Goal: Task Accomplishment & Management: Manage account settings

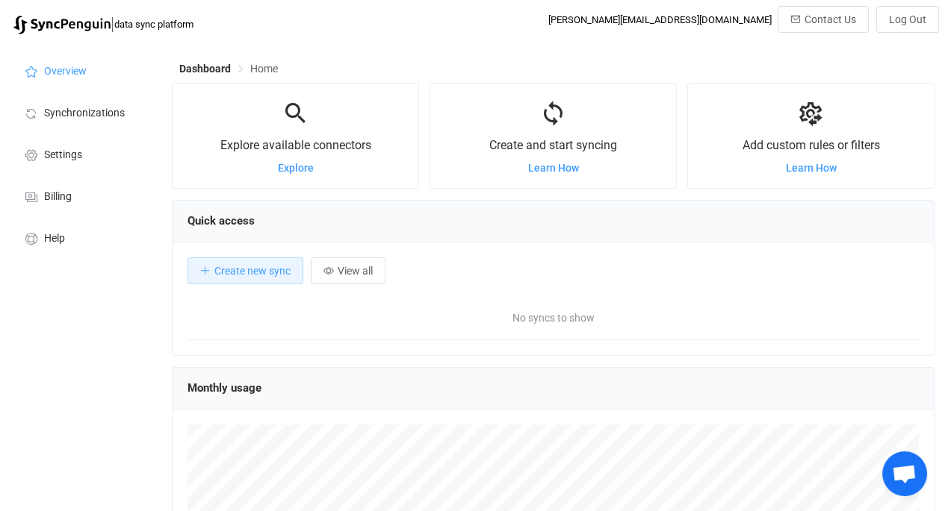
scroll to position [289, 762]
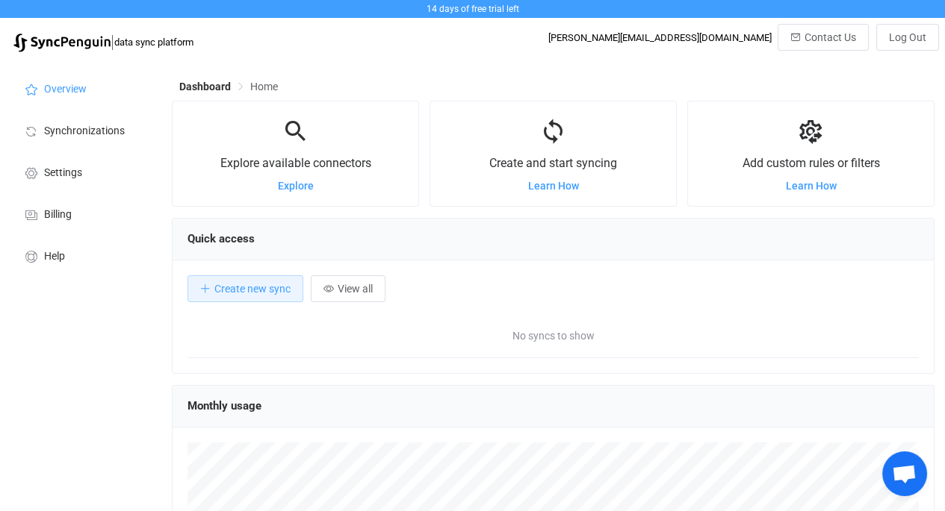
click at [559, 185] on span "Learn How" at bounding box center [553, 186] width 51 height 12
click at [93, 129] on span "Synchronizations" at bounding box center [84, 131] width 81 height 12
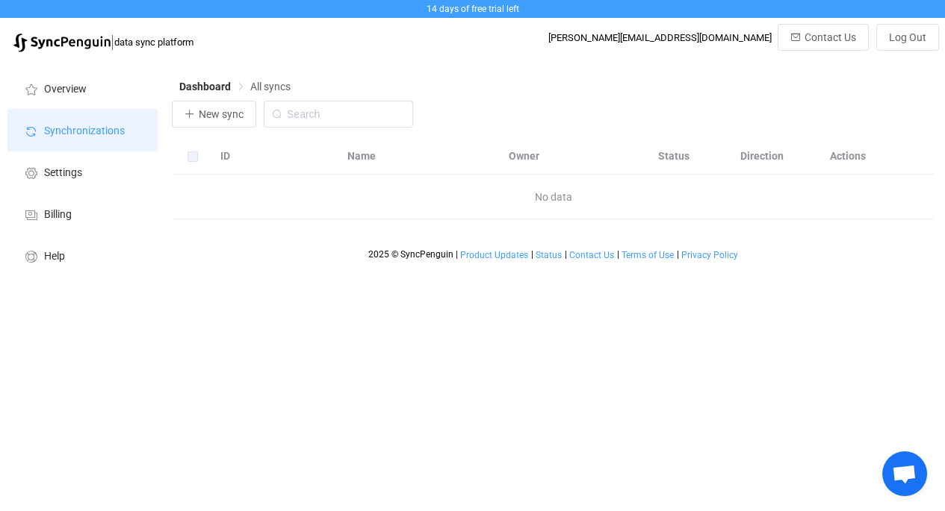
click at [93, 129] on span "Synchronizations" at bounding box center [84, 131] width 81 height 12
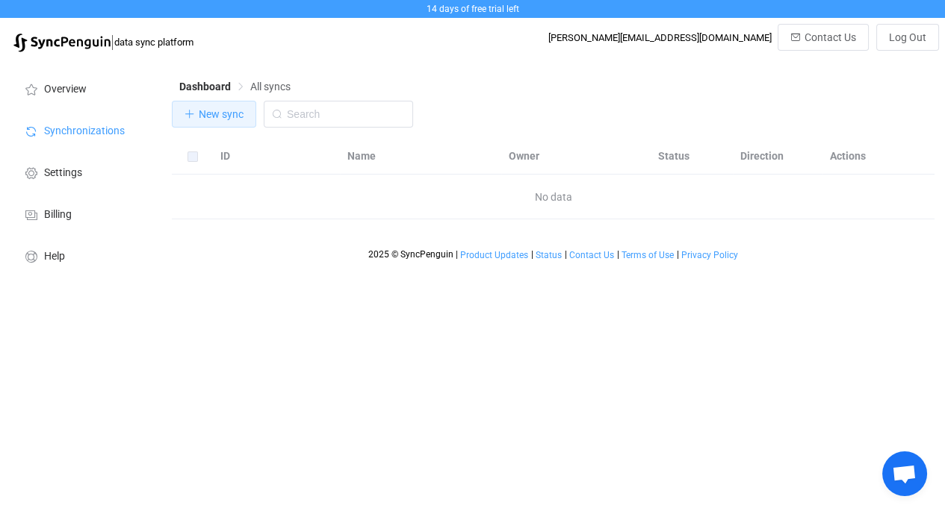
click at [223, 107] on button "New sync" at bounding box center [214, 114] width 84 height 27
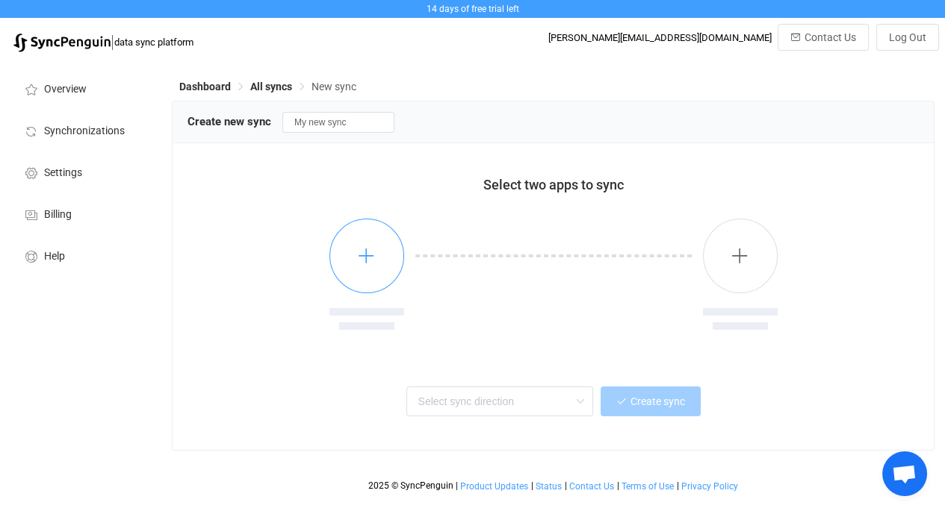
click at [369, 258] on icon "button" at bounding box center [366, 255] width 19 height 19
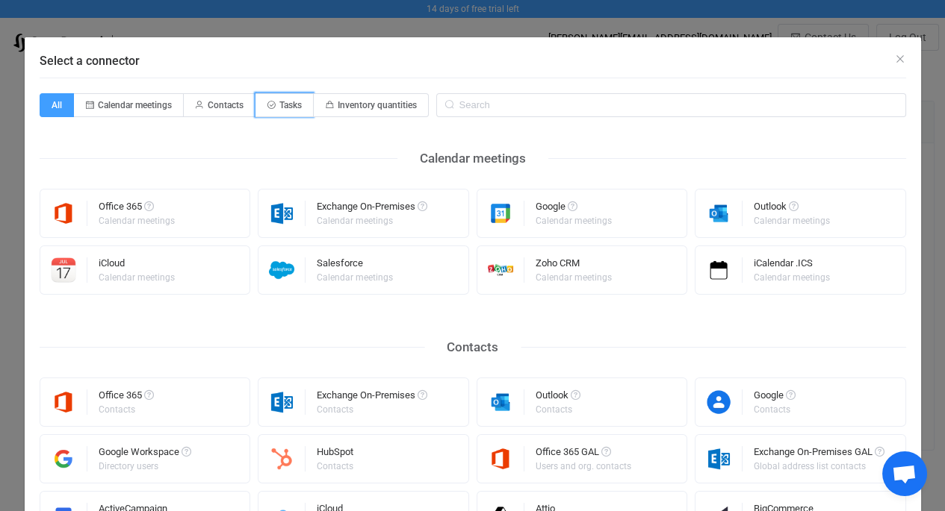
click at [277, 111] on span "Tasks" at bounding box center [284, 105] width 58 height 24
click at [269, 105] on input "Tasks" at bounding box center [264, 101] width 10 height 10
radio input "true"
radio input "false"
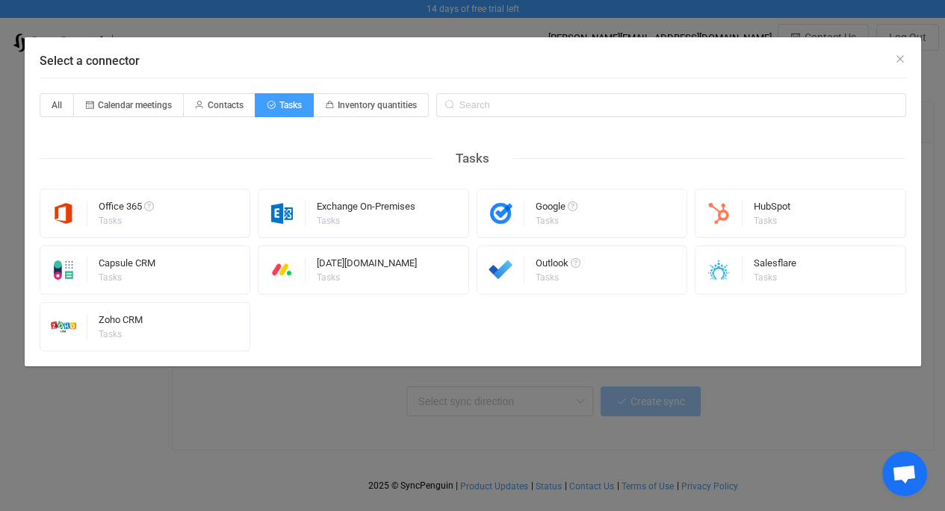
click at [550, 207] on div "Google" at bounding box center [556, 209] width 42 height 15
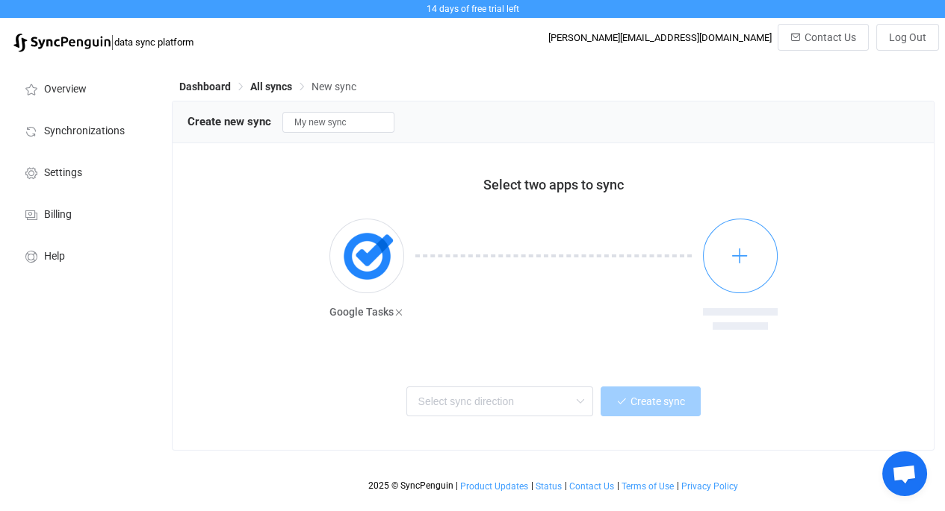
click at [735, 255] on icon "button" at bounding box center [739, 255] width 19 height 19
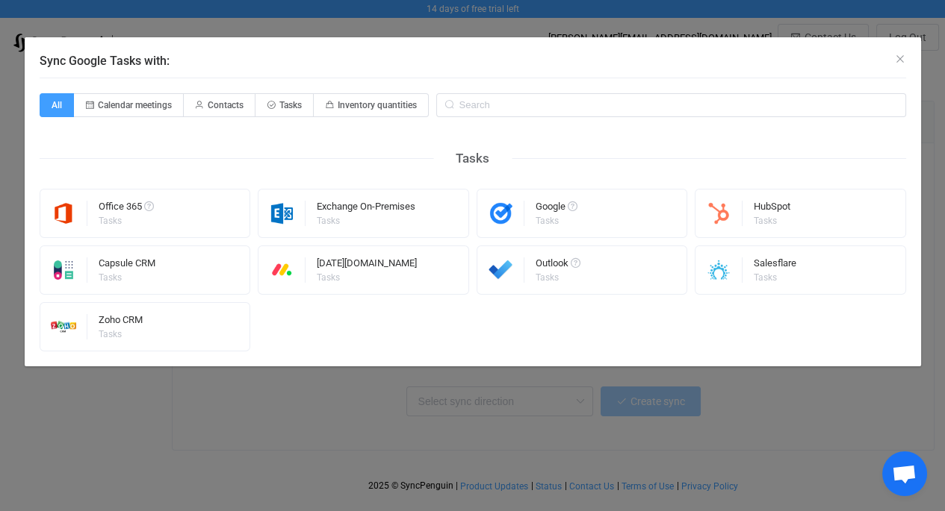
click at [534, 215] on div "Google Tasks" at bounding box center [581, 213] width 211 height 49
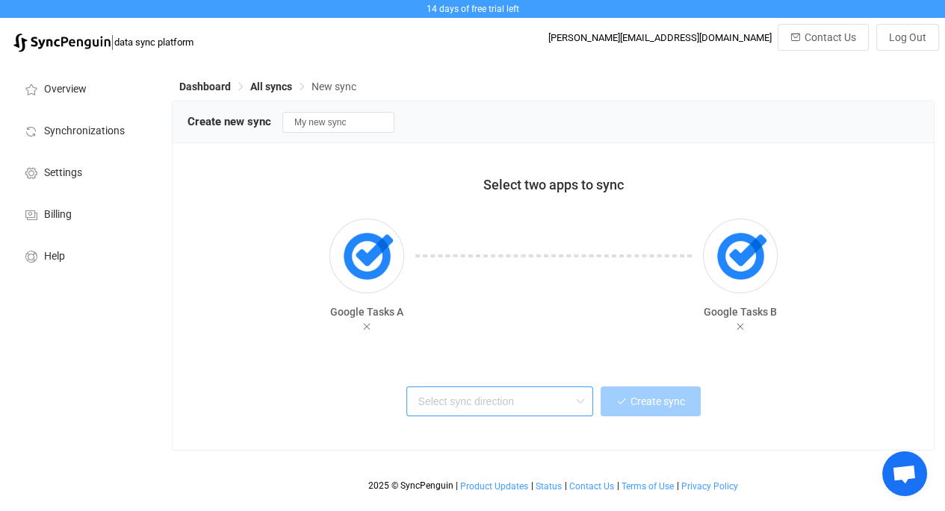
click at [538, 396] on input "text" at bounding box center [499, 402] width 187 height 30
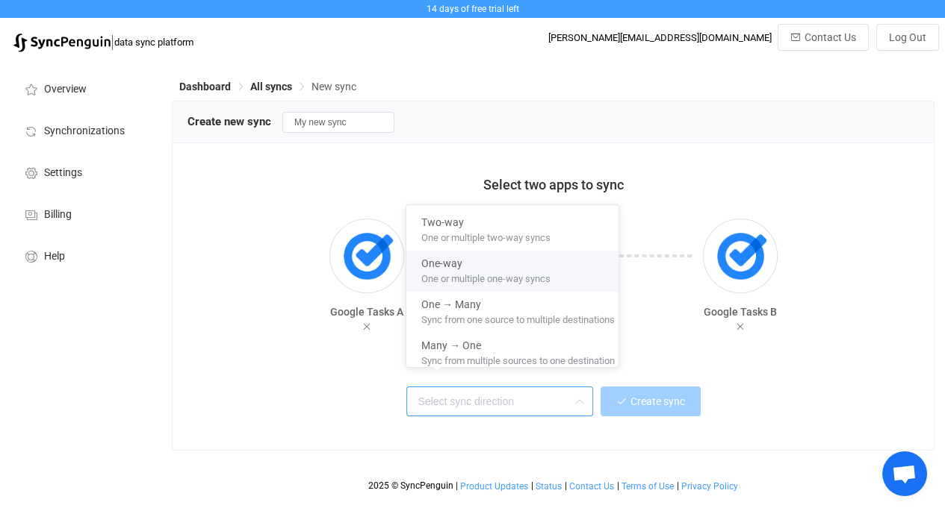
click at [497, 268] on span "One or multiple one-way syncs" at bounding box center [485, 276] width 129 height 16
type input "One-way"
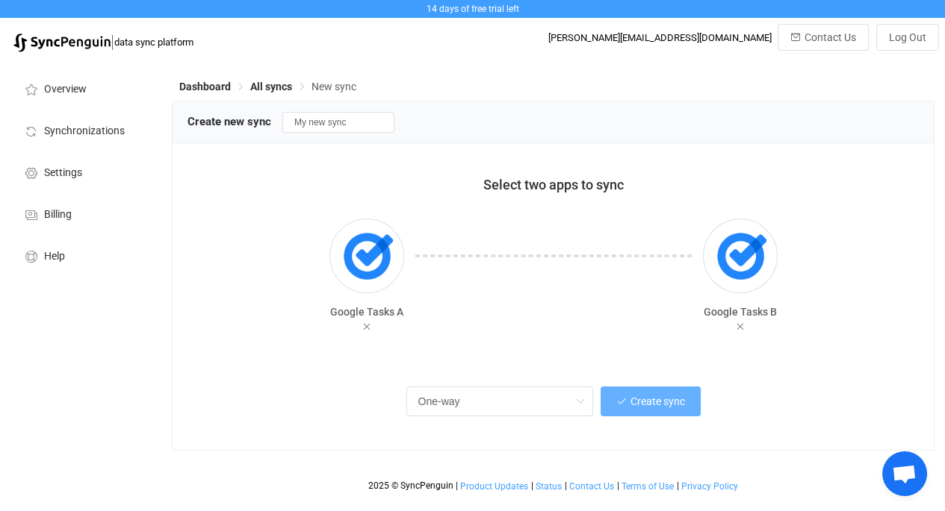
click at [657, 401] on span "Create sync" at bounding box center [657, 402] width 55 height 12
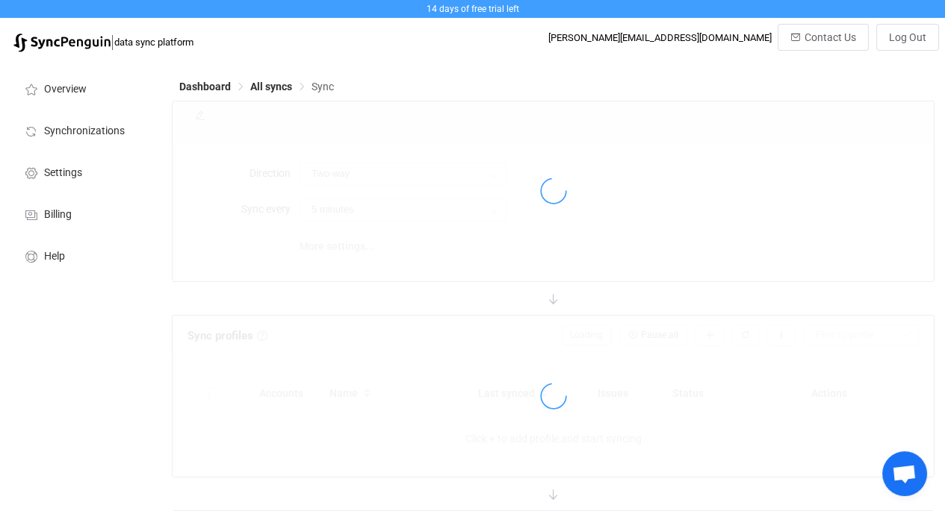
type input "A → B"
type input "10 minutes"
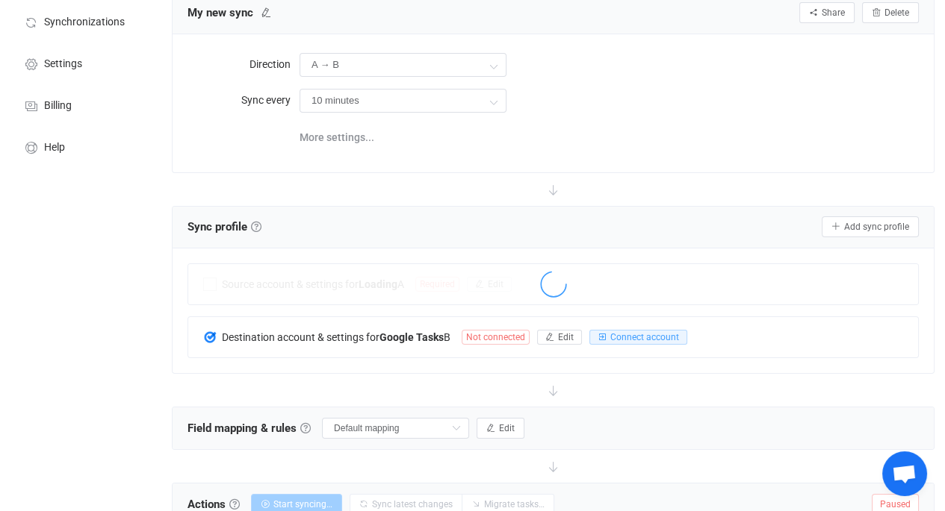
scroll to position [128, 0]
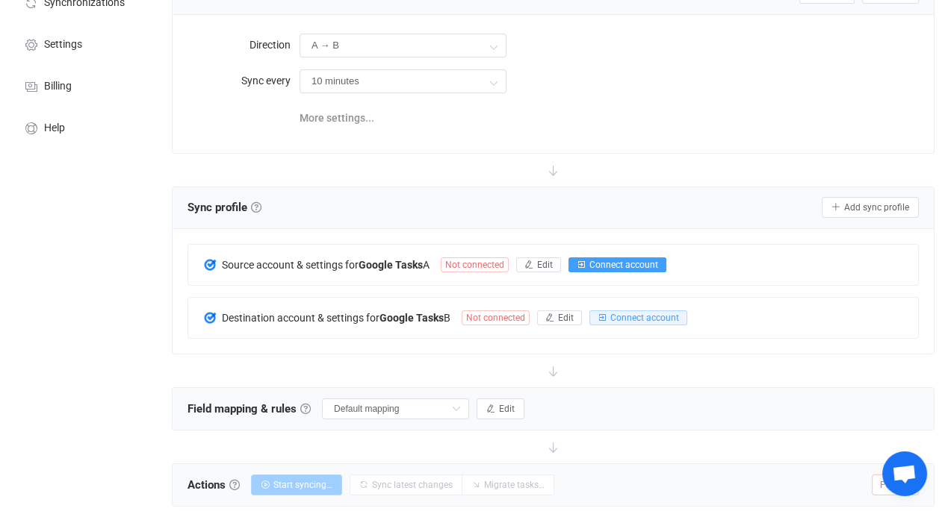
click at [603, 269] on span "Connect account" at bounding box center [623, 265] width 69 height 10
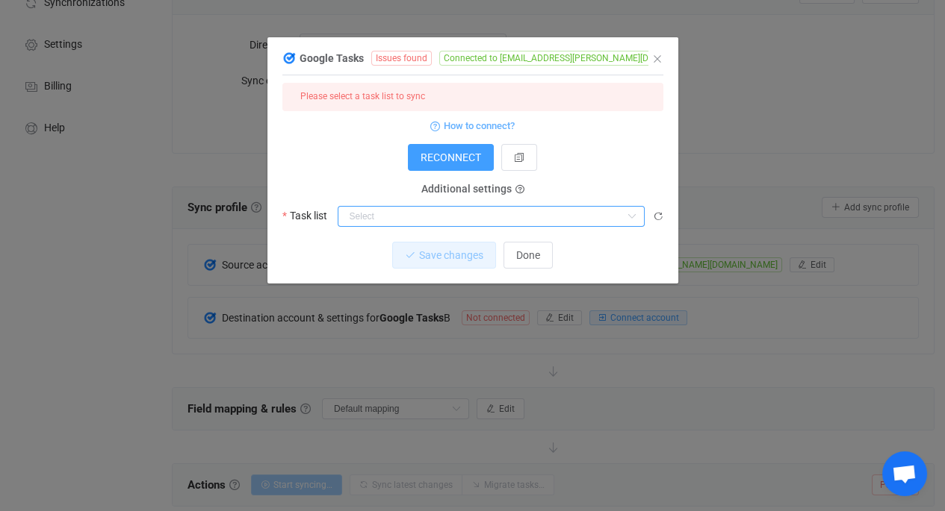
click at [575, 220] on input "dialog" at bounding box center [490, 216] width 307 height 21
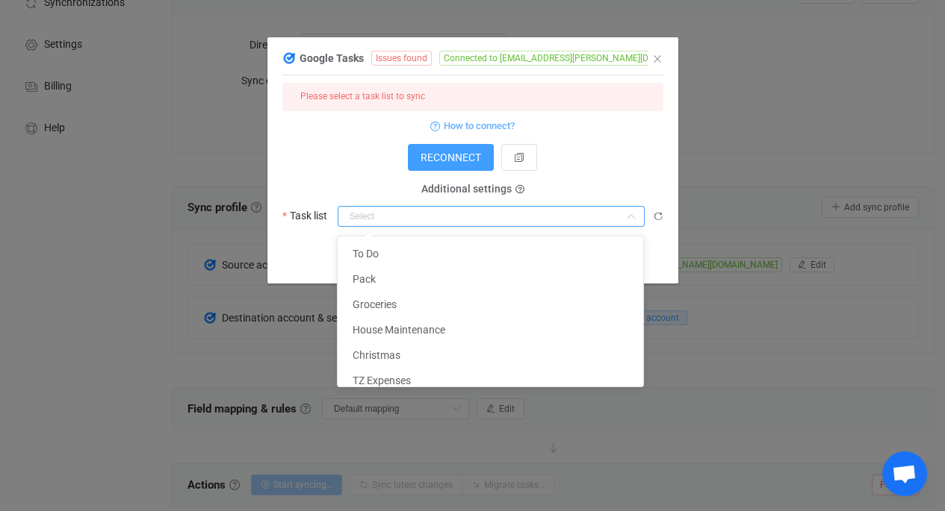
click at [575, 220] on input "dialog" at bounding box center [490, 216] width 307 height 21
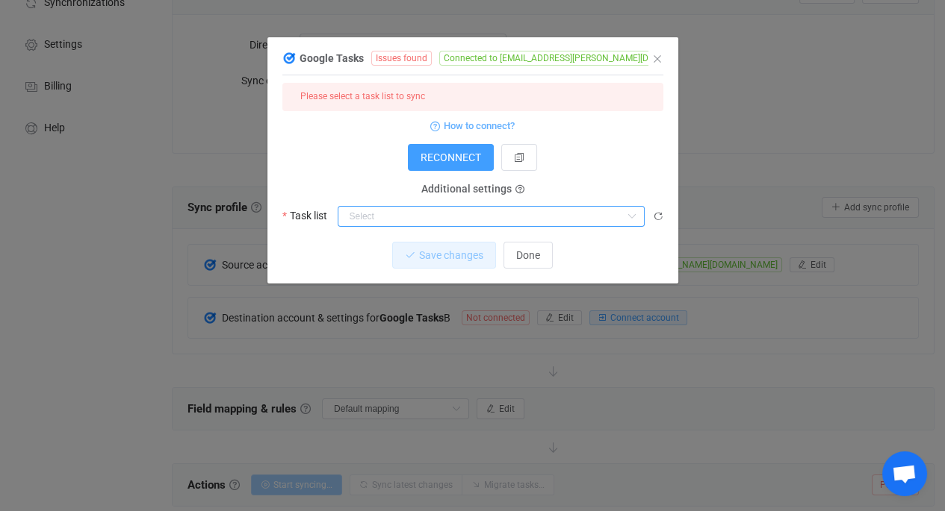
click at [514, 214] on input "dialog" at bounding box center [490, 216] width 307 height 21
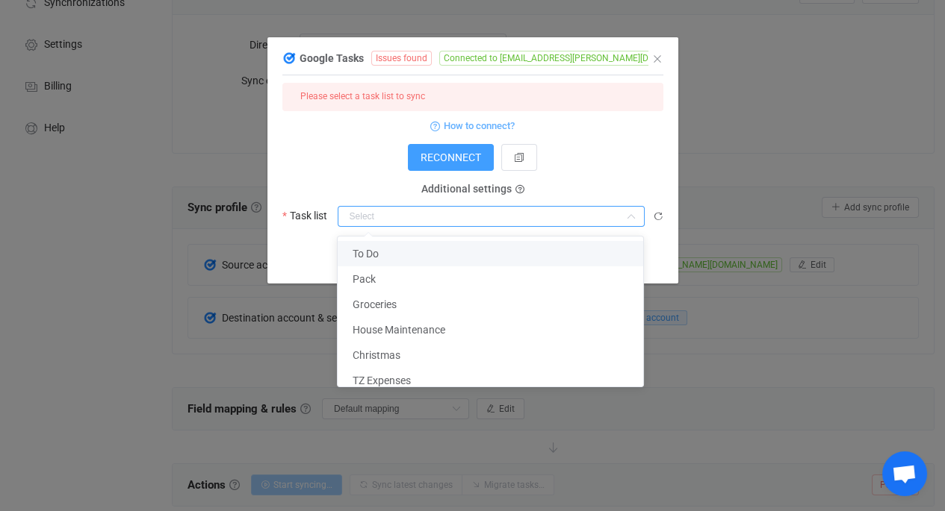
click at [523, 256] on li "To Do" at bounding box center [495, 253] width 317 height 25
type input "To Do"
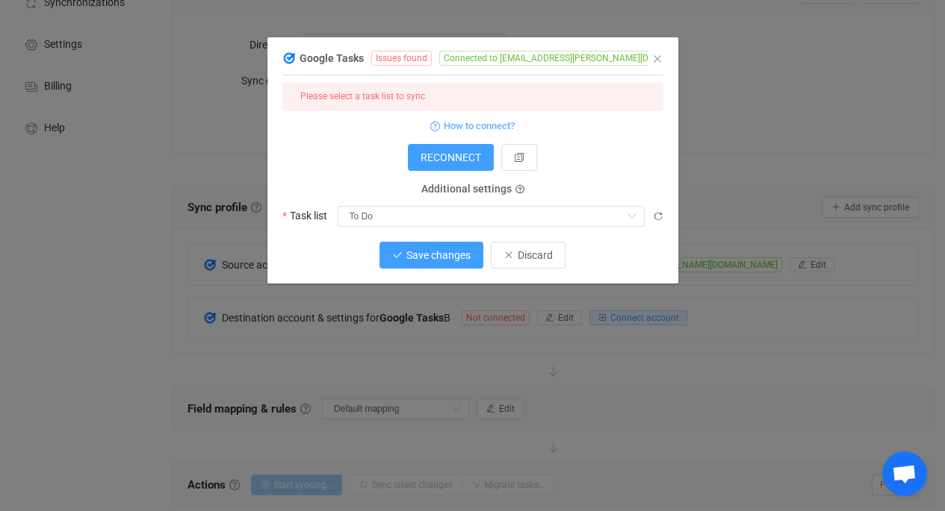
click at [440, 260] on span "Save changes" at bounding box center [438, 255] width 64 height 12
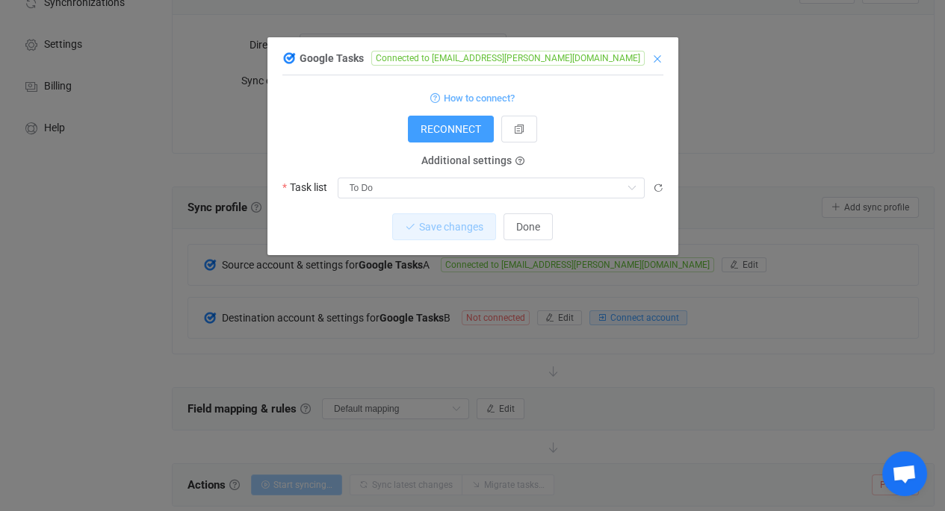
click at [655, 58] on icon "Close" at bounding box center [657, 59] width 12 height 12
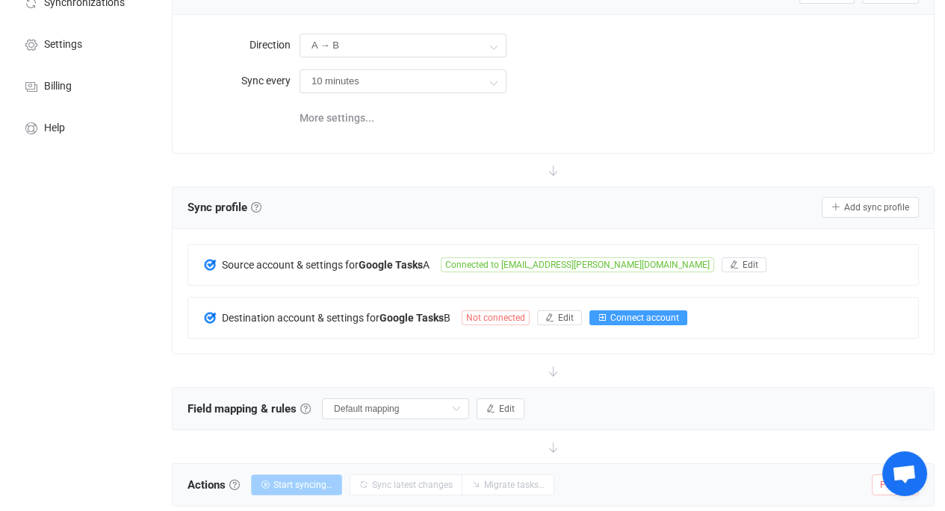
click at [624, 313] on span "Connect account" at bounding box center [644, 318] width 69 height 10
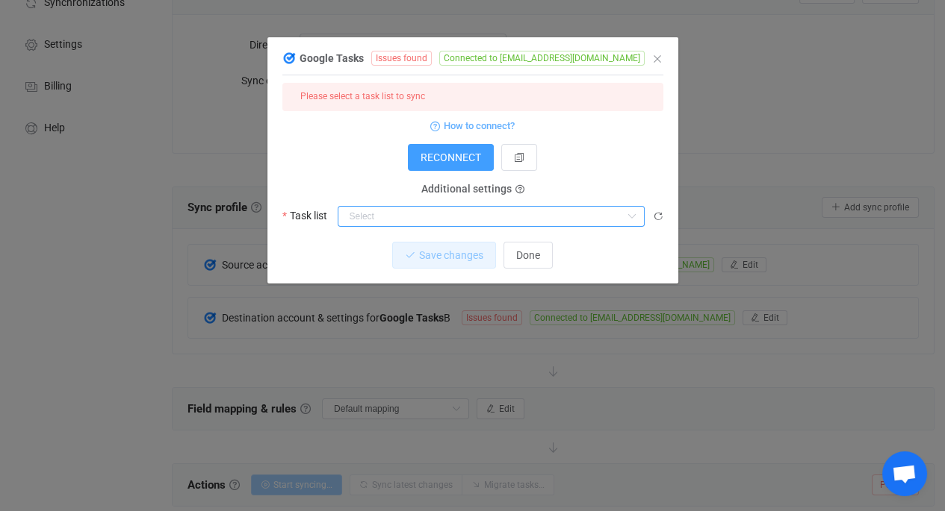
click at [476, 216] on input "dialog" at bounding box center [490, 216] width 307 height 21
click at [393, 263] on li "My Tasks" at bounding box center [495, 253] width 317 height 25
type input "My Tasks"
click at [440, 261] on span "Save changes" at bounding box center [438, 255] width 64 height 12
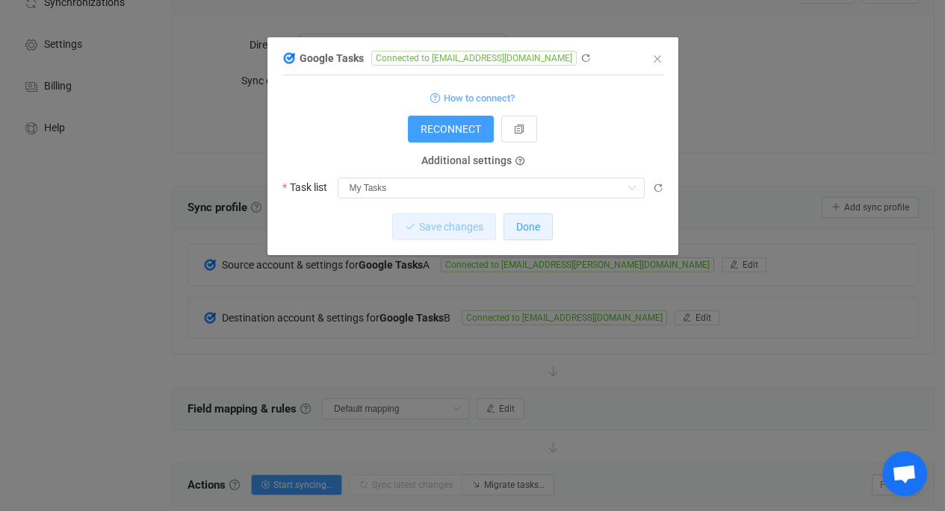
click at [530, 231] on span "Done" at bounding box center [528, 227] width 24 height 12
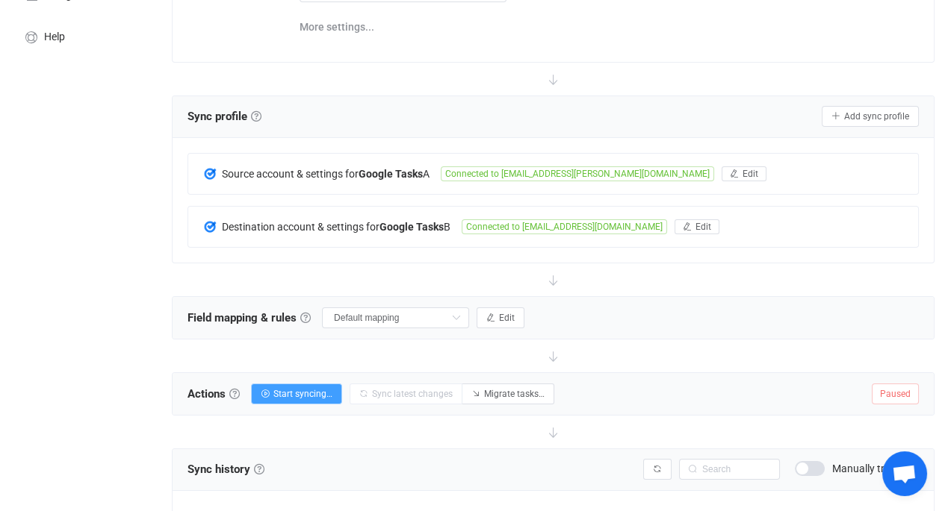
scroll to position [221, 0]
click at [459, 319] on icon at bounding box center [455, 316] width 19 height 21
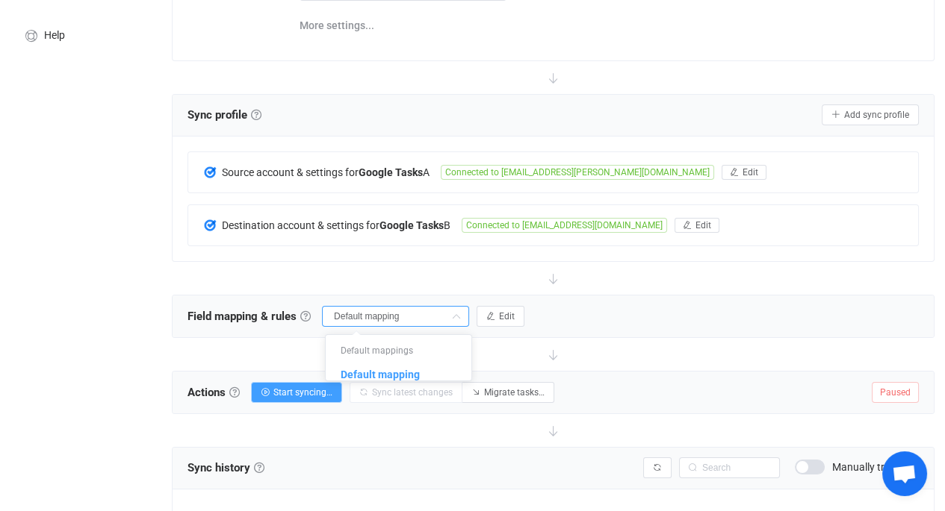
click at [459, 319] on icon at bounding box center [455, 316] width 19 height 21
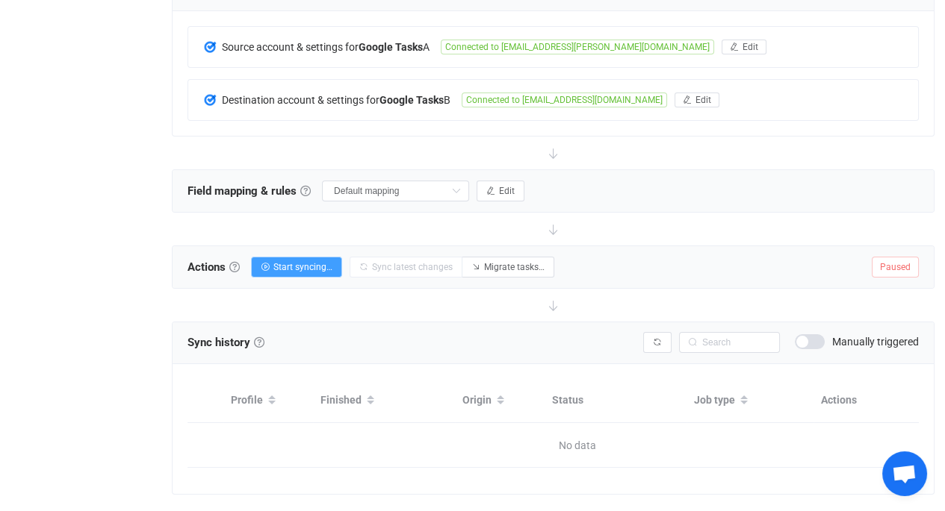
scroll to position [360, 0]
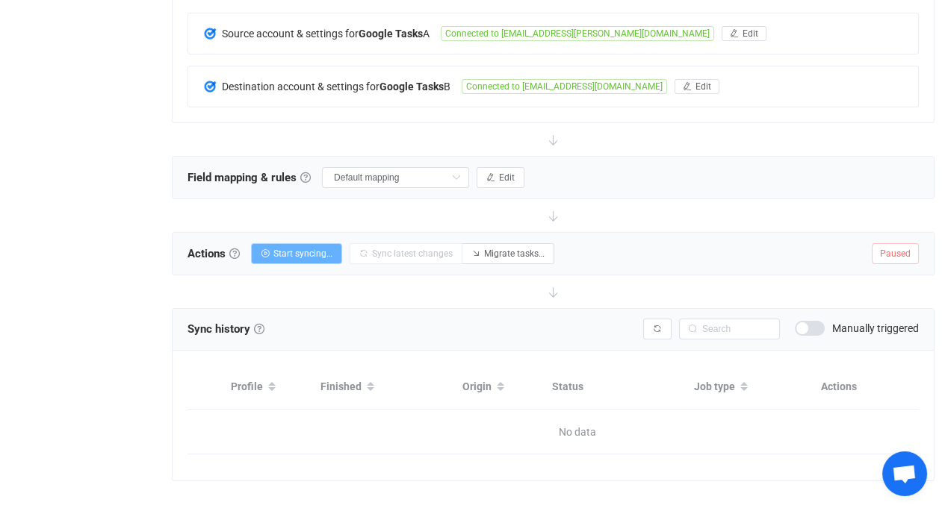
click at [290, 259] on button "Start syncing…" at bounding box center [296, 253] width 91 height 21
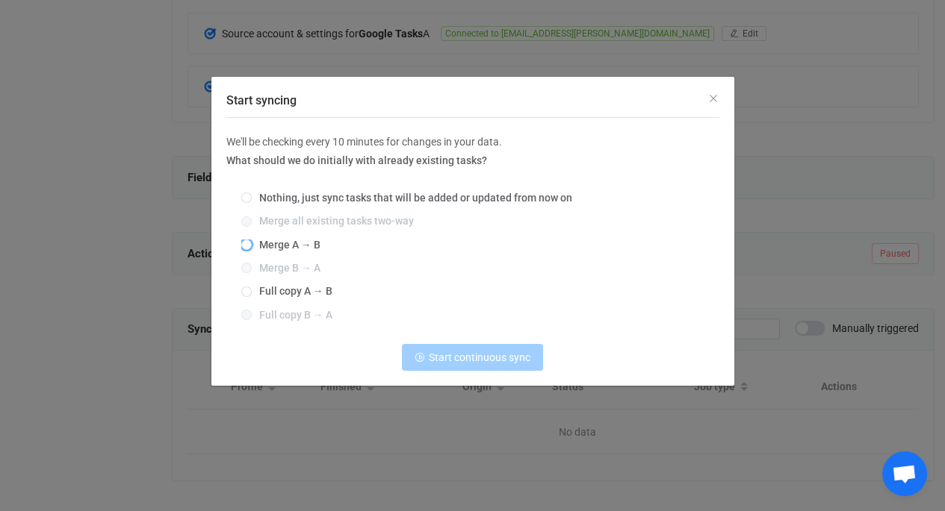
click at [245, 252] on span "Start syncing" at bounding box center [246, 246] width 10 height 12
click at [245, 252] on input "Merge A → B" at bounding box center [246, 246] width 10 height 12
radio input "true"
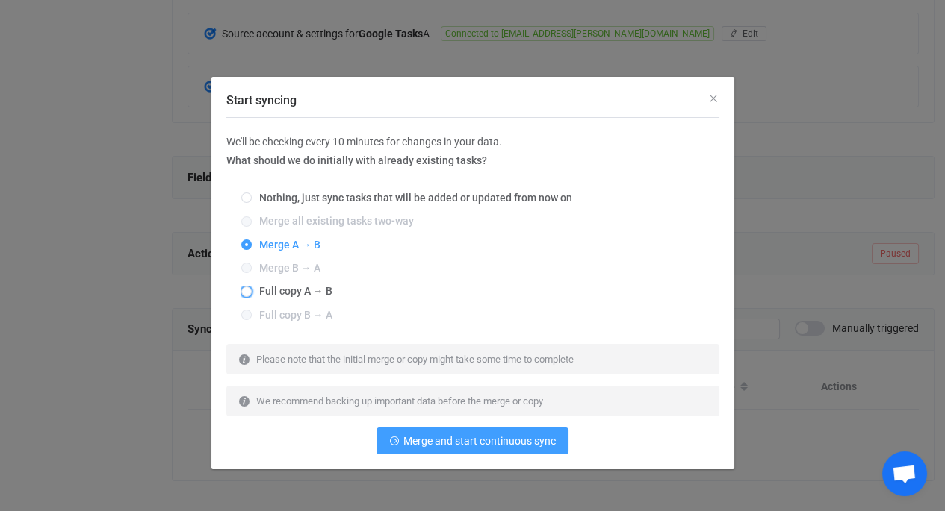
click at [242, 291] on span "Start syncing" at bounding box center [246, 292] width 10 height 10
click at [242, 291] on input "Full copy A → B" at bounding box center [246, 293] width 10 height 12
radio input "true"
radio input "false"
radio input "true"
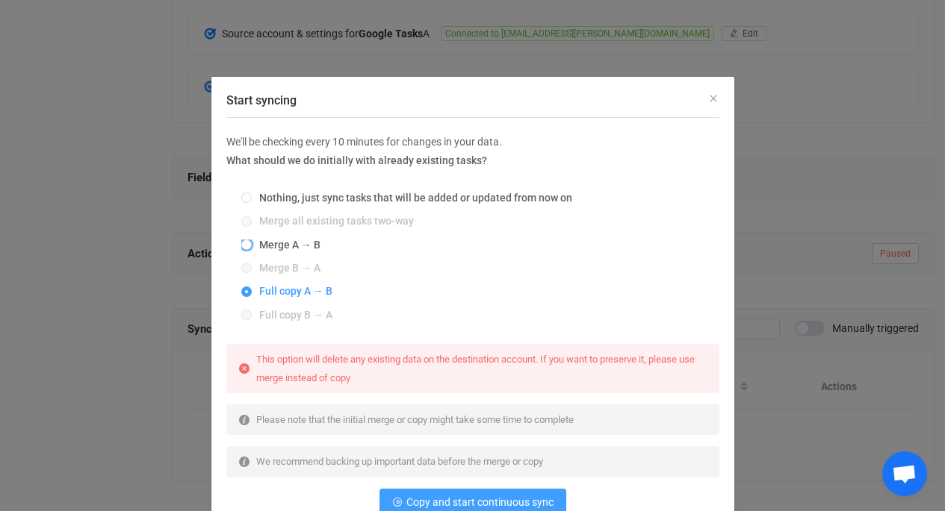
click at [241, 243] on span "Start syncing" at bounding box center [246, 245] width 10 height 10
click at [241, 243] on input "Merge A → B" at bounding box center [246, 246] width 10 height 12
radio input "true"
radio input "false"
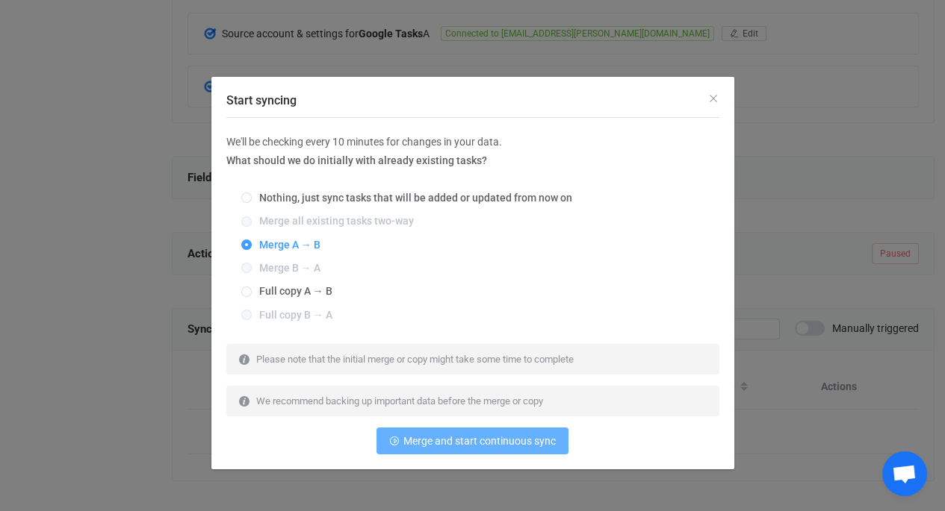
click at [458, 438] on span "Merge and start continuous sync" at bounding box center [479, 441] width 152 height 12
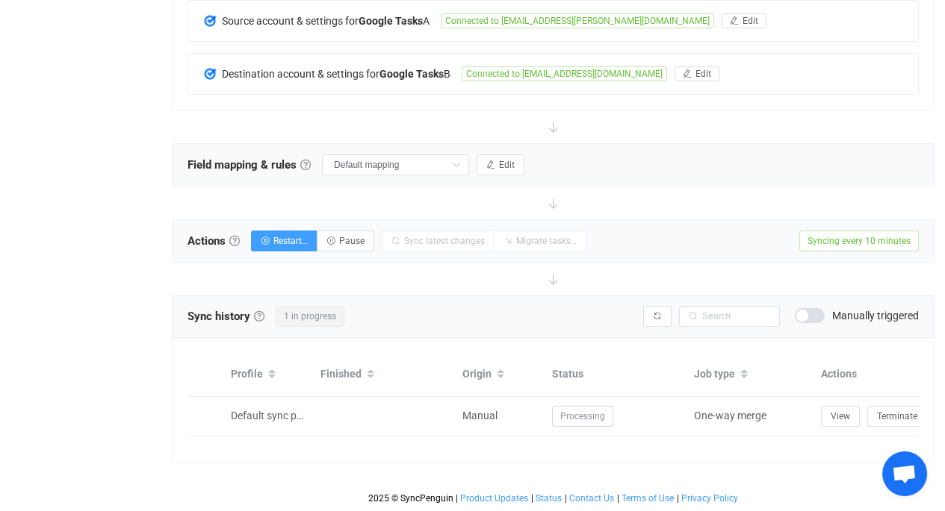
scroll to position [0, 0]
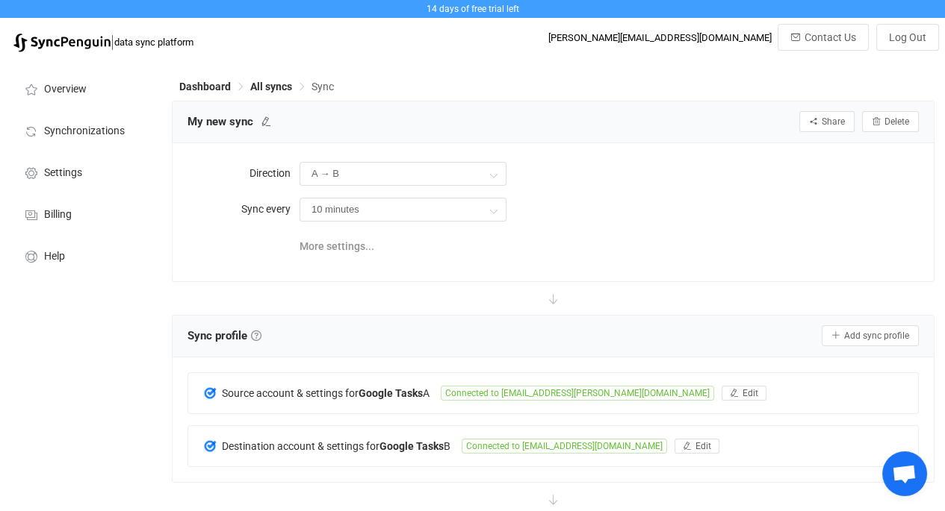
click at [260, 86] on span "All syncs" at bounding box center [271, 87] width 42 height 12
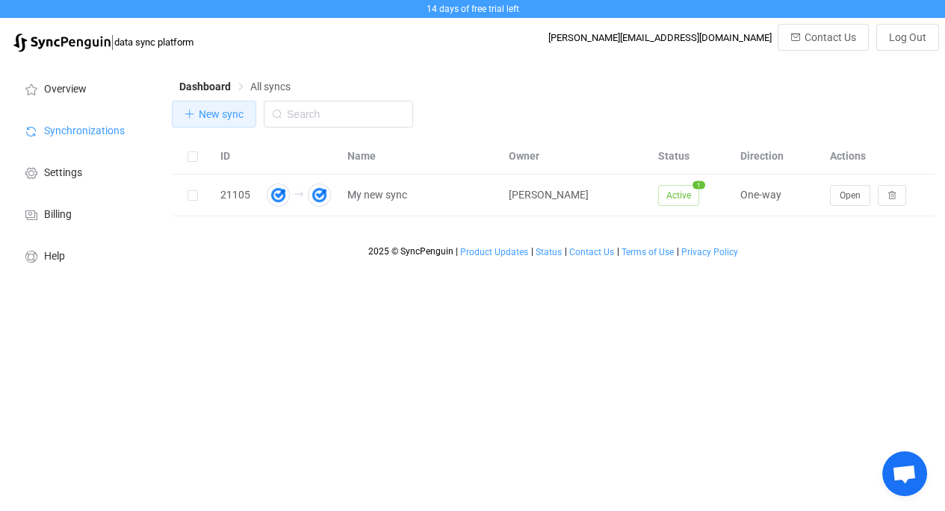
click at [223, 122] on button "New sync" at bounding box center [214, 114] width 84 height 27
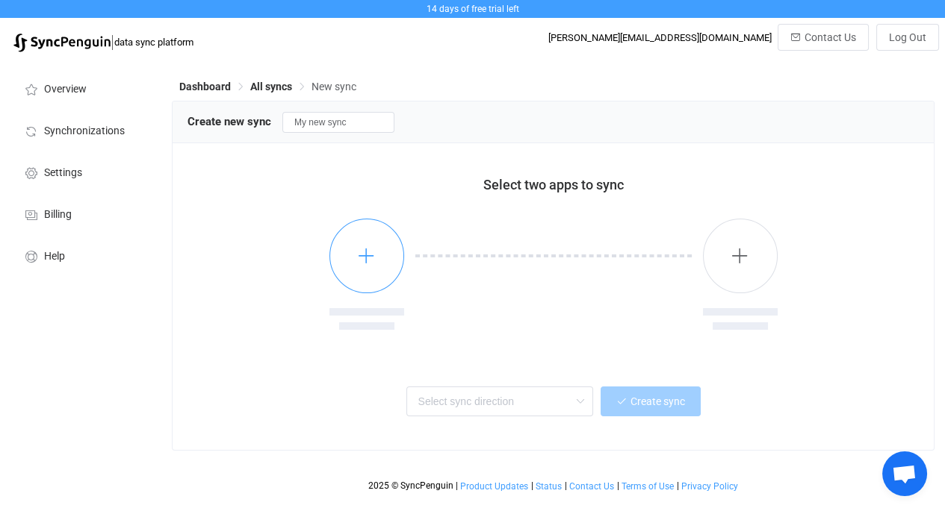
click at [369, 263] on icon "button" at bounding box center [366, 255] width 19 height 19
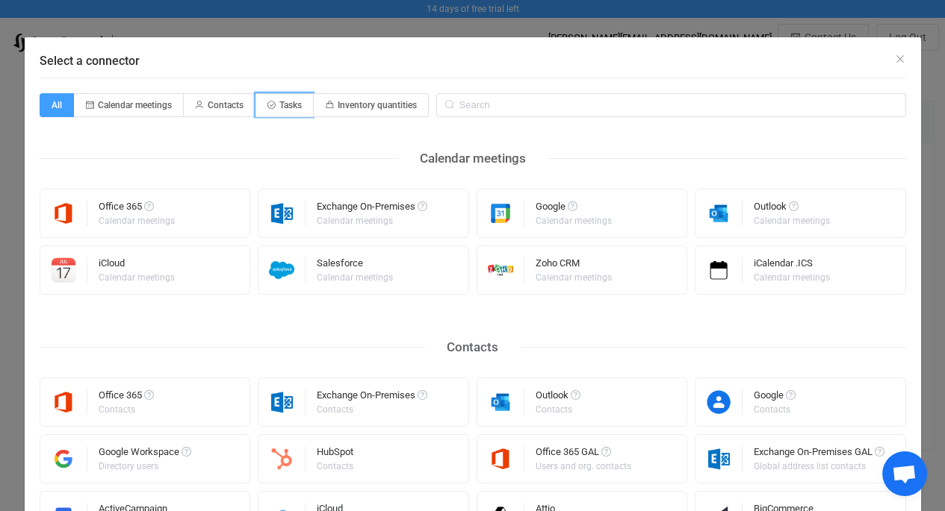
click at [265, 97] on span "Tasks" at bounding box center [284, 105] width 58 height 24
click at [265, 97] on input "Tasks" at bounding box center [264, 101] width 10 height 10
radio input "true"
radio input "false"
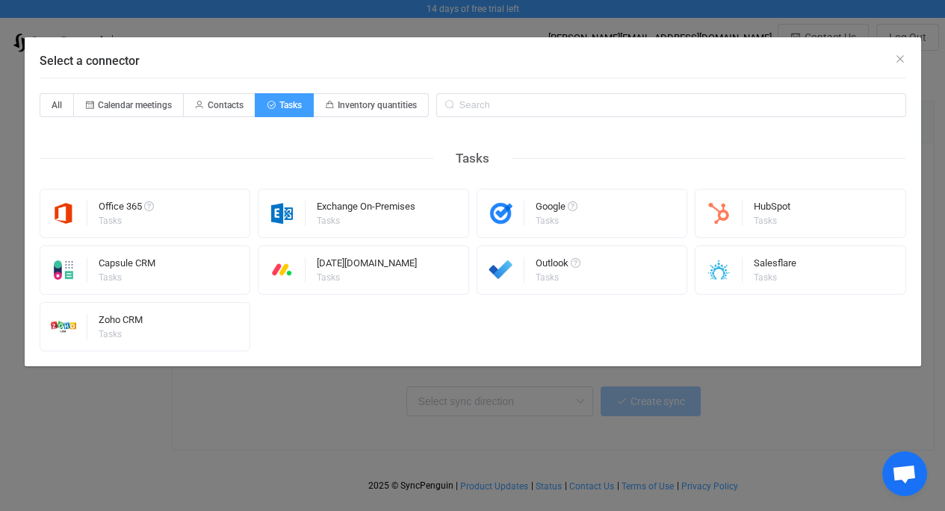
click at [561, 220] on div "Tasks" at bounding box center [555, 221] width 40 height 9
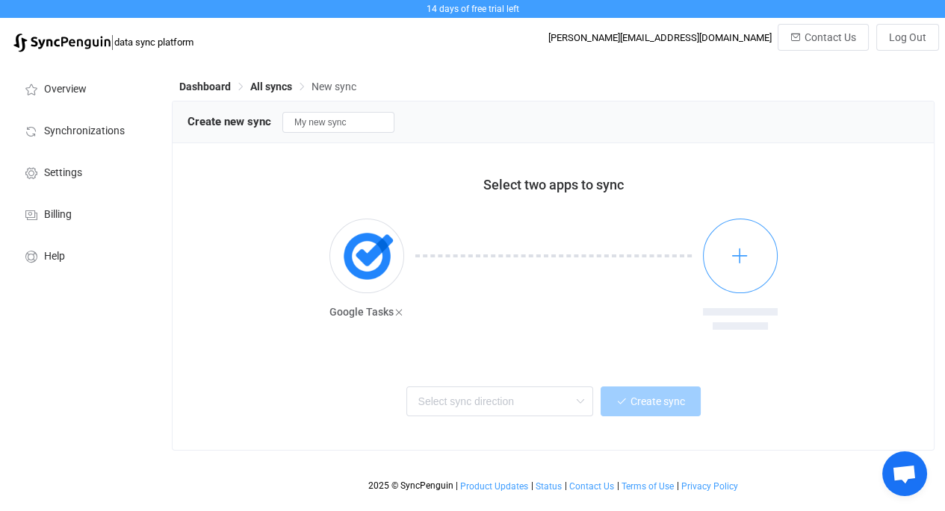
click at [734, 250] on icon "button" at bounding box center [739, 255] width 19 height 19
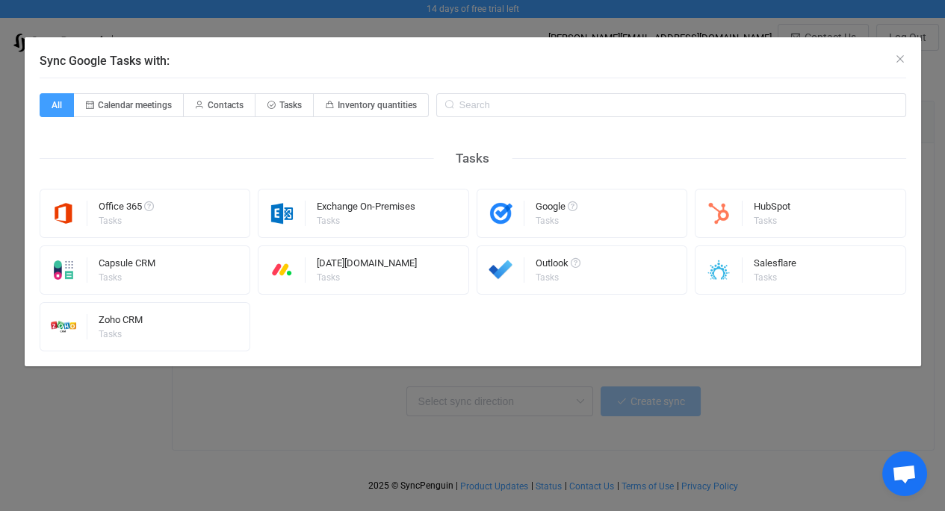
click at [576, 203] on span "Sync Google Tasks with:" at bounding box center [572, 207] width 10 height 10
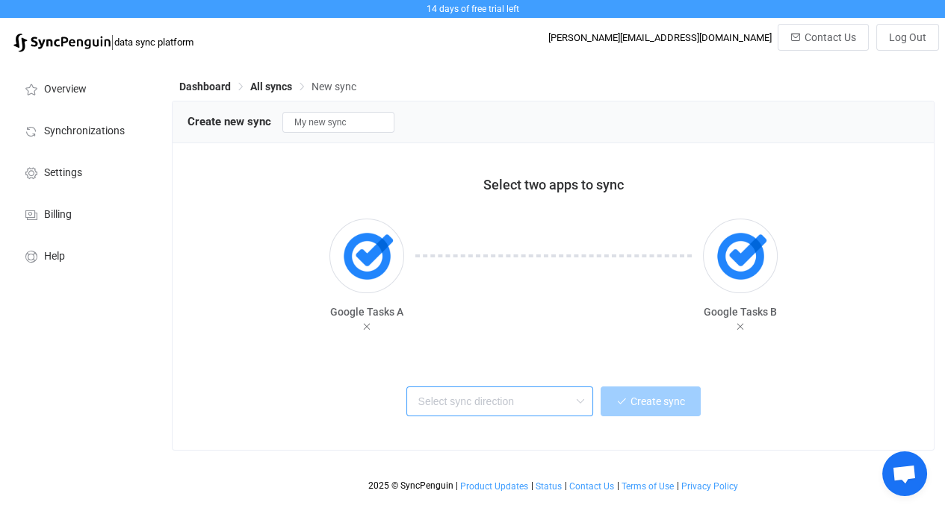
click at [497, 397] on input "text" at bounding box center [499, 402] width 187 height 30
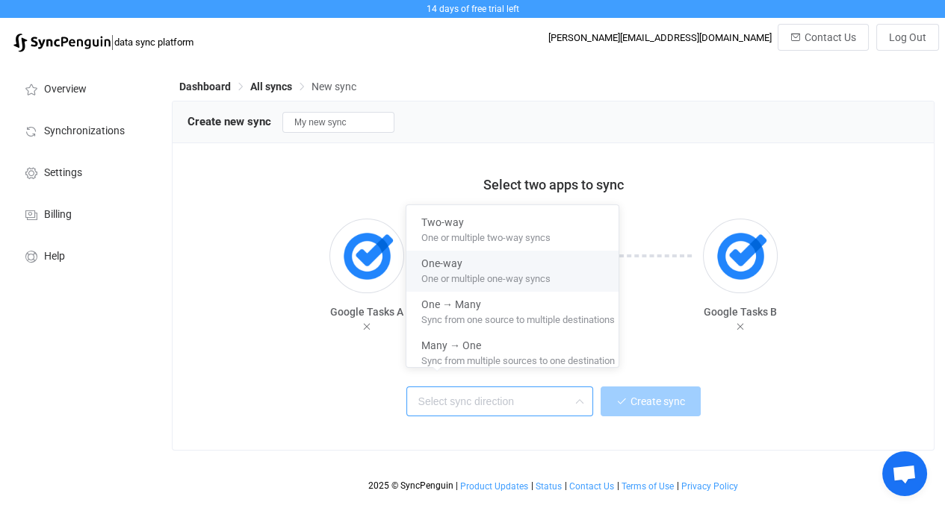
click at [558, 265] on div "One-way" at bounding box center [517, 261] width 193 height 20
type input "One-way"
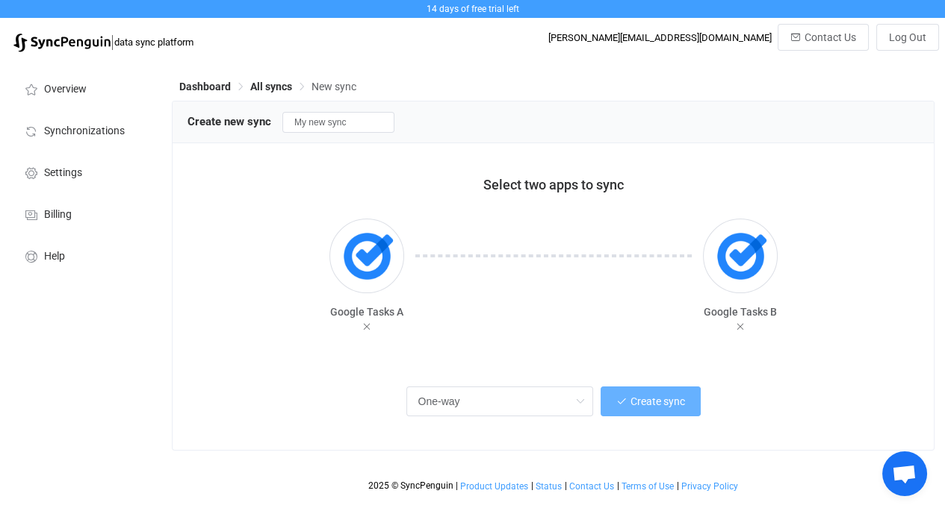
click at [639, 409] on button "Create sync" at bounding box center [650, 402] width 100 height 30
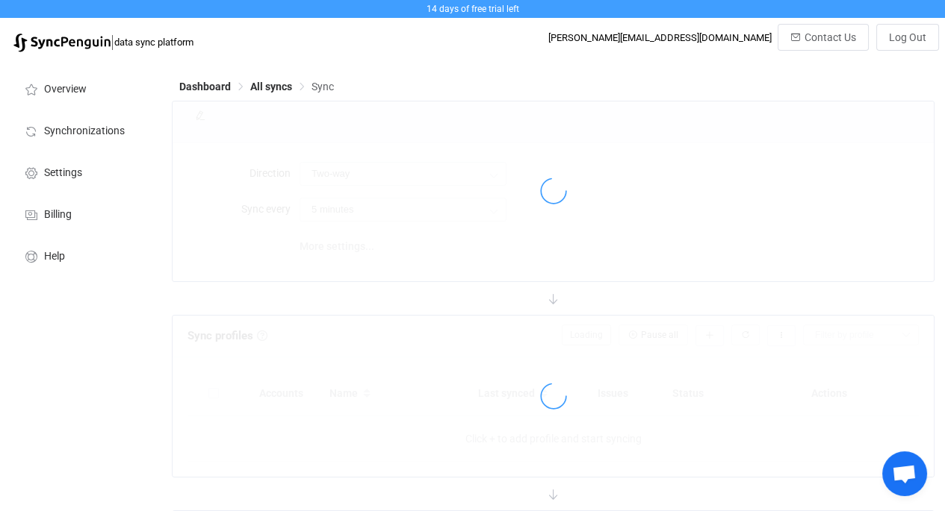
type input "A → B"
type input "10 minutes"
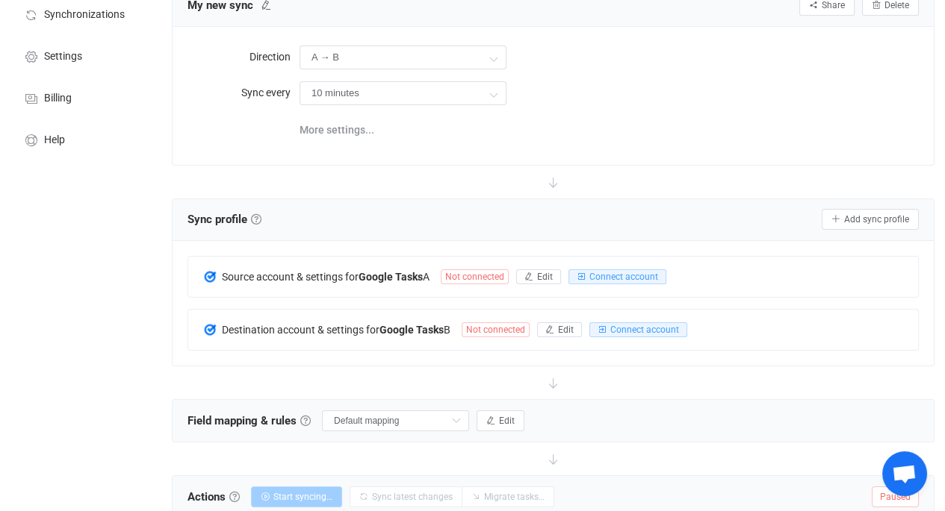
scroll to position [119, 0]
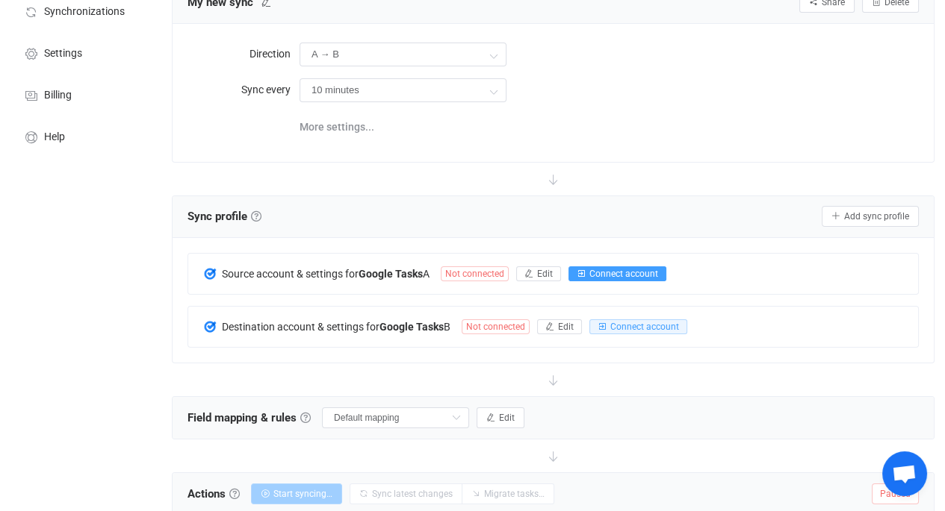
click at [606, 269] on span "Connect account" at bounding box center [623, 274] width 69 height 10
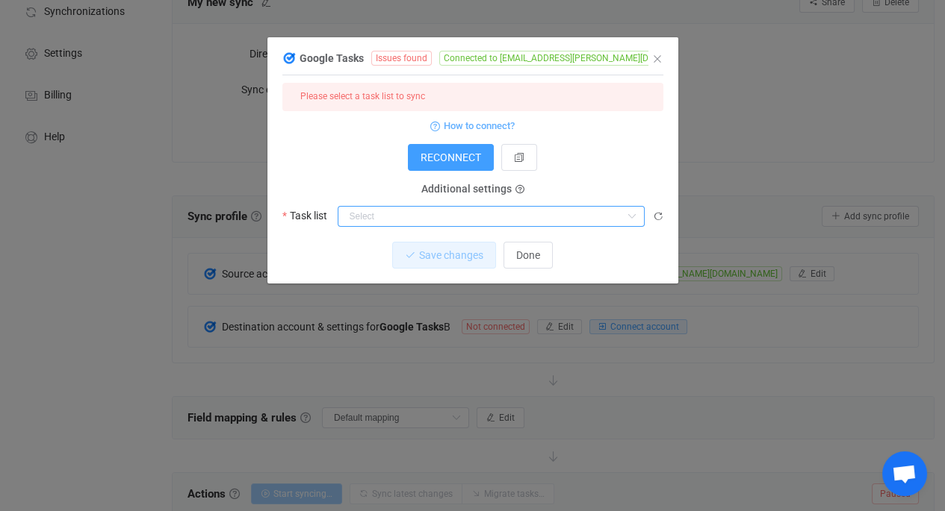
click at [417, 212] on input "dialog" at bounding box center [490, 216] width 307 height 21
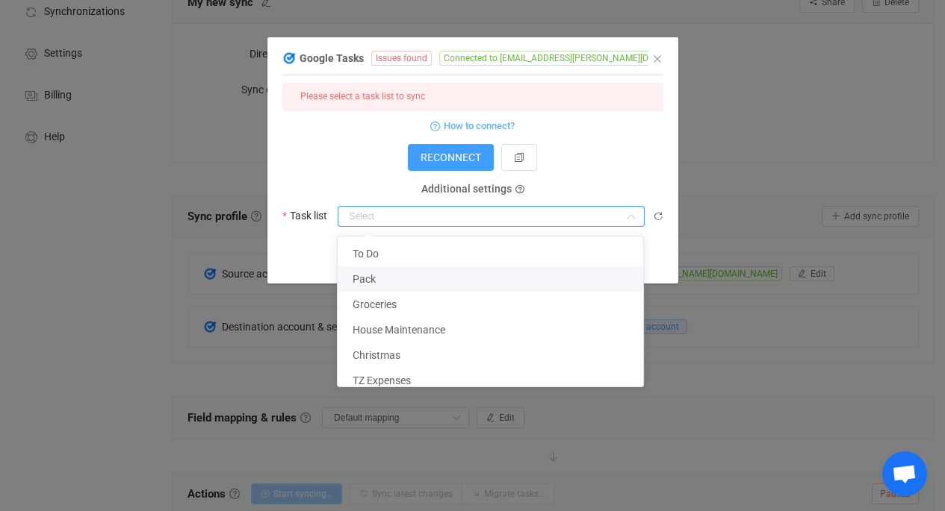
click at [427, 275] on li "Pack" at bounding box center [495, 279] width 317 height 25
type input "Pack"
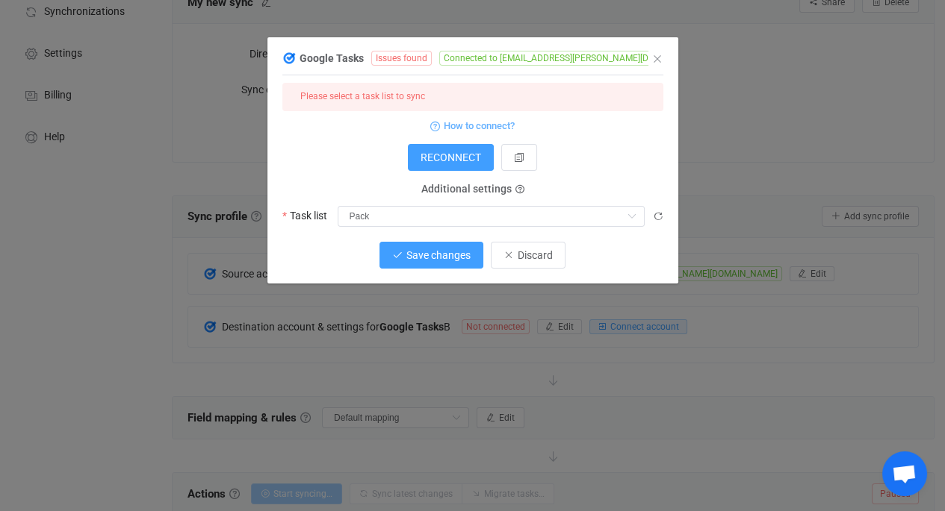
click at [429, 263] on button "Save changes" at bounding box center [431, 255] width 104 height 27
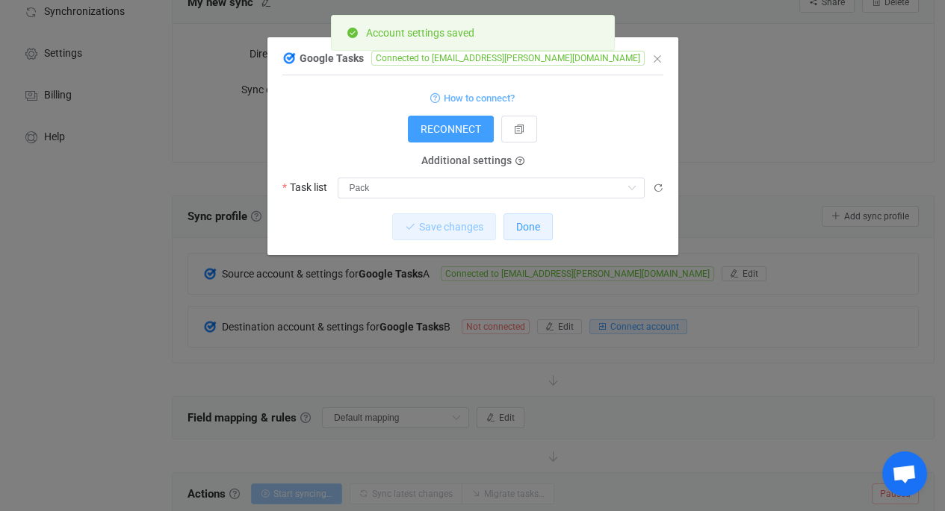
click at [522, 231] on span "Done" at bounding box center [528, 227] width 24 height 12
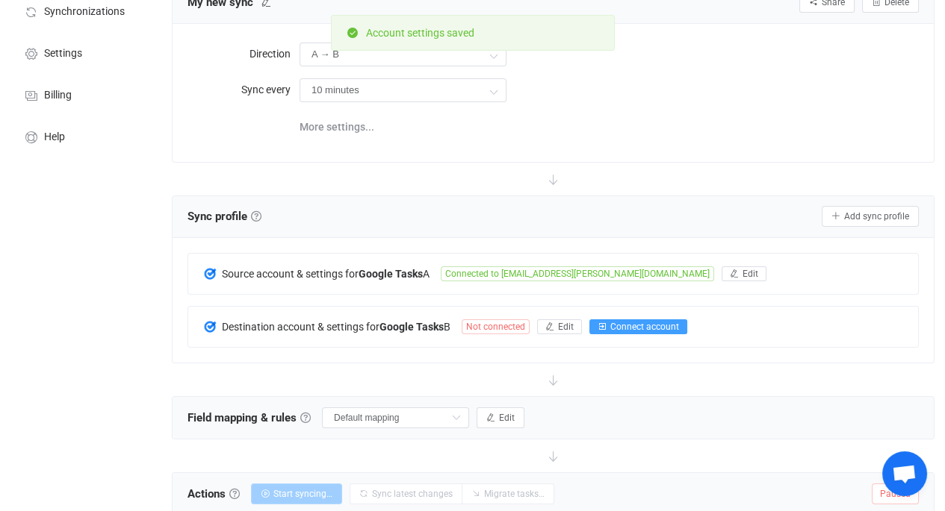
click at [624, 324] on span "Connect account" at bounding box center [644, 327] width 69 height 10
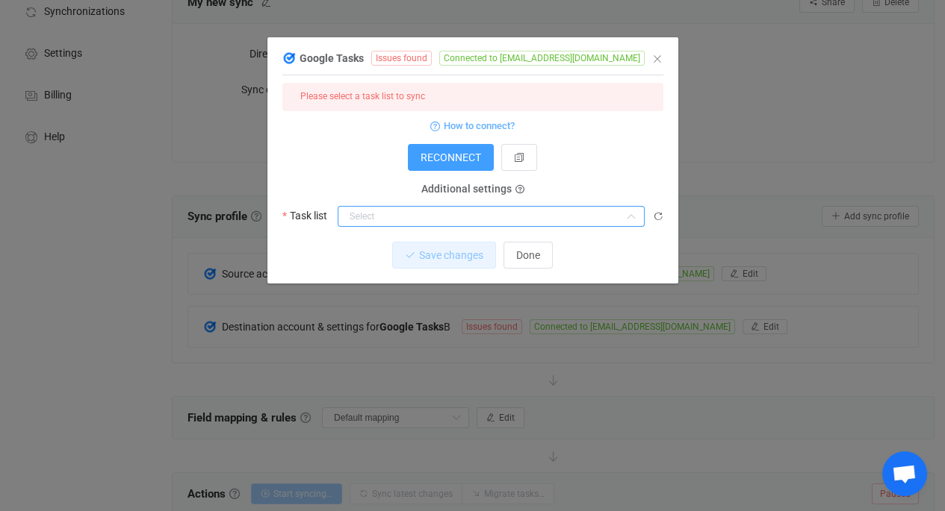
click at [482, 217] on input "dialog" at bounding box center [490, 216] width 307 height 21
click at [479, 255] on li "My Tasks" at bounding box center [495, 253] width 317 height 25
type input "My Tasks"
click at [458, 258] on span "Save changes" at bounding box center [438, 255] width 64 height 12
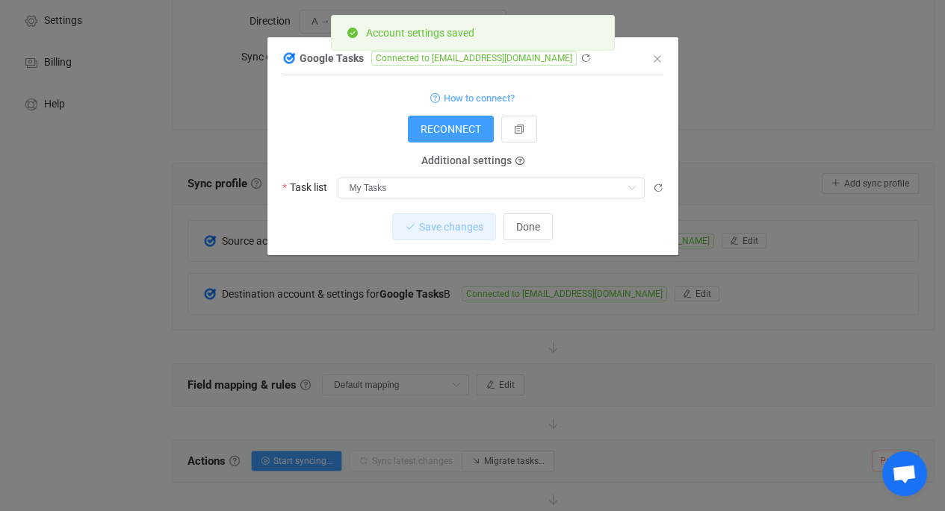
scroll to position [154, 0]
click at [529, 236] on button "Done" at bounding box center [527, 227] width 49 height 27
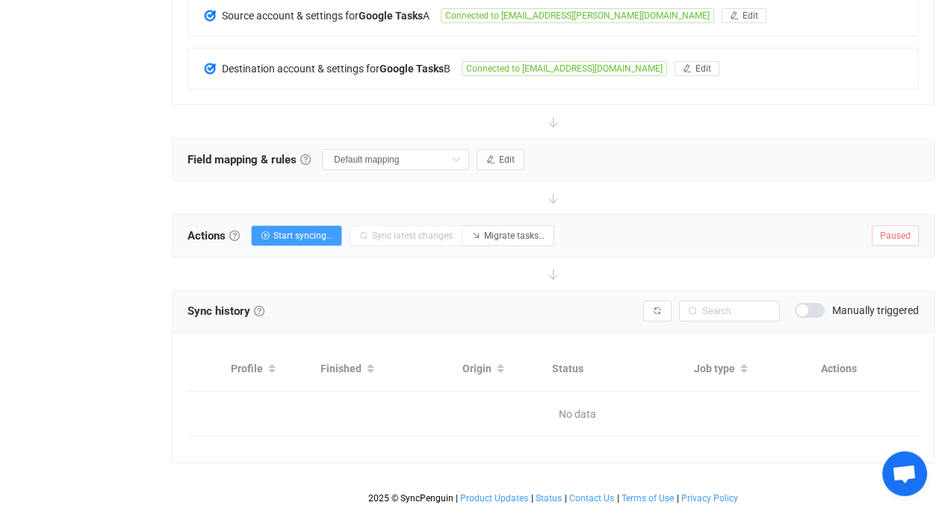
scroll to position [385, 0]
click at [287, 231] on span "Start syncing…" at bounding box center [302, 236] width 59 height 10
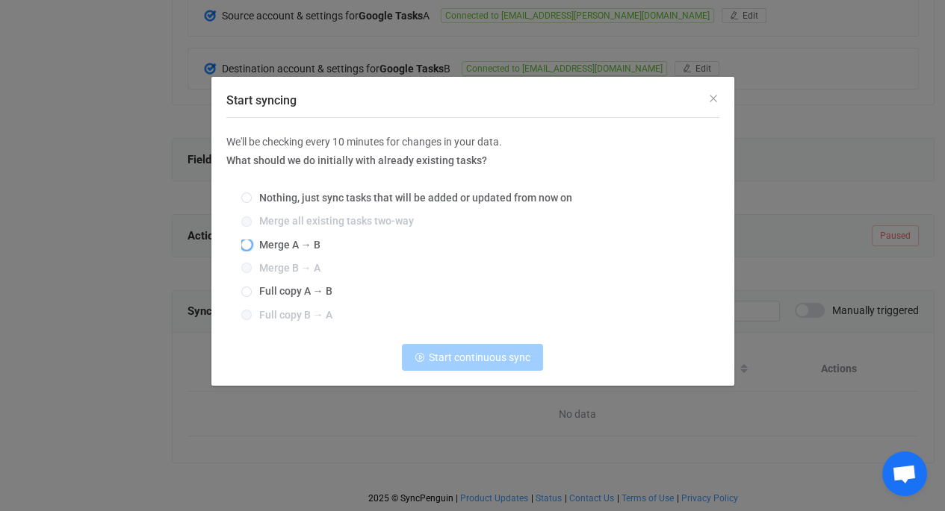
click at [247, 246] on span "Start syncing" at bounding box center [246, 245] width 10 height 10
click at [247, 246] on input "Merge A → B" at bounding box center [246, 246] width 10 height 12
radio input "true"
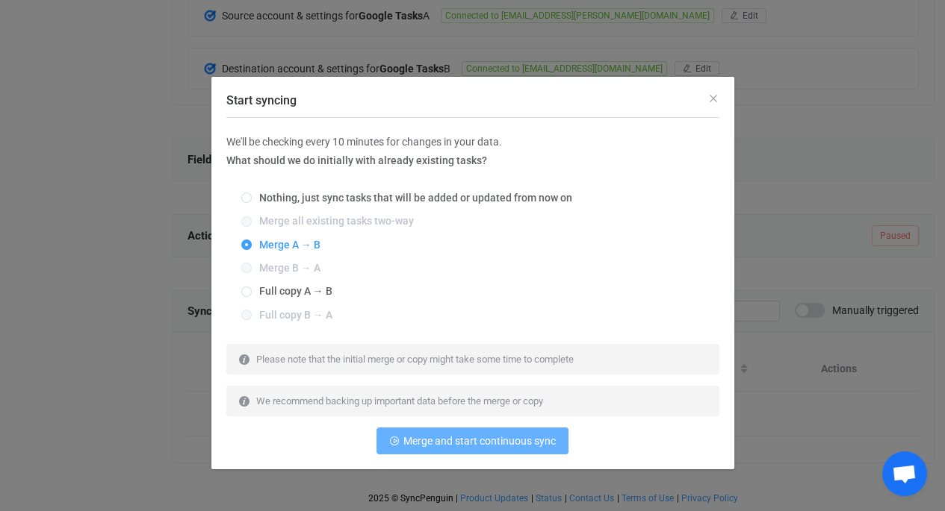
click at [449, 444] on span "Merge and start continuous sync" at bounding box center [479, 441] width 152 height 12
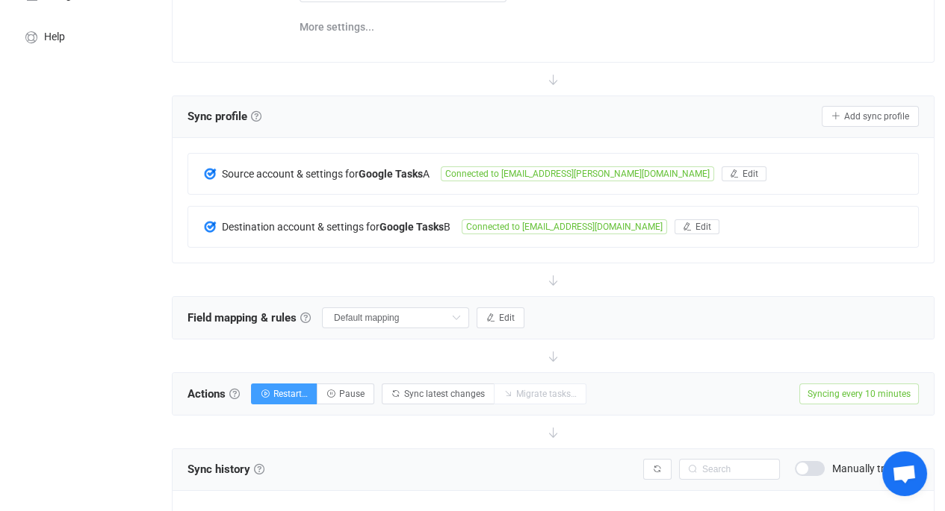
scroll to position [217, 0]
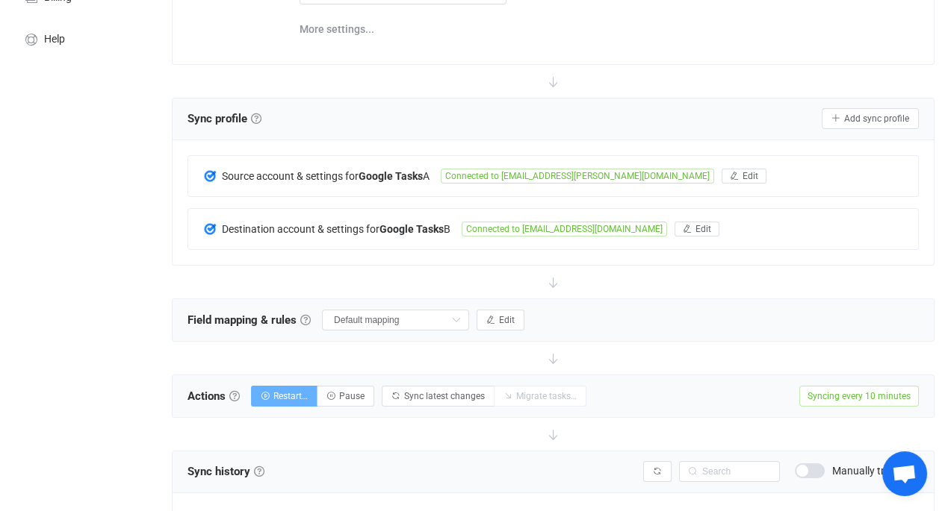
click at [291, 396] on span "Restart…" at bounding box center [290, 396] width 34 height 10
radio input "true"
radio input "false"
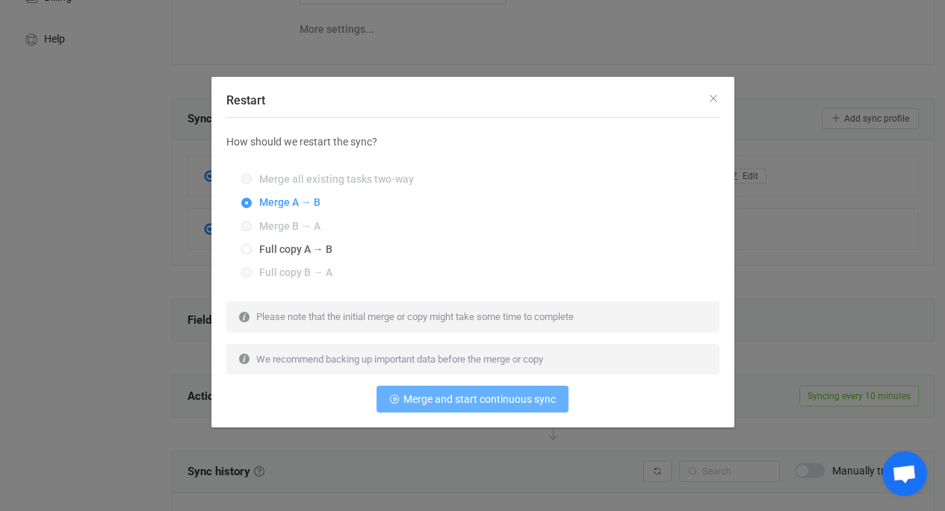
click at [500, 395] on span "Merge and start continuous sync" at bounding box center [479, 399] width 152 height 12
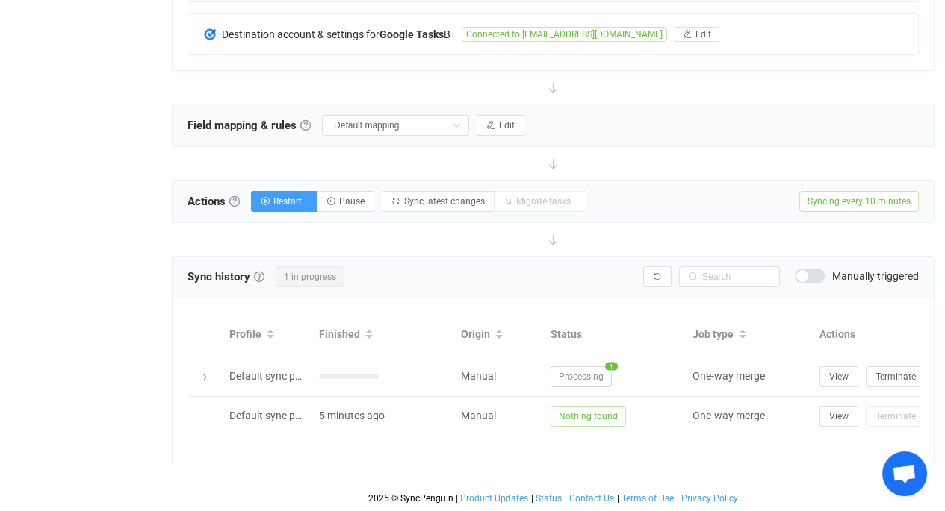
scroll to position [0, 0]
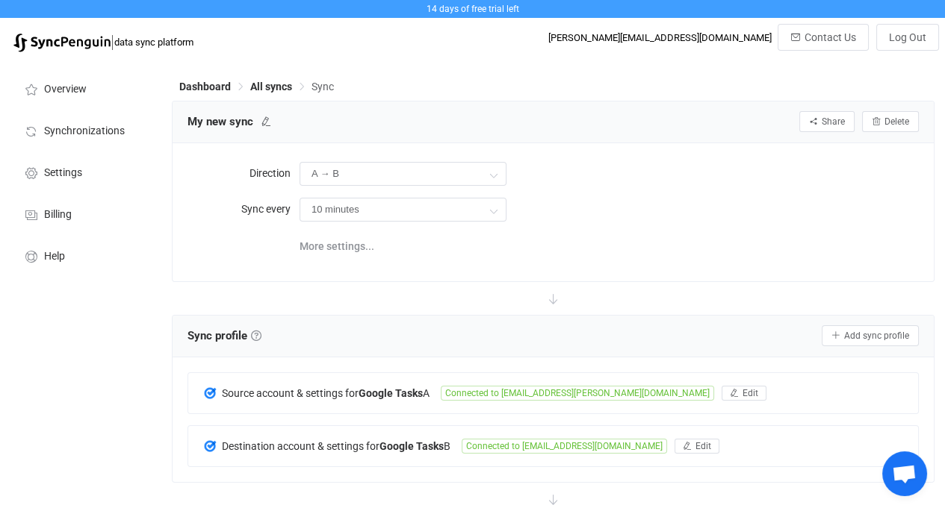
click at [259, 86] on span "All syncs" at bounding box center [271, 87] width 42 height 12
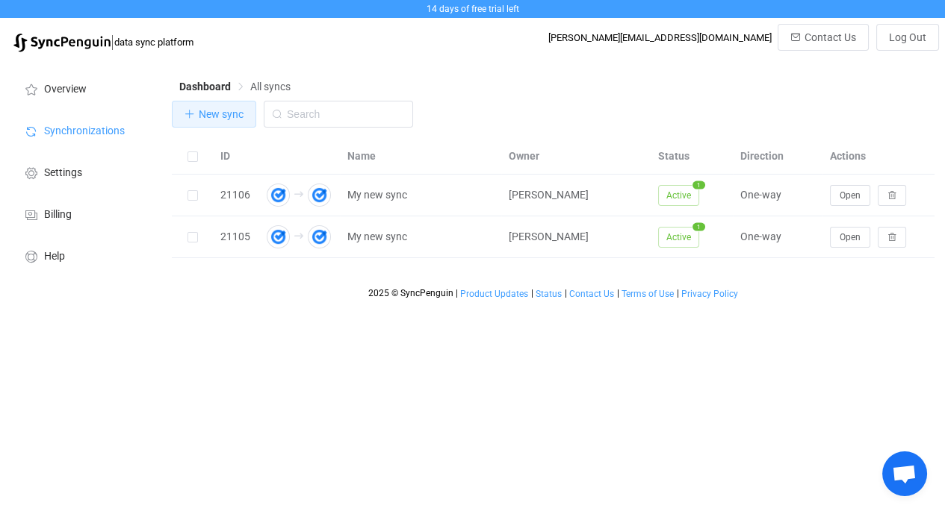
click at [209, 116] on span "New sync" at bounding box center [221, 114] width 45 height 12
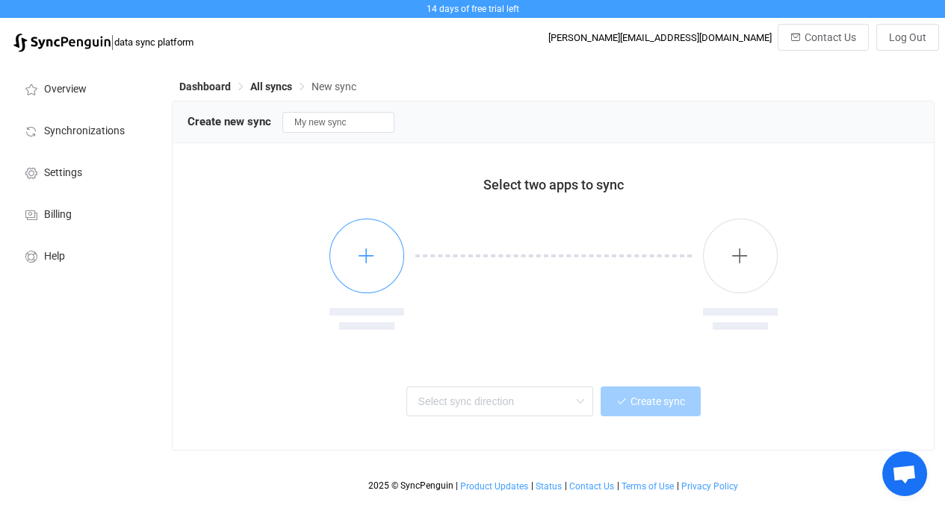
click at [354, 247] on button "button" at bounding box center [366, 256] width 75 height 75
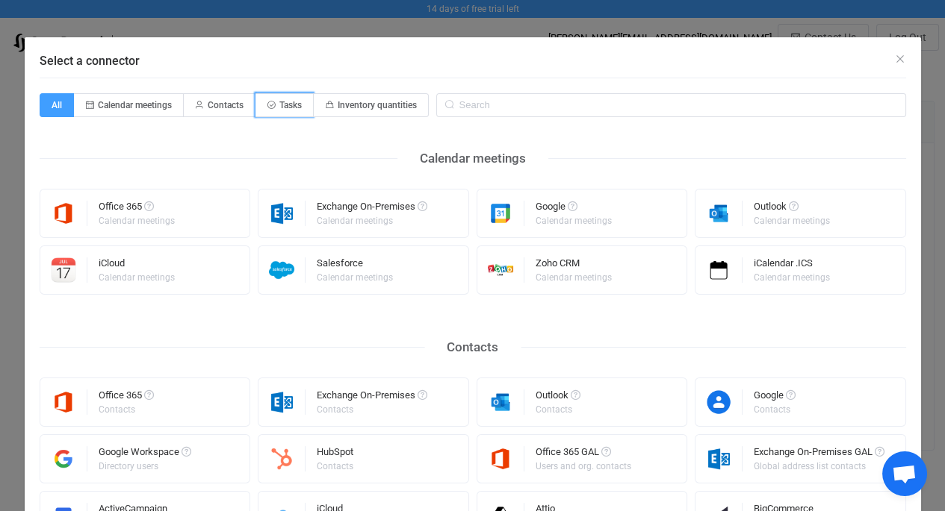
click at [290, 94] on span "Tasks" at bounding box center [284, 105] width 58 height 24
click at [269, 96] on input "Tasks" at bounding box center [264, 101] width 10 height 10
radio input "true"
radio input "false"
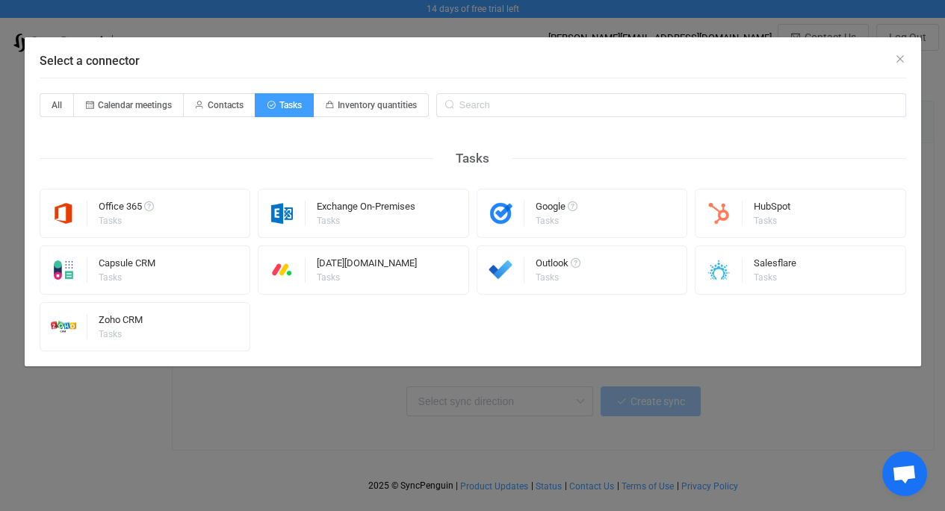
click at [554, 225] on div "Tasks" at bounding box center [555, 221] width 40 height 9
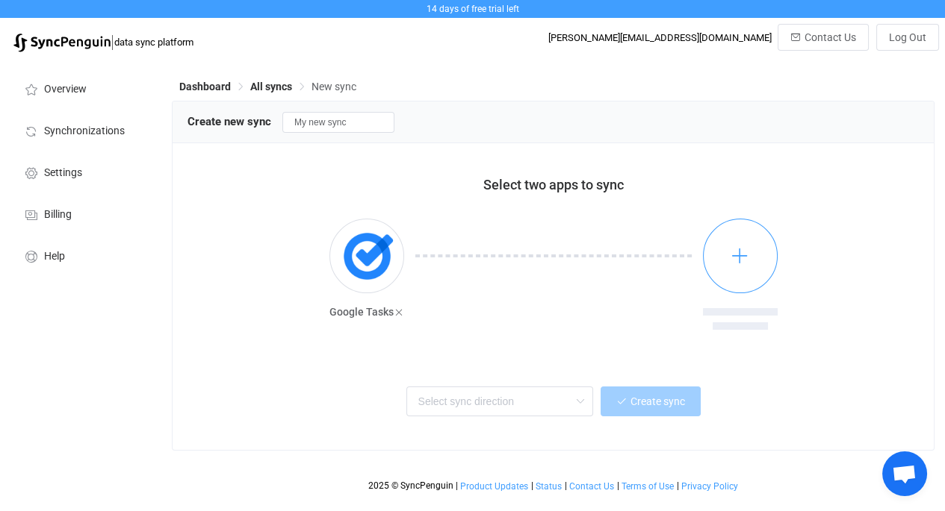
click at [738, 260] on icon "button" at bounding box center [739, 255] width 19 height 19
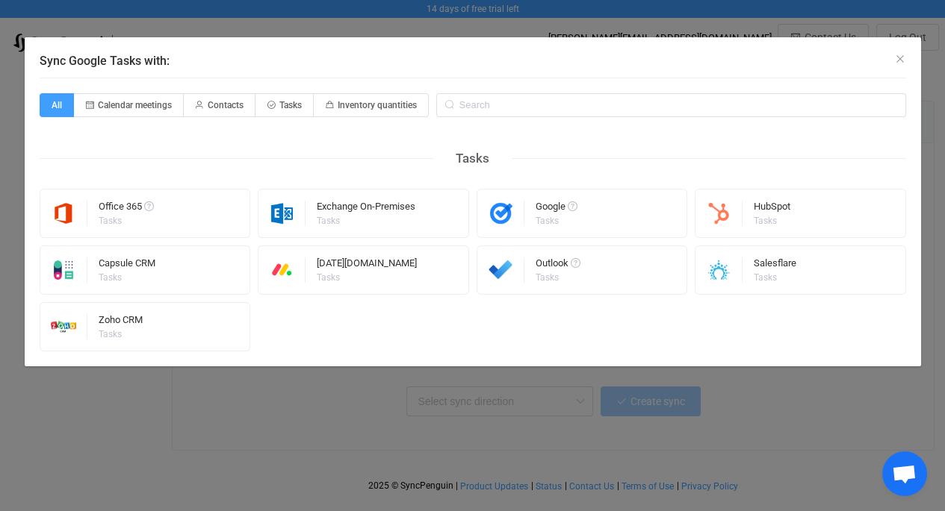
click at [577, 196] on div "Google Tasks" at bounding box center [556, 213] width 42 height 39
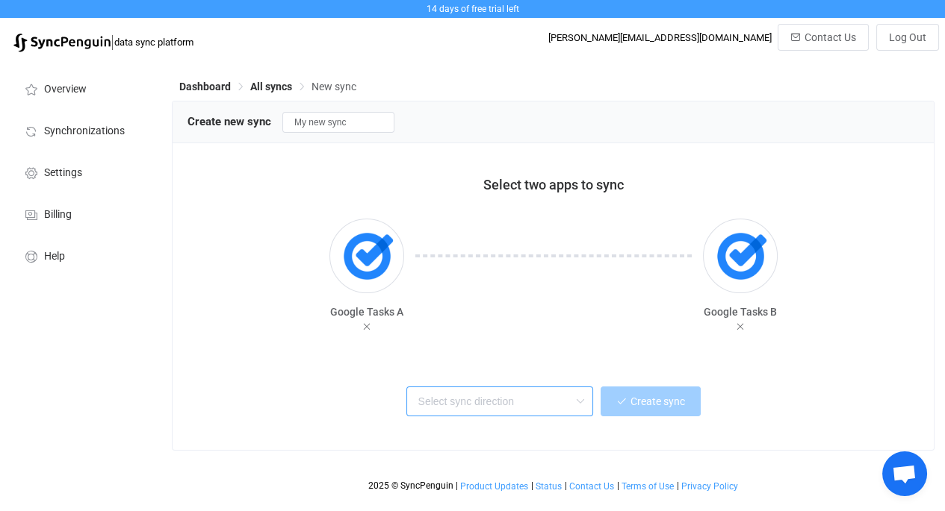
click at [534, 400] on input "text" at bounding box center [499, 402] width 187 height 30
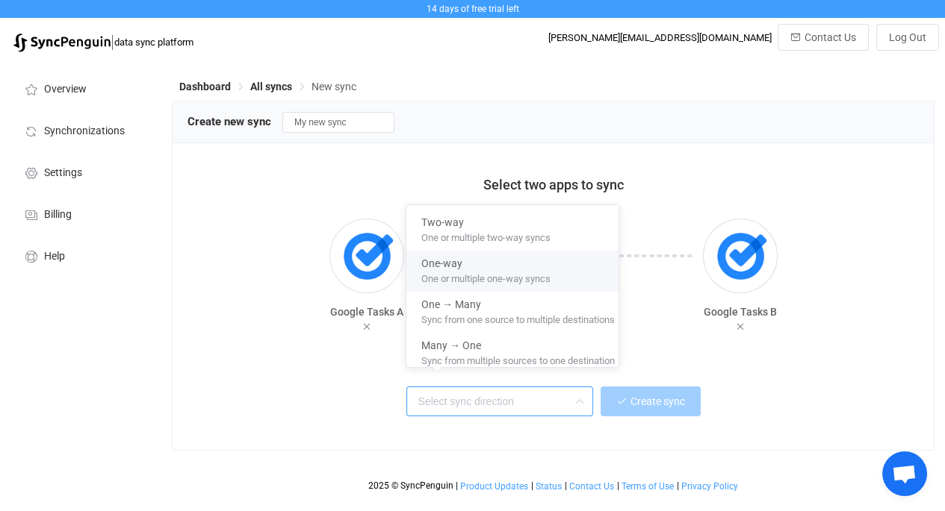
click at [496, 272] on span "One or multiple one-way syncs" at bounding box center [485, 276] width 129 height 16
type input "One-way"
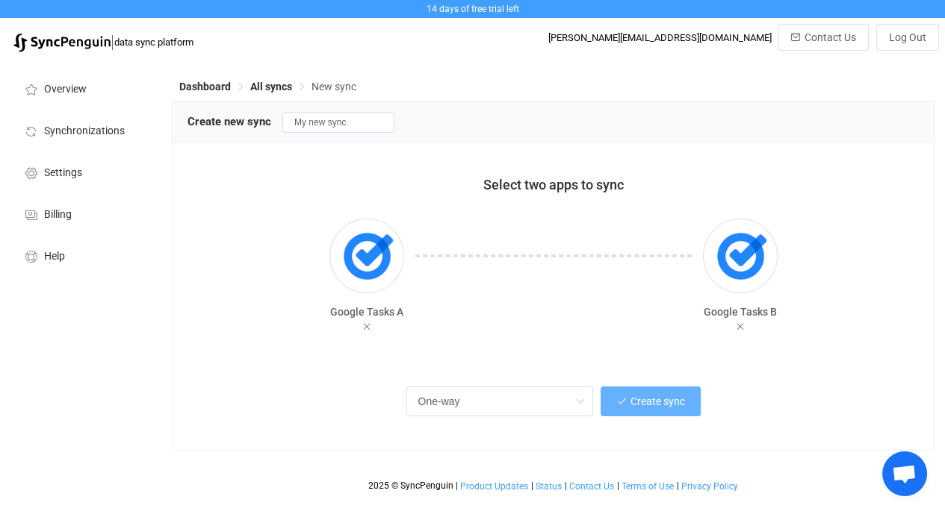
click at [623, 403] on icon "button" at bounding box center [621, 401] width 10 height 10
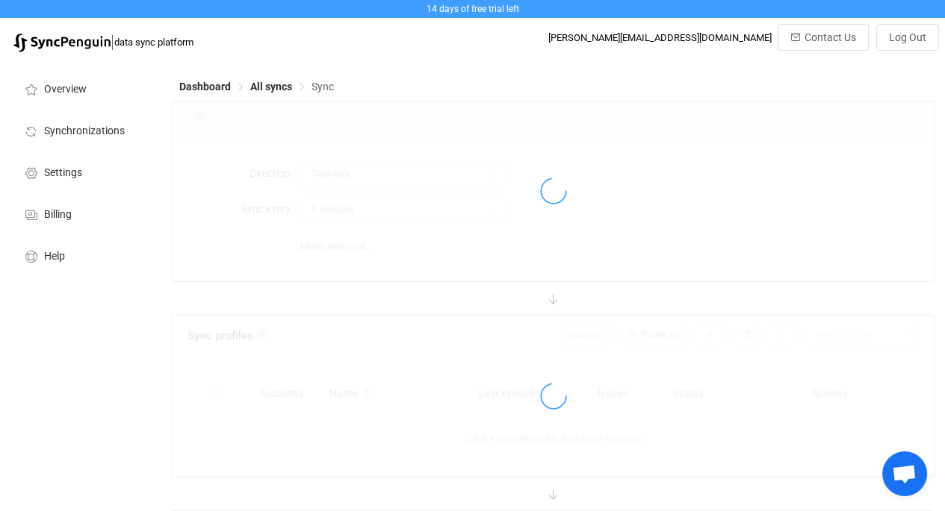
type input "A → B"
type input "10 minutes"
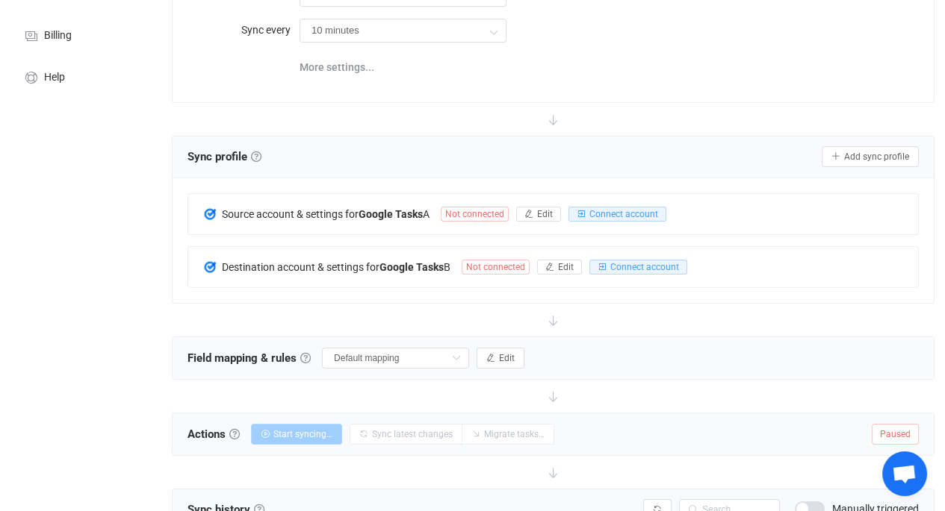
scroll to position [193, 0]
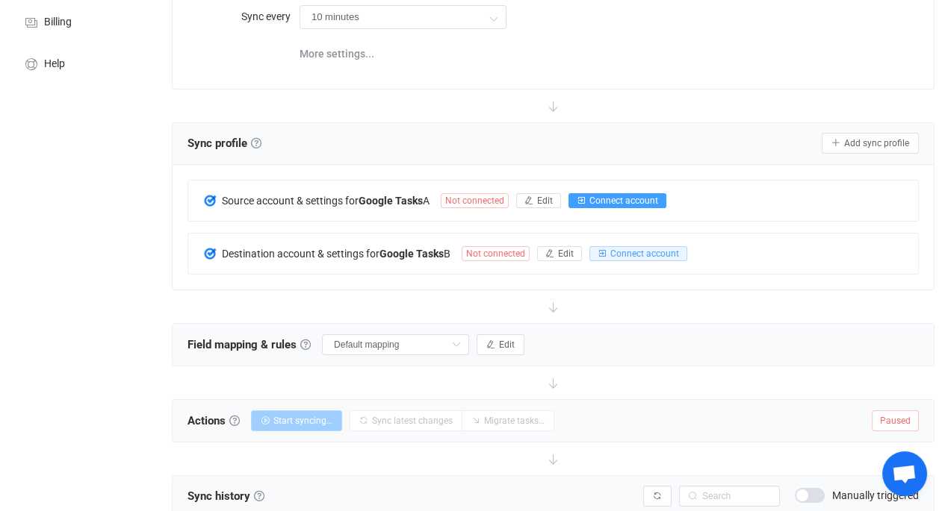
click at [645, 196] on span "Connect account" at bounding box center [623, 201] width 69 height 10
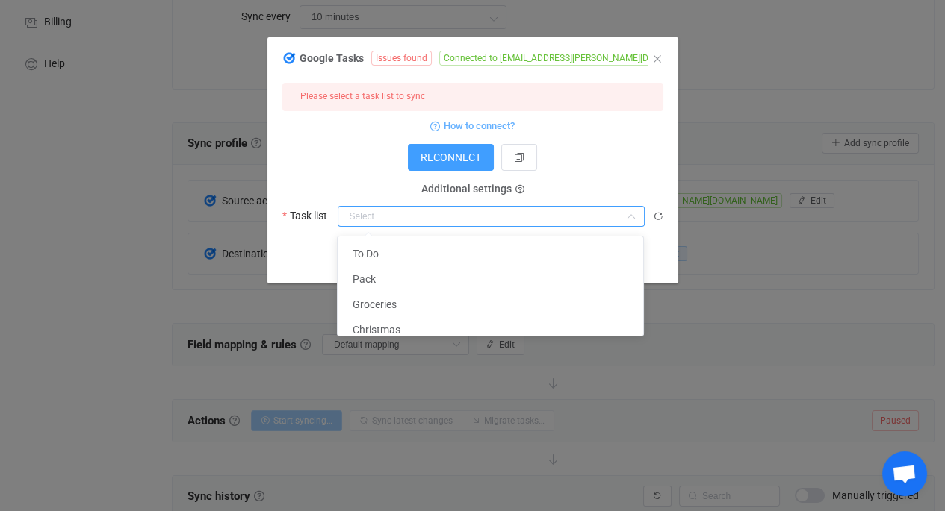
click at [446, 217] on input "dialog" at bounding box center [490, 216] width 307 height 21
click at [434, 306] on li "Groceries" at bounding box center [495, 304] width 317 height 25
type input "Groceries"
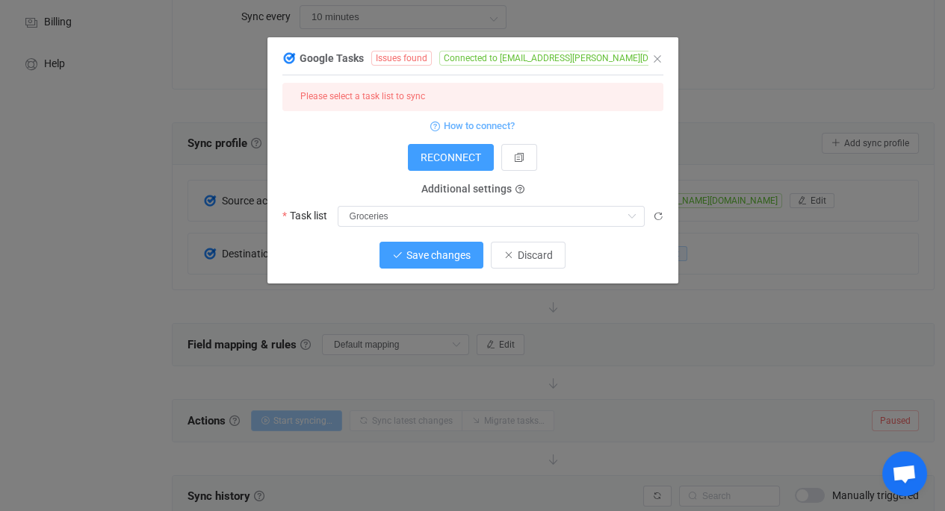
click at [450, 252] on span "Save changes" at bounding box center [438, 255] width 64 height 12
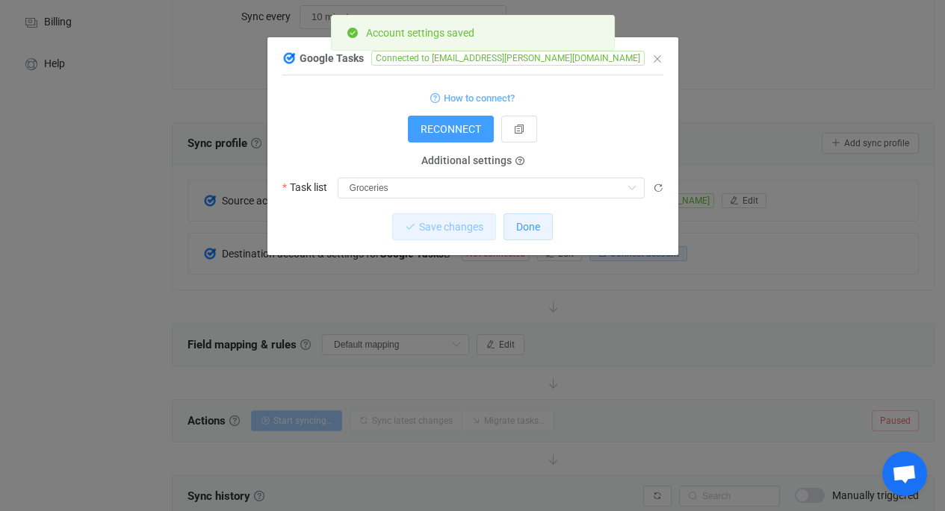
click at [532, 234] on button "Done" at bounding box center [527, 227] width 49 height 27
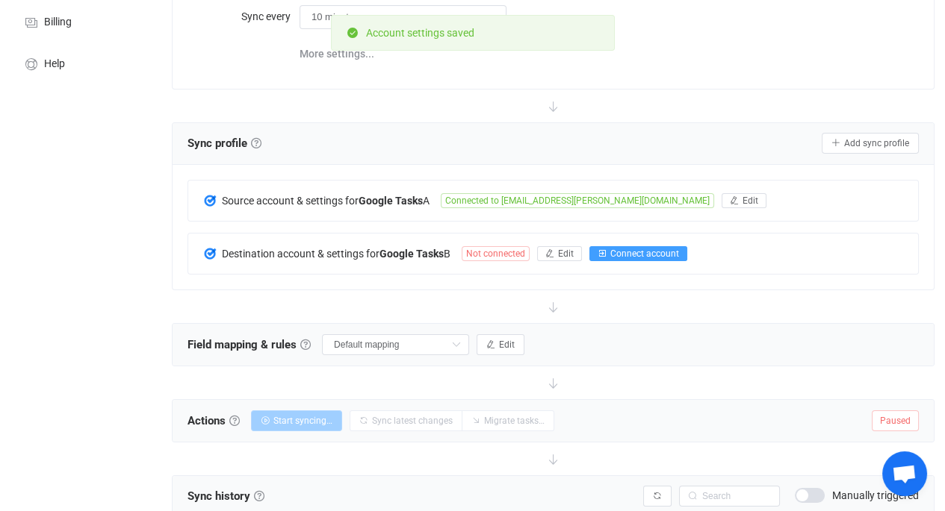
click at [634, 256] on span "Connect account" at bounding box center [644, 254] width 69 height 10
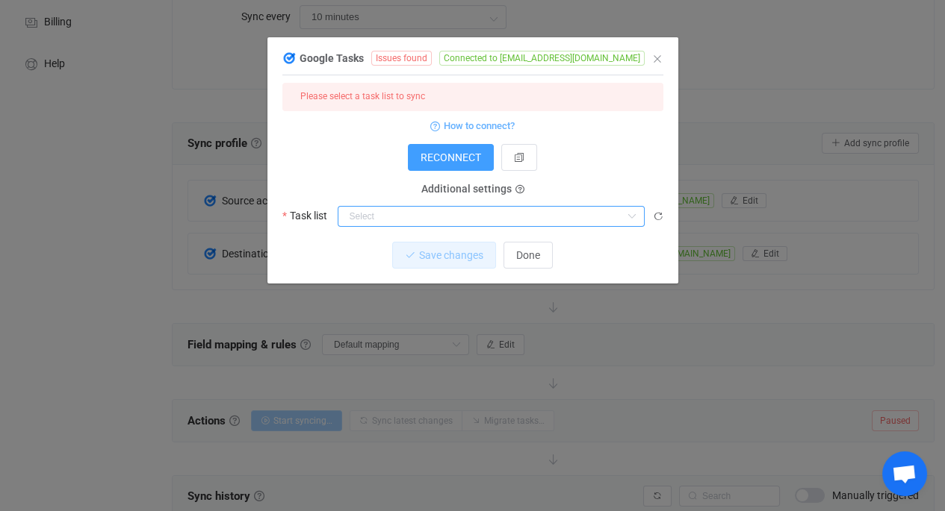
click at [441, 217] on input "dialog" at bounding box center [490, 216] width 307 height 21
click at [446, 250] on li "My Tasks" at bounding box center [495, 253] width 317 height 25
type input "My Tasks"
click at [656, 57] on icon "Close" at bounding box center [657, 59] width 12 height 12
type input "My Tasks"
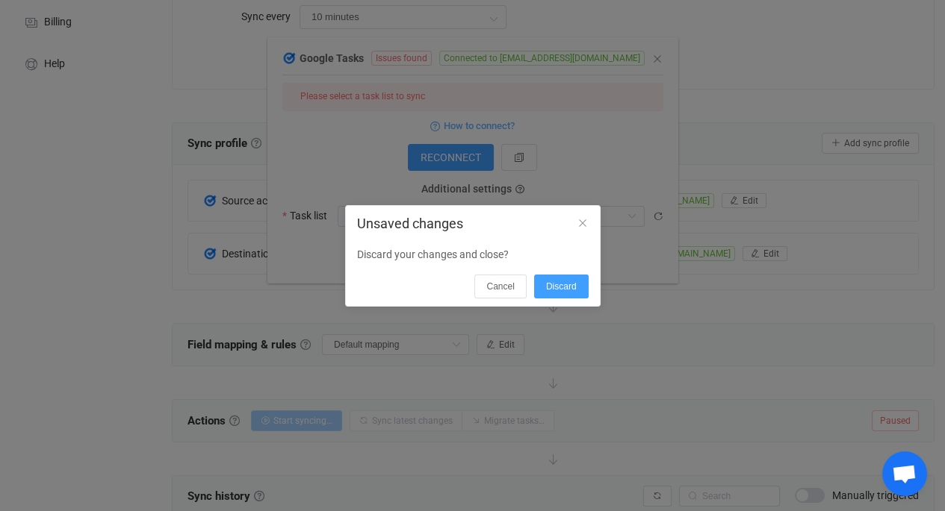
click at [555, 288] on span "Discard" at bounding box center [561, 286] width 31 height 10
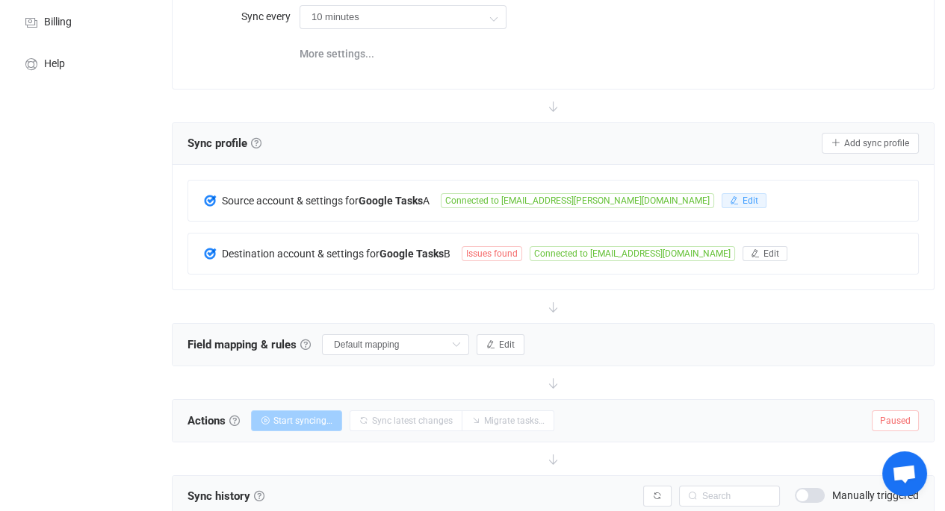
click at [742, 199] on span "Edit" at bounding box center [750, 201] width 16 height 10
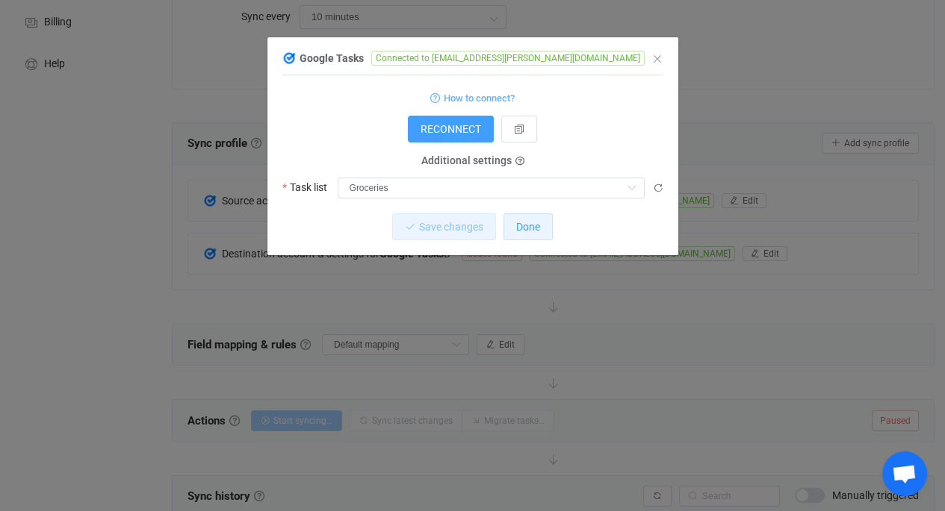
click at [539, 222] on span "Done" at bounding box center [528, 227] width 24 height 12
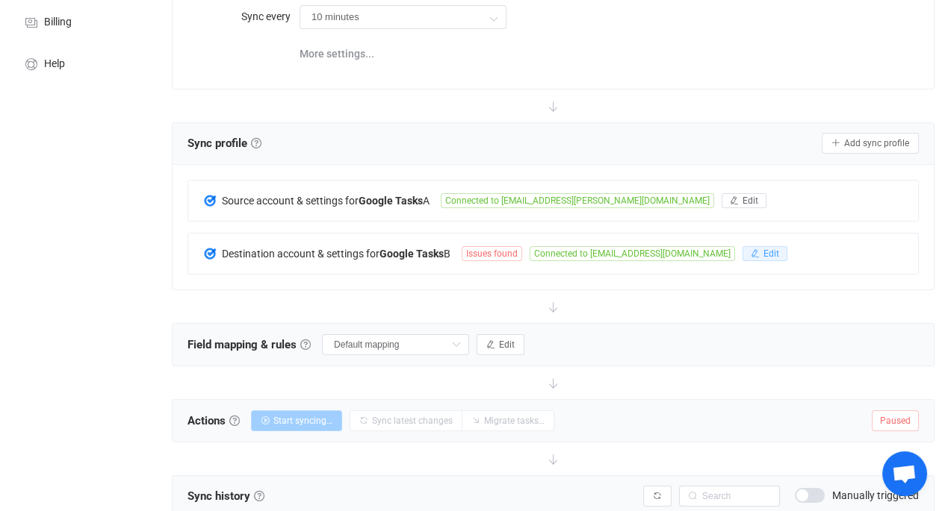
click at [750, 249] on icon "button" at bounding box center [754, 253] width 9 height 9
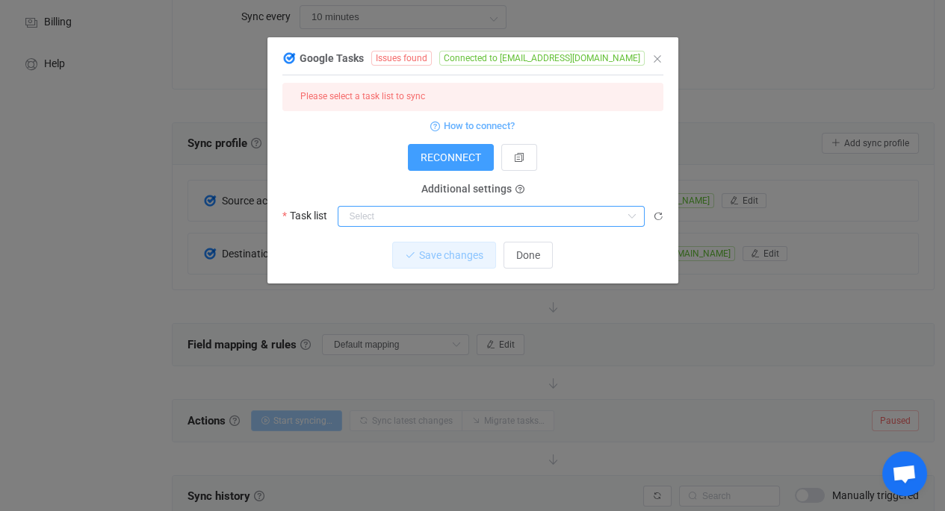
click at [482, 226] on input "dialog" at bounding box center [490, 216] width 307 height 21
click at [476, 225] on input "dialog" at bounding box center [490, 216] width 307 height 21
click at [522, 261] on span "Done" at bounding box center [528, 255] width 24 height 12
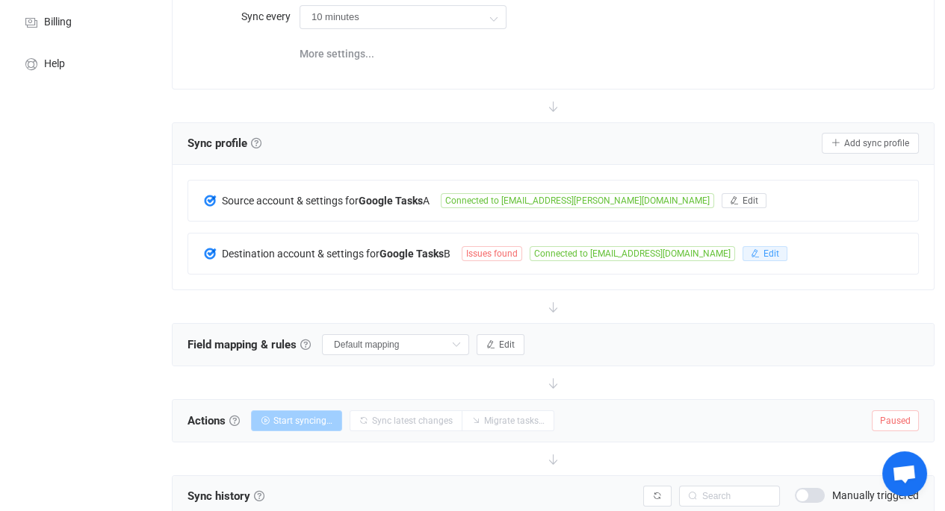
click at [742, 246] on button "Edit" at bounding box center [764, 253] width 45 height 15
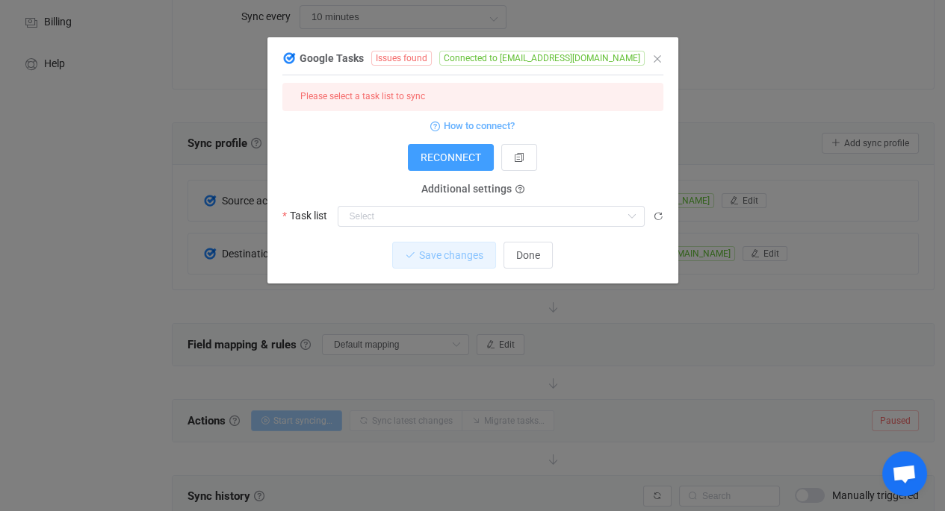
click at [593, 55] on div "Google Tasks Issues found Connected to [EMAIL_ADDRESS][DOMAIN_NAME]" at bounding box center [465, 58] width 366 height 19
click at [648, 56] on icon "dialog" at bounding box center [653, 58] width 10 height 10
click at [520, 220] on input "dialog" at bounding box center [490, 216] width 307 height 21
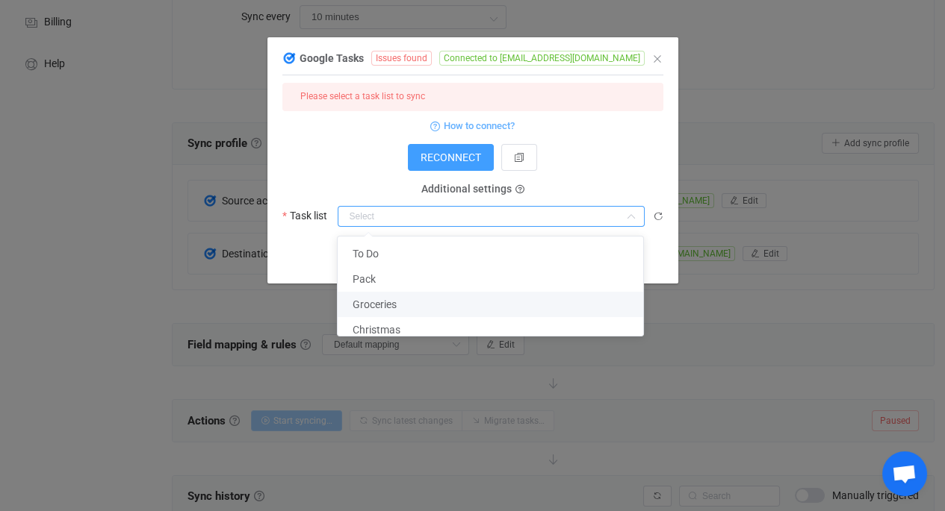
click at [493, 296] on li "Groceries" at bounding box center [495, 304] width 317 height 25
type input "Groceries"
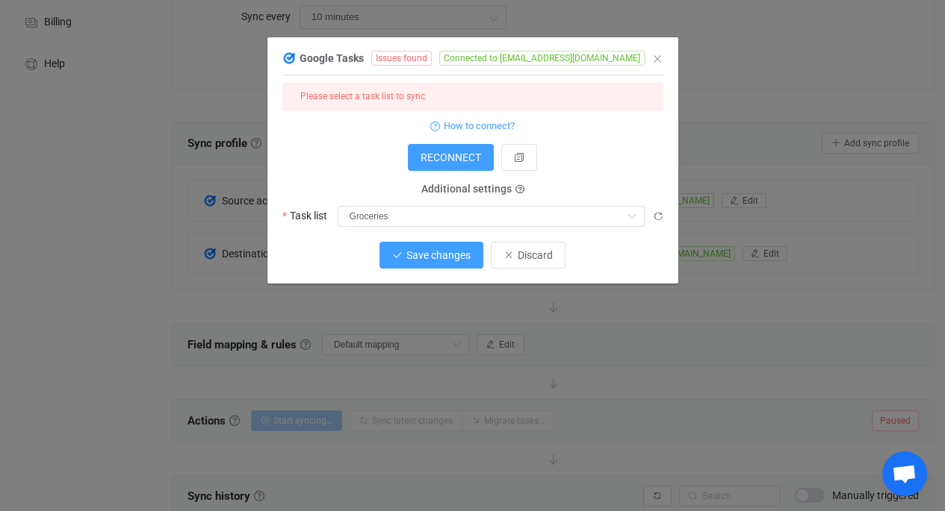
click at [444, 253] on span "Save changes" at bounding box center [438, 255] width 64 height 12
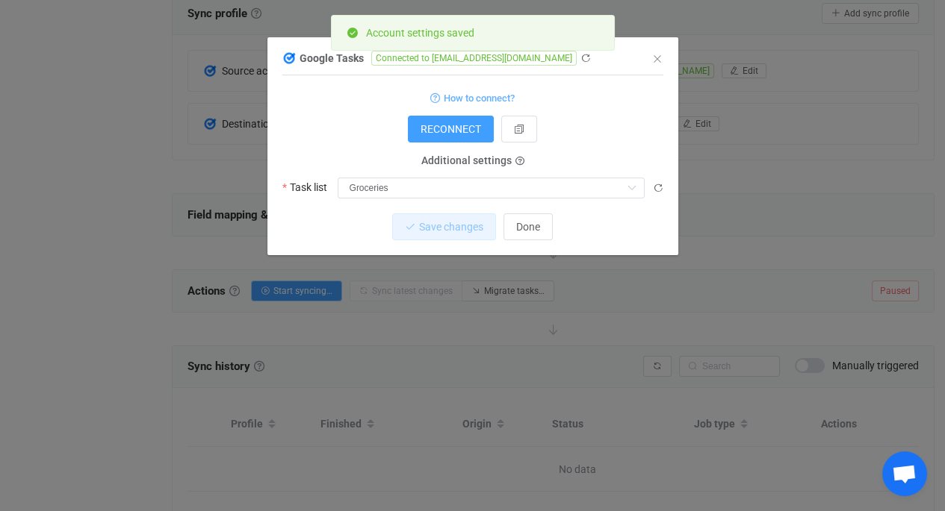
scroll to position [322, 0]
click at [535, 228] on span "Done" at bounding box center [528, 227] width 24 height 12
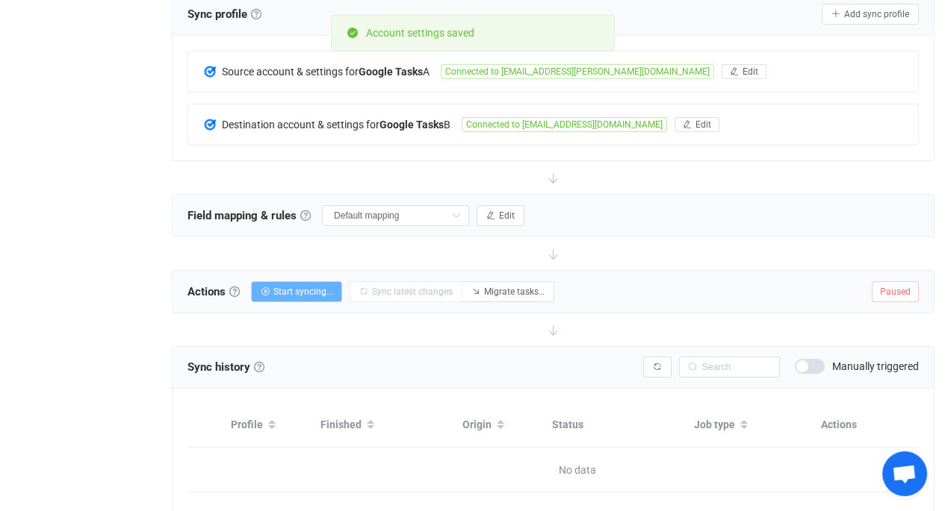
click at [299, 281] on button "Start syncing…" at bounding box center [296, 291] width 91 height 21
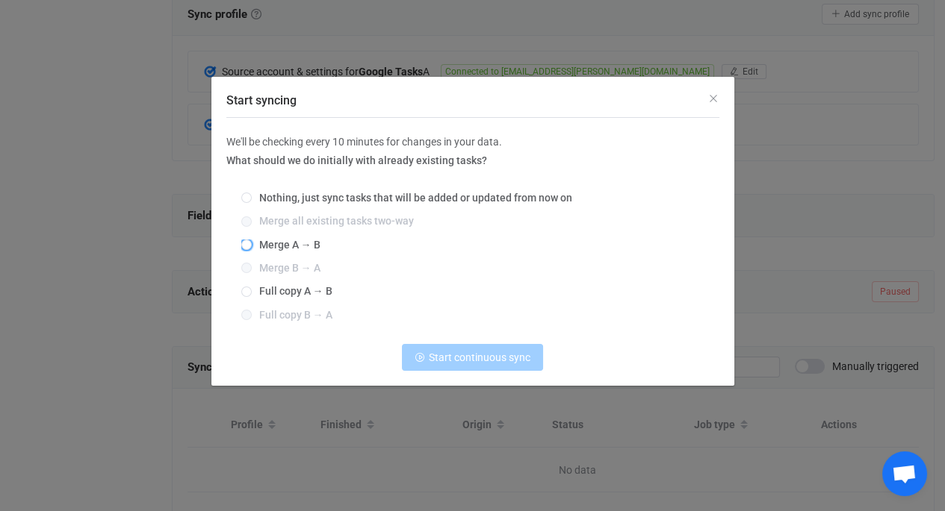
click at [244, 240] on span "Start syncing" at bounding box center [246, 245] width 10 height 10
click at [244, 240] on input "Merge A → B" at bounding box center [246, 246] width 10 height 12
radio input "true"
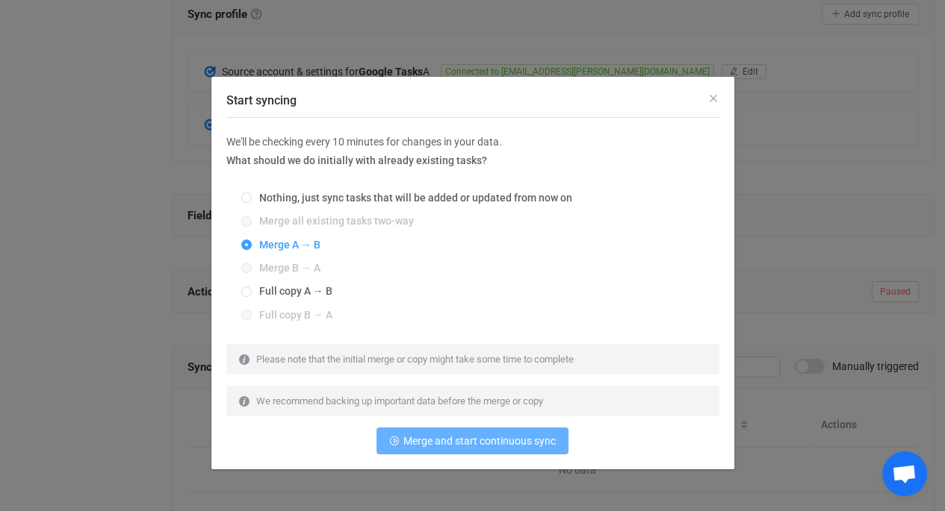
click at [444, 445] on span "Merge and start continuous sync" at bounding box center [479, 441] width 152 height 12
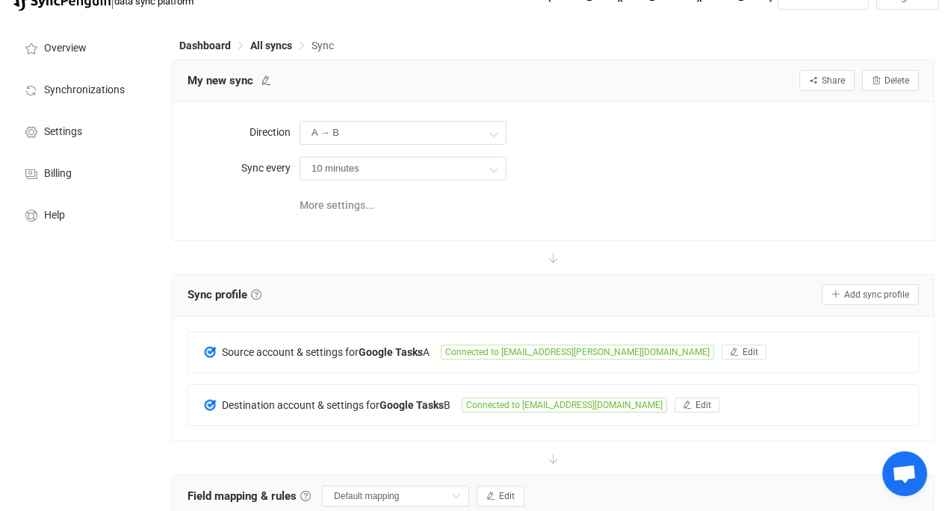
scroll to position [0, 0]
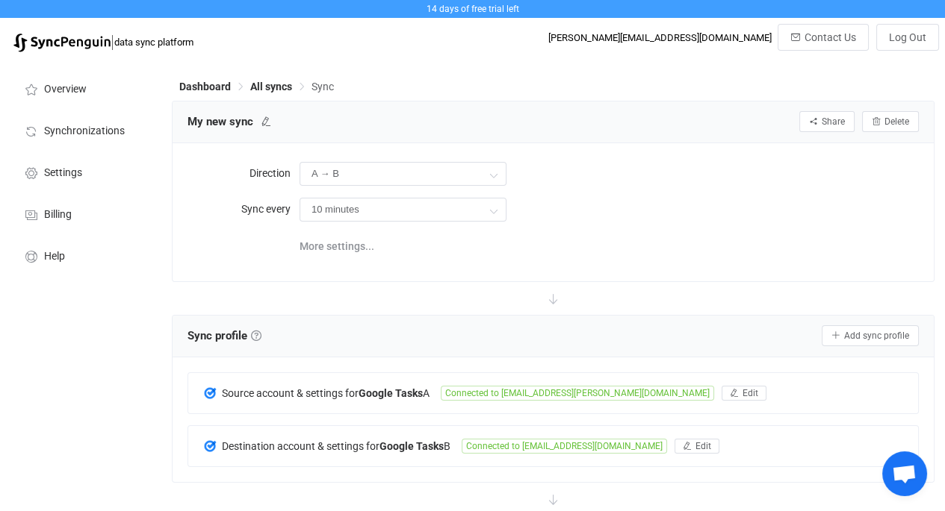
click at [260, 86] on span "All syncs" at bounding box center [271, 87] width 42 height 12
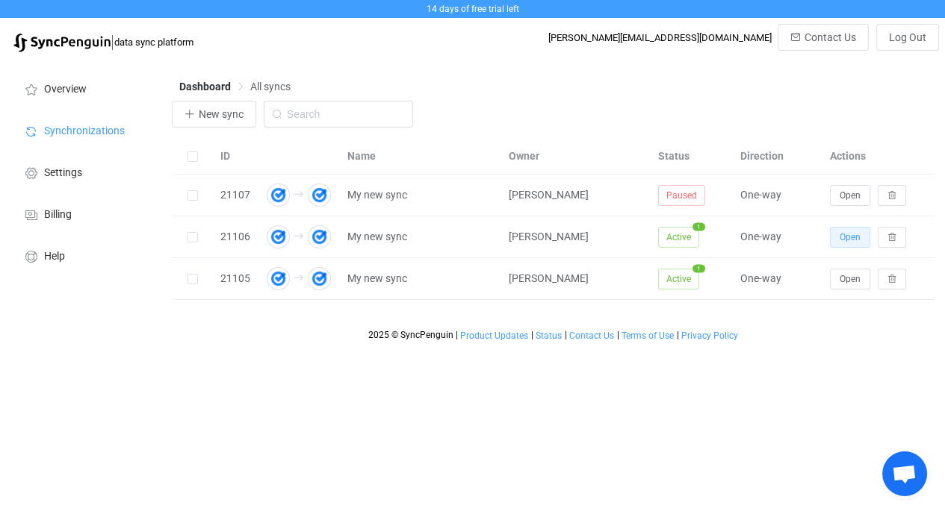
click at [840, 234] on span "Open" at bounding box center [849, 237] width 21 height 10
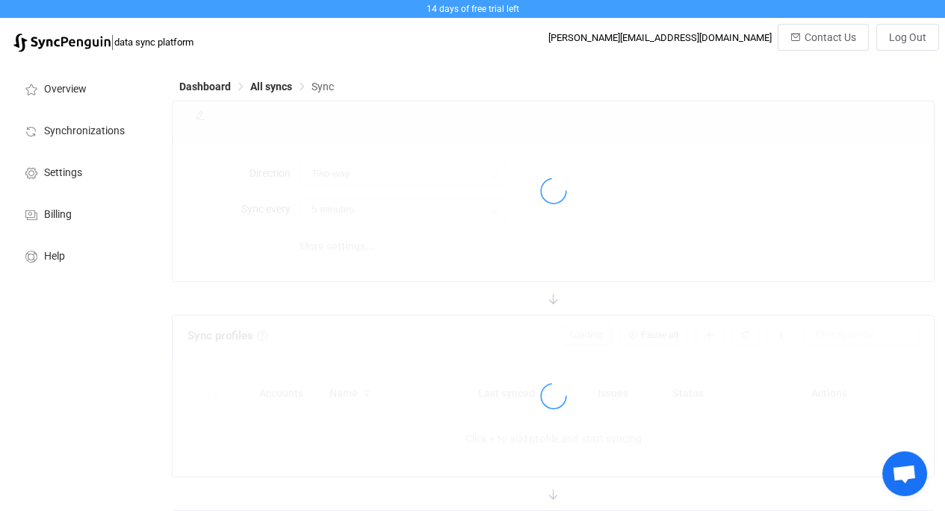
type input "A → B"
type input "10 minutes"
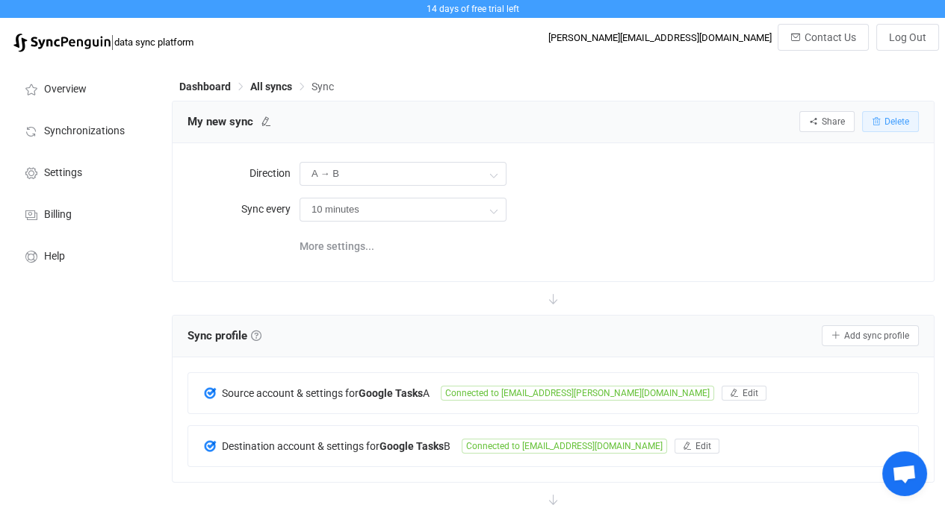
click at [888, 125] on span "Delete" at bounding box center [896, 121] width 25 height 10
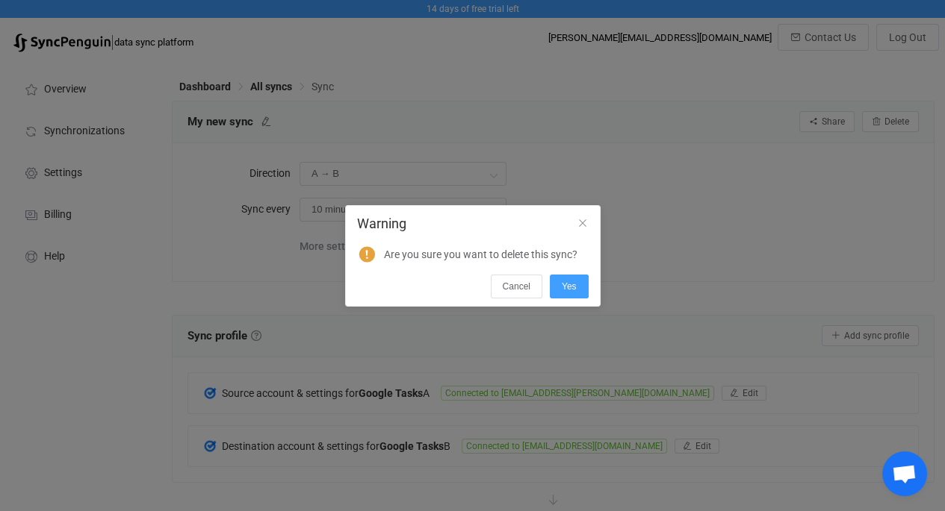
click at [571, 277] on button "Yes" at bounding box center [569, 287] width 39 height 24
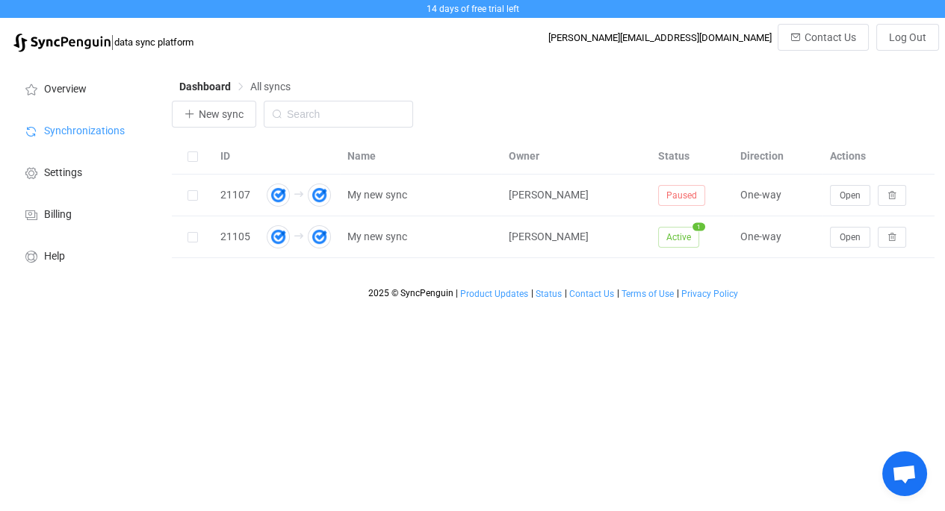
click at [676, 196] on span "Paused" at bounding box center [681, 195] width 47 height 21
click at [842, 199] on span "Open" at bounding box center [849, 195] width 21 height 10
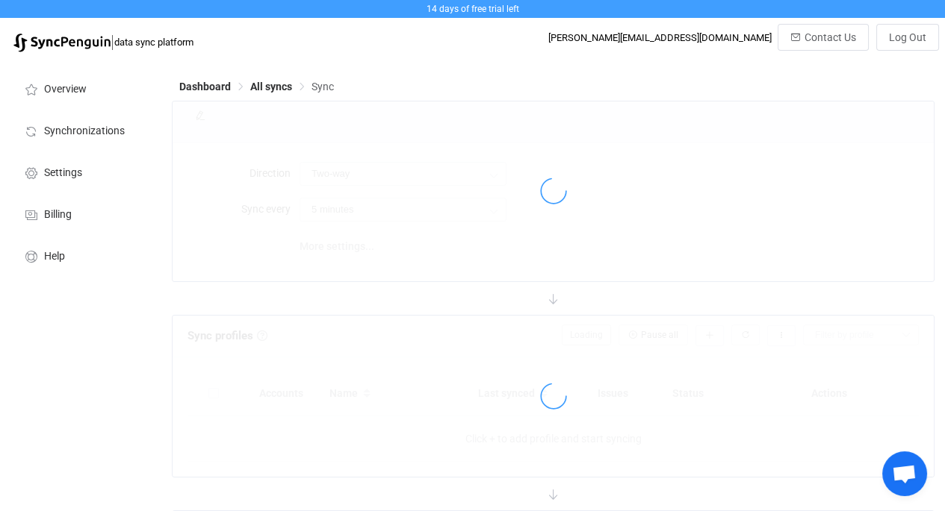
type input "A → B"
type input "10 minutes"
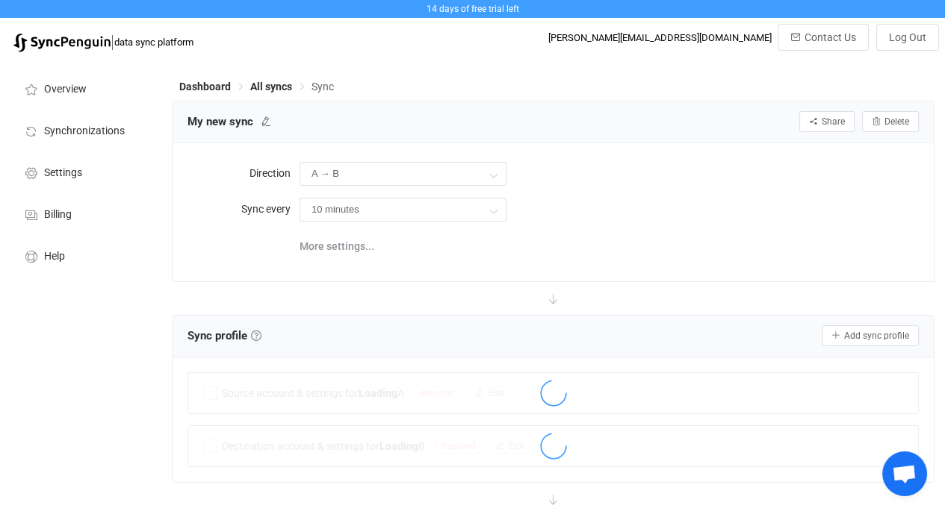
scroll to position [388, 0]
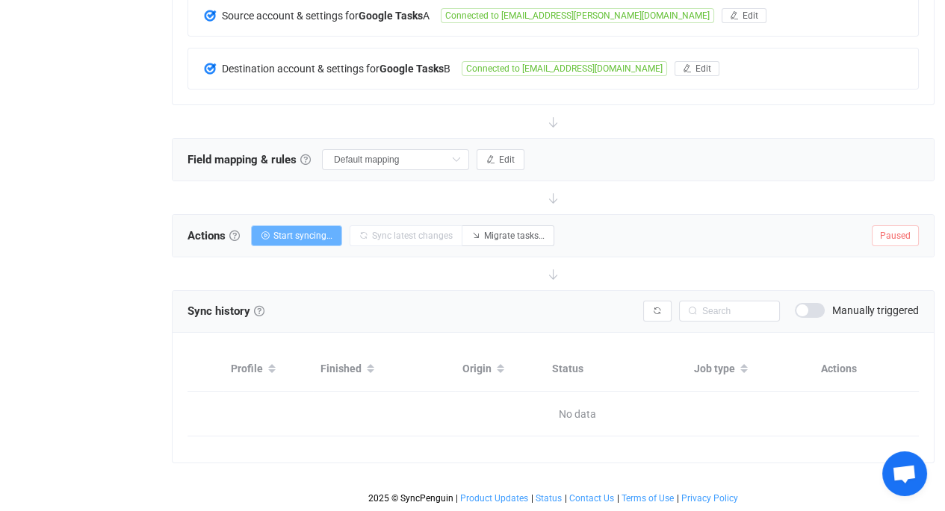
click at [306, 231] on span "Start syncing…" at bounding box center [302, 236] width 59 height 10
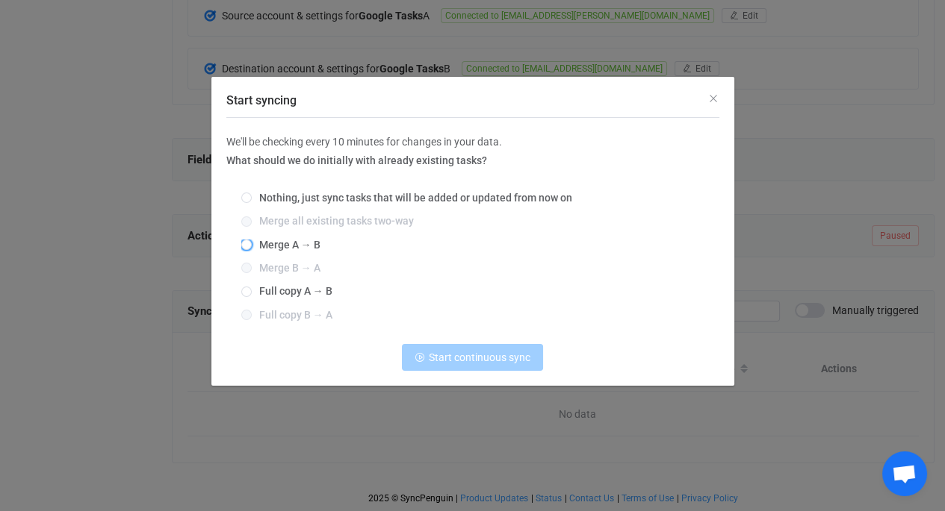
click at [289, 244] on span "Merge A → B" at bounding box center [286, 245] width 69 height 12
click at [252, 244] on input "Merge A → B" at bounding box center [246, 246] width 10 height 12
radio input "true"
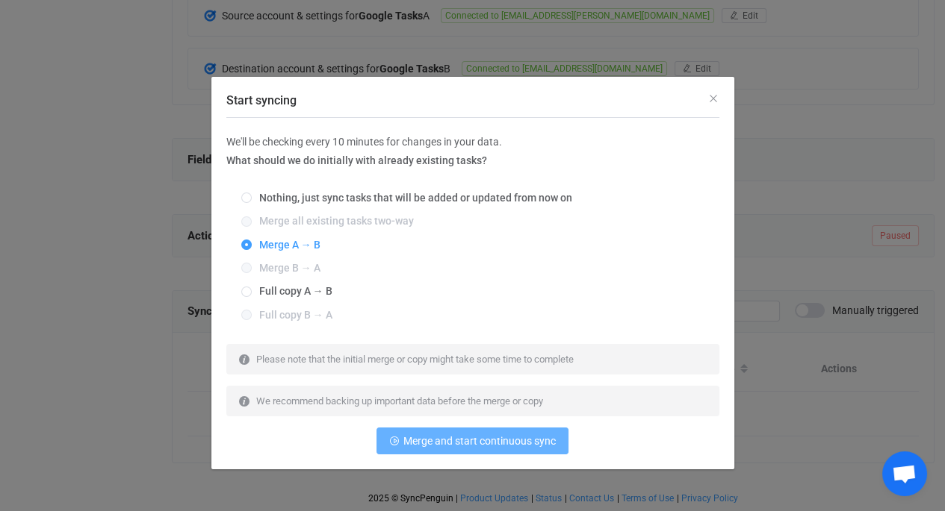
click at [433, 445] on span "Merge and start continuous sync" at bounding box center [479, 441] width 152 height 12
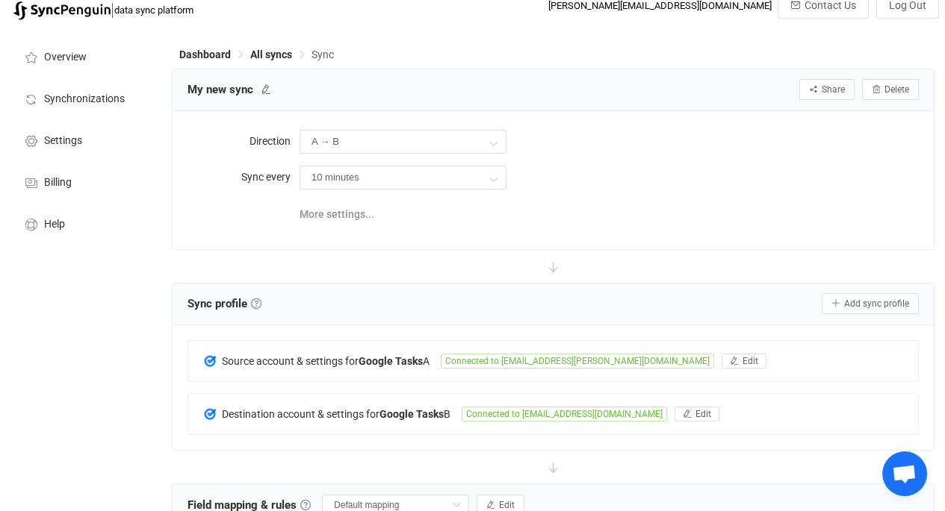
scroll to position [0, 0]
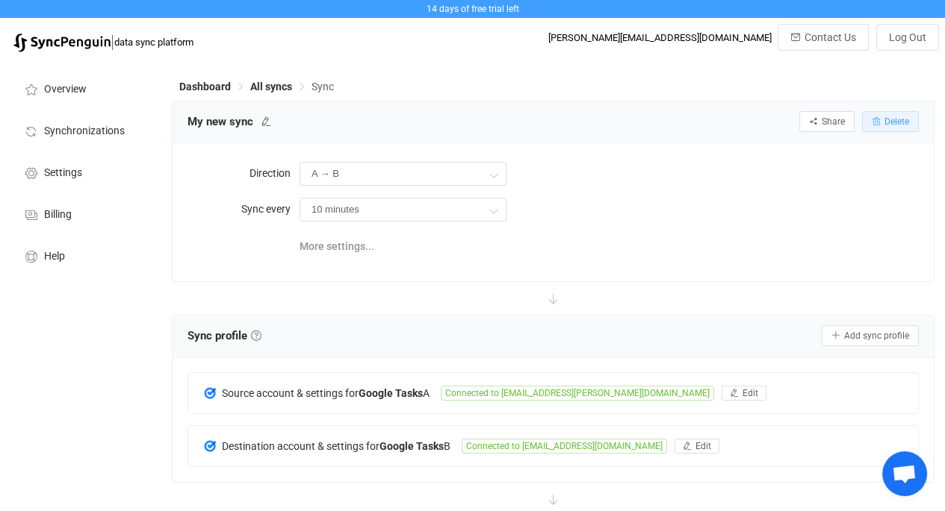
click at [888, 119] on span "Delete" at bounding box center [896, 121] width 25 height 10
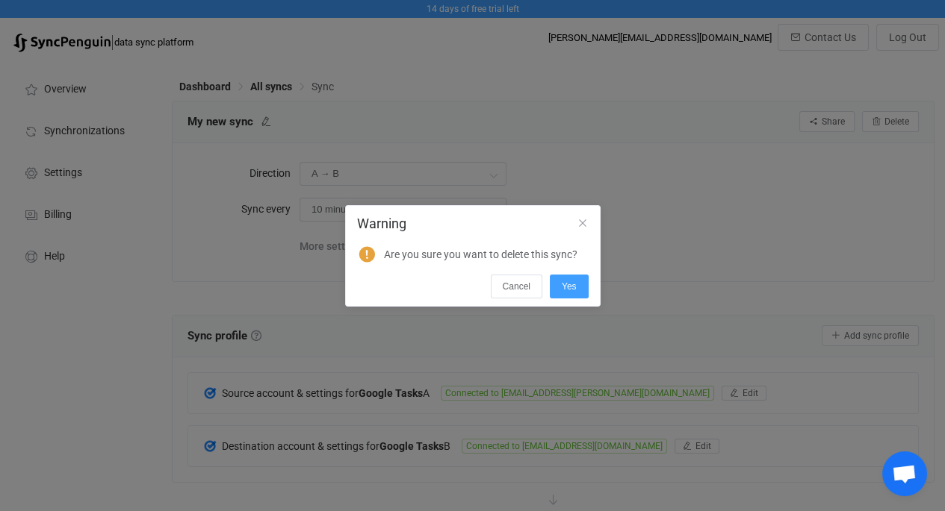
click at [579, 281] on button "Yes" at bounding box center [569, 287] width 39 height 24
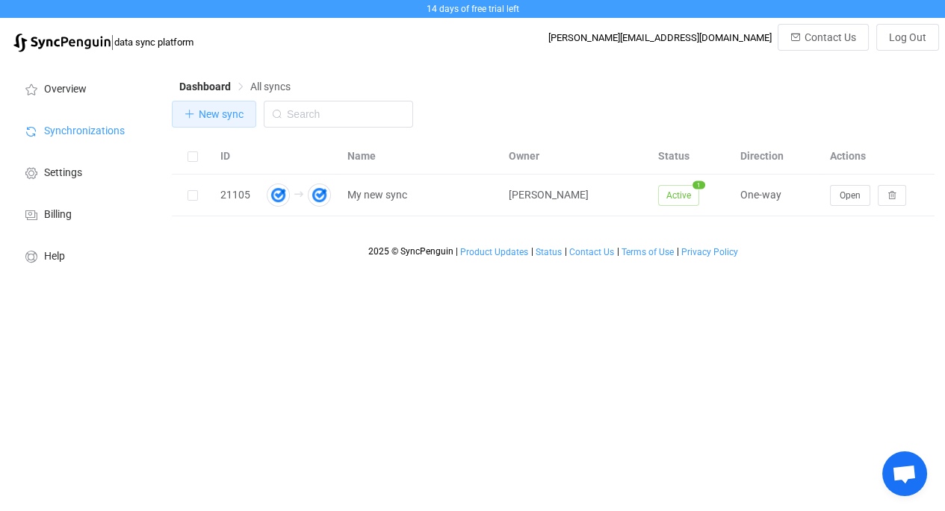
click at [203, 125] on button "New sync" at bounding box center [214, 114] width 84 height 27
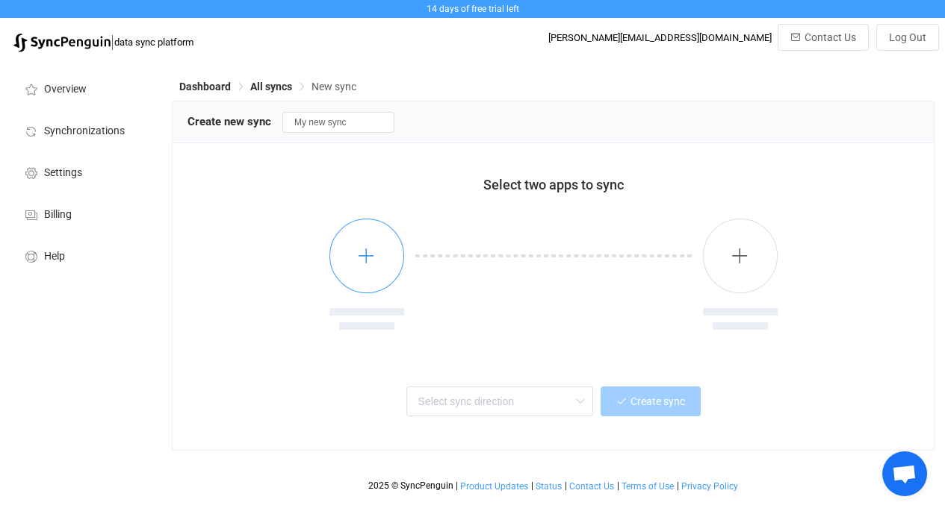
click at [370, 265] on icon "button" at bounding box center [366, 255] width 19 height 19
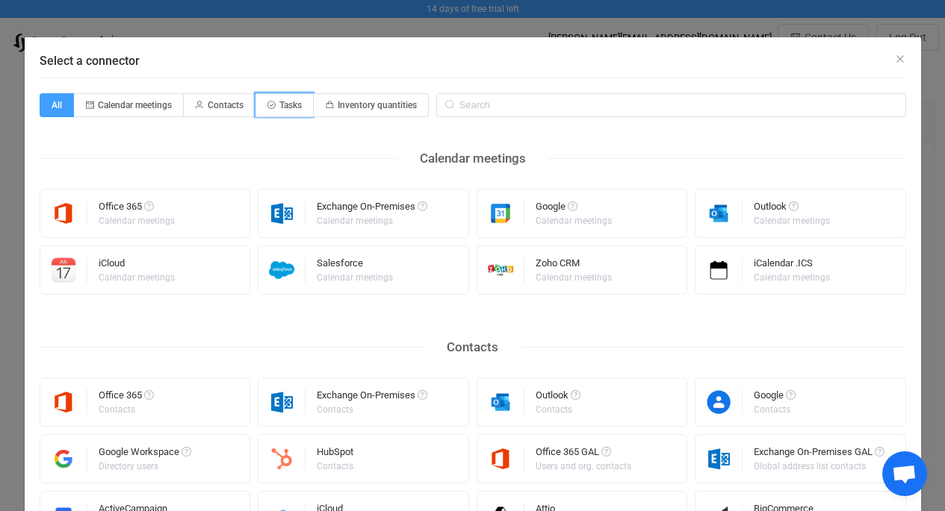
click at [279, 101] on span "Tasks" at bounding box center [290, 105] width 22 height 10
click at [269, 101] on input "Tasks" at bounding box center [264, 101] width 10 height 10
radio input "true"
radio input "false"
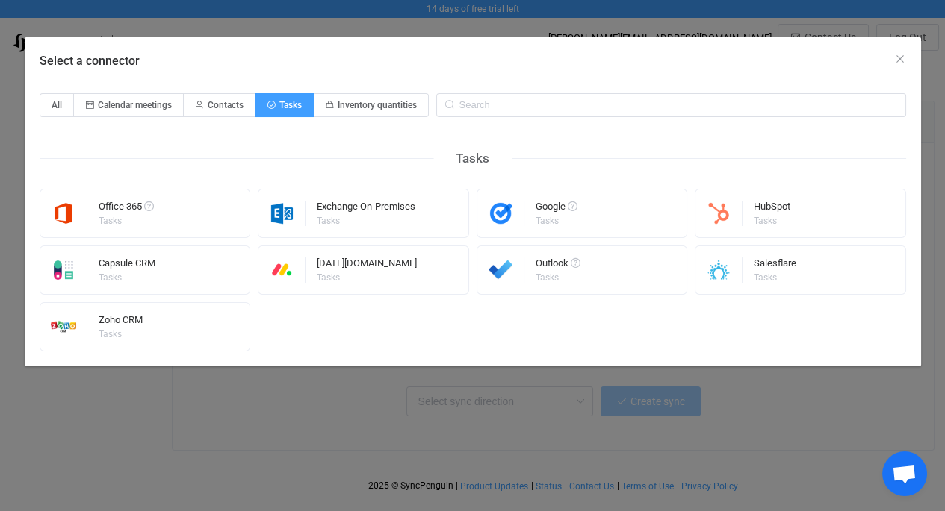
click at [505, 215] on img "Select a connector" at bounding box center [500, 213] width 47 height 25
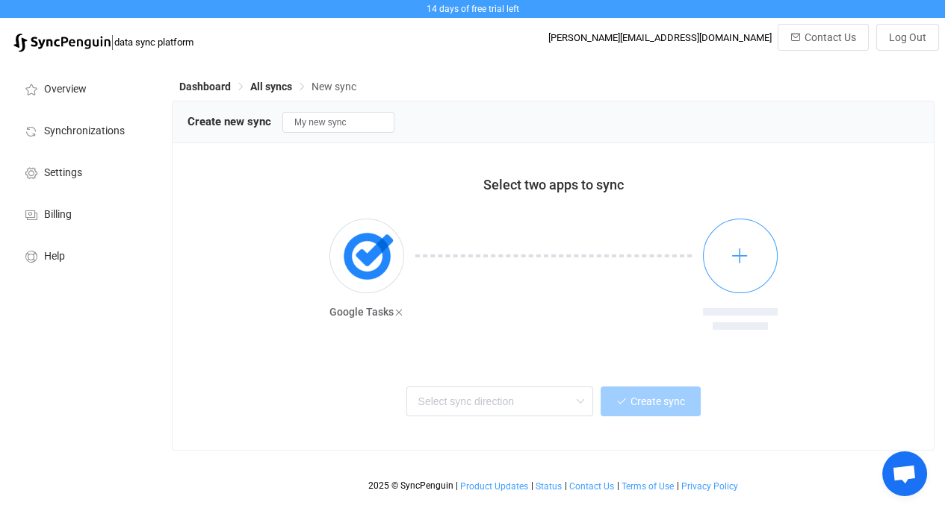
click at [725, 258] on button "button" at bounding box center [740, 256] width 75 height 75
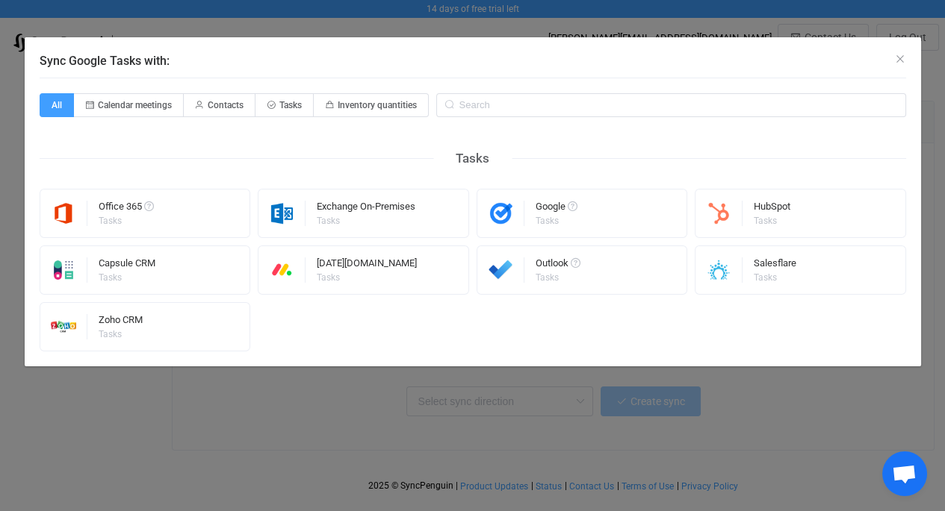
click at [567, 193] on div "Google Tasks" at bounding box center [581, 213] width 211 height 49
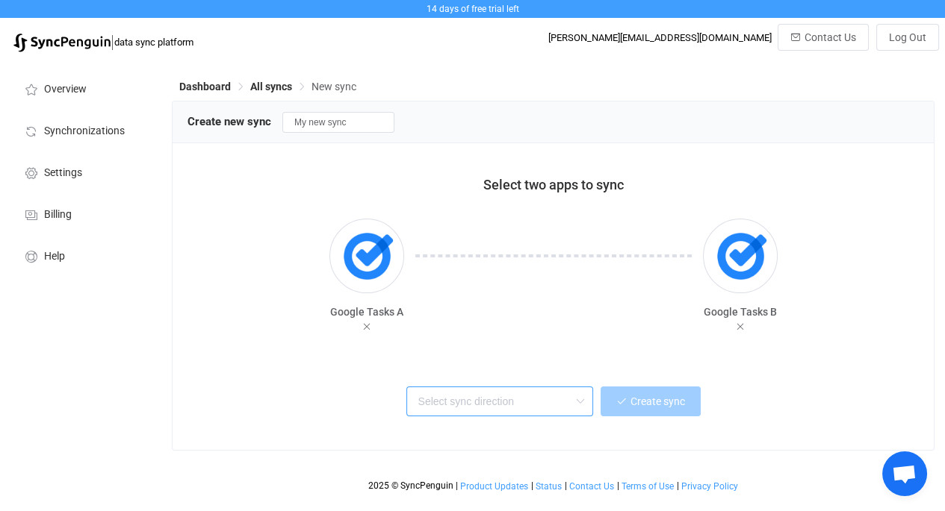
click at [549, 405] on input "text" at bounding box center [499, 402] width 187 height 30
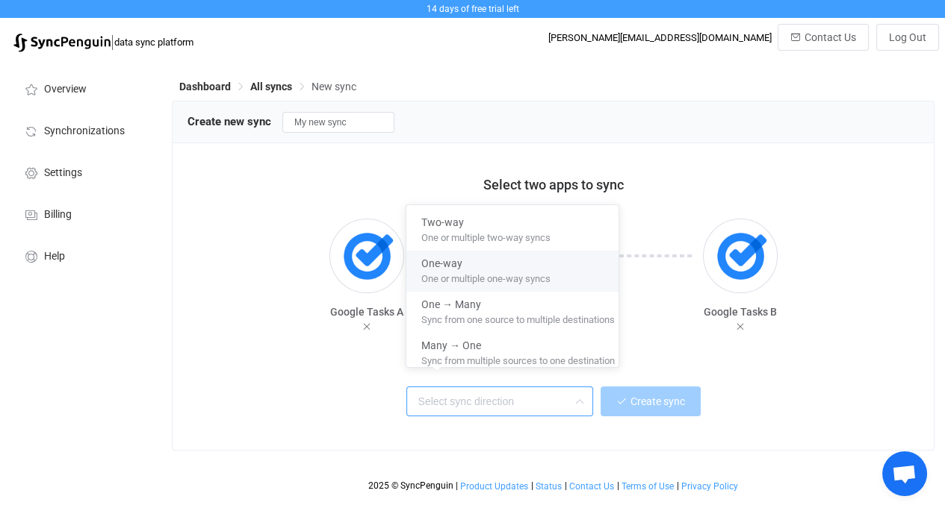
click at [479, 270] on span "One or multiple one-way syncs" at bounding box center [485, 276] width 129 height 16
type input "One-way"
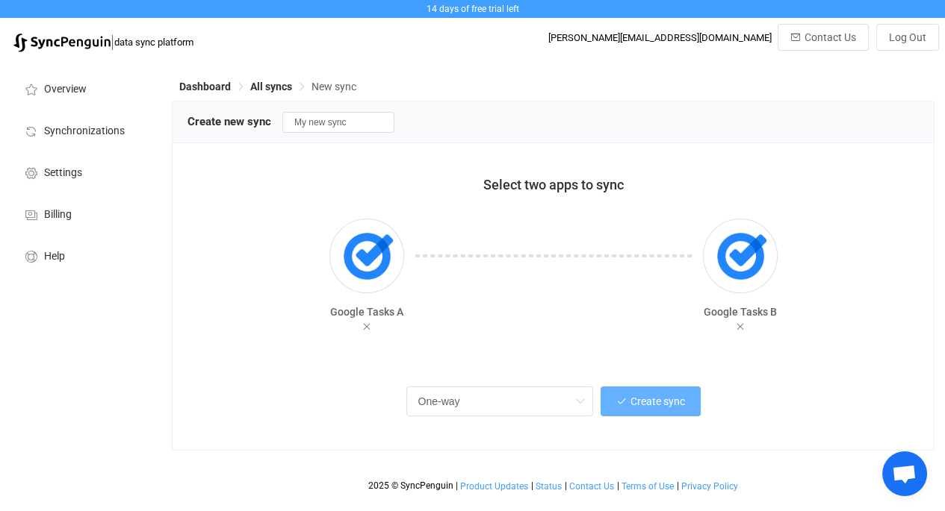
click at [648, 405] on span "Create sync" at bounding box center [657, 402] width 55 height 12
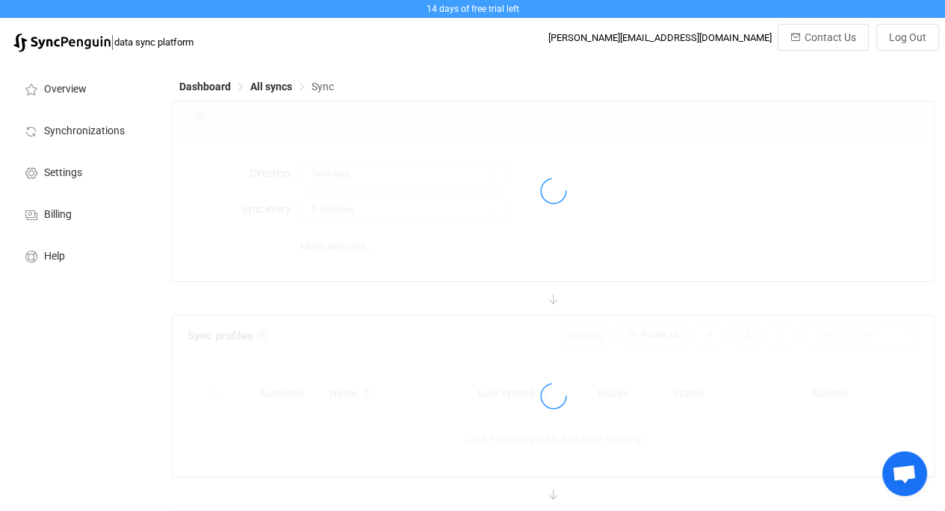
type input "A → B"
type input "10 minutes"
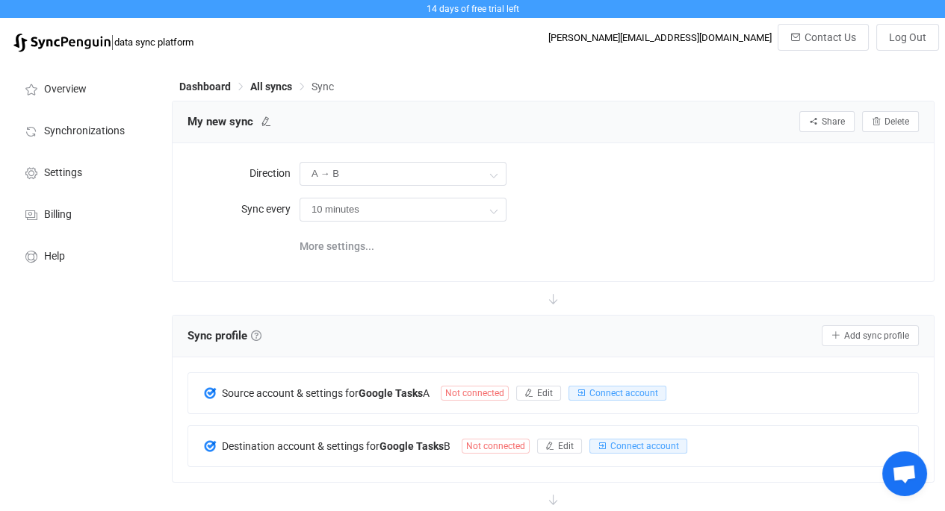
click at [594, 383] on div "Source account & settings for Google Tasks A Not connected Edit Connect account" at bounding box center [552, 393] width 729 height 40
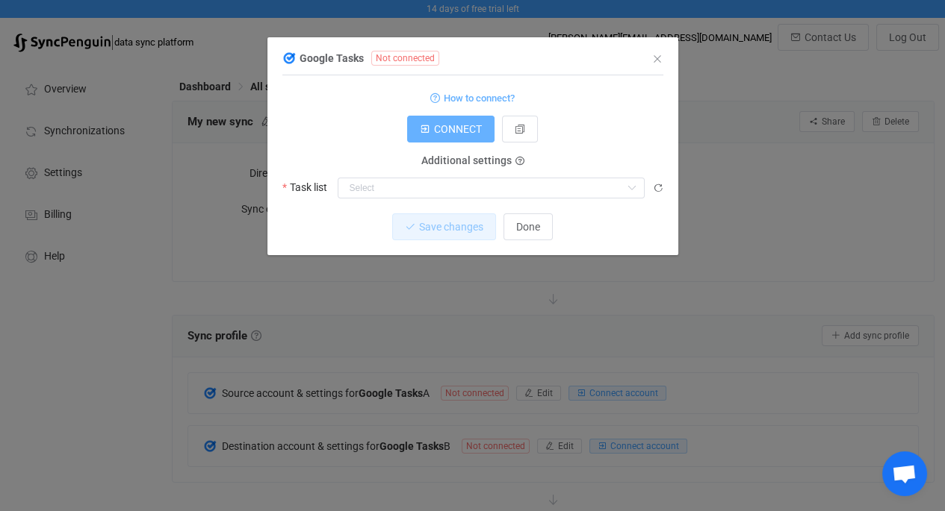
click at [460, 128] on span "CONNECT" at bounding box center [458, 129] width 48 height 12
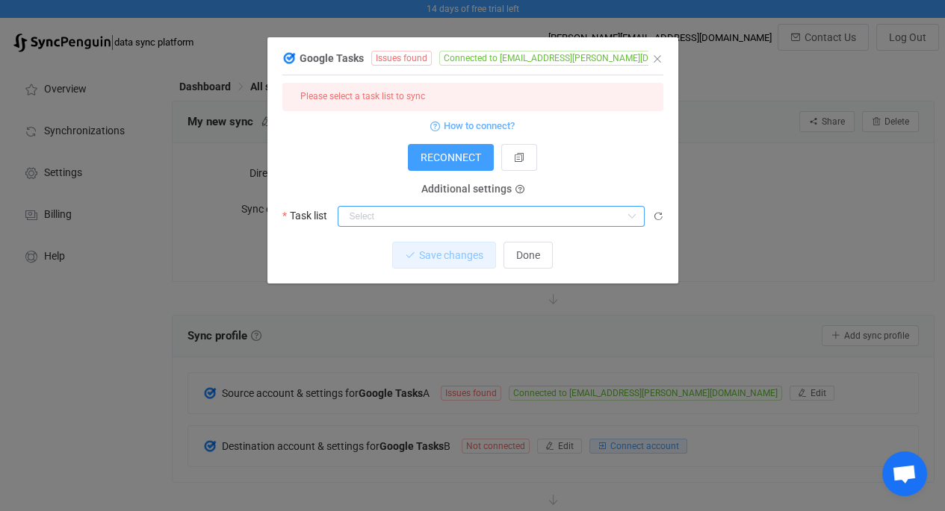
click at [459, 208] on input "dialog" at bounding box center [490, 216] width 307 height 21
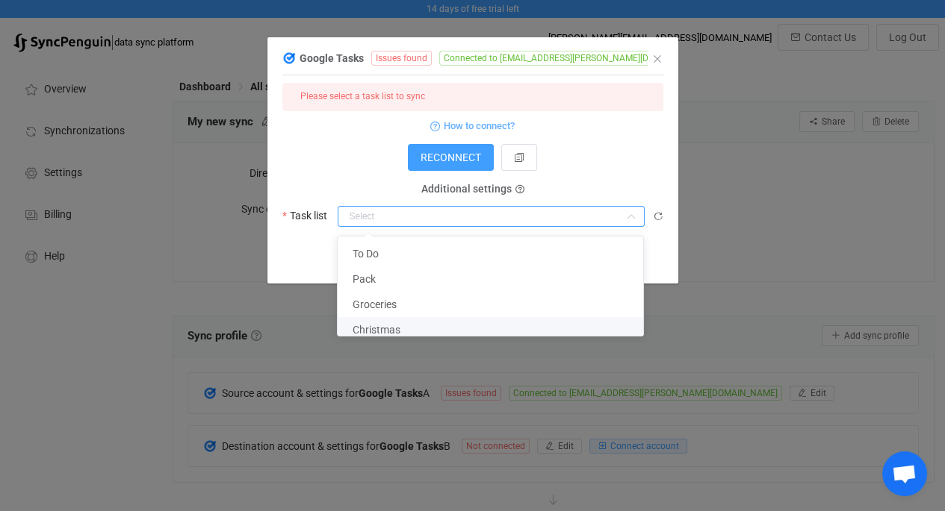
click at [439, 326] on li "Christmas" at bounding box center [495, 329] width 317 height 25
type input "Christmas"
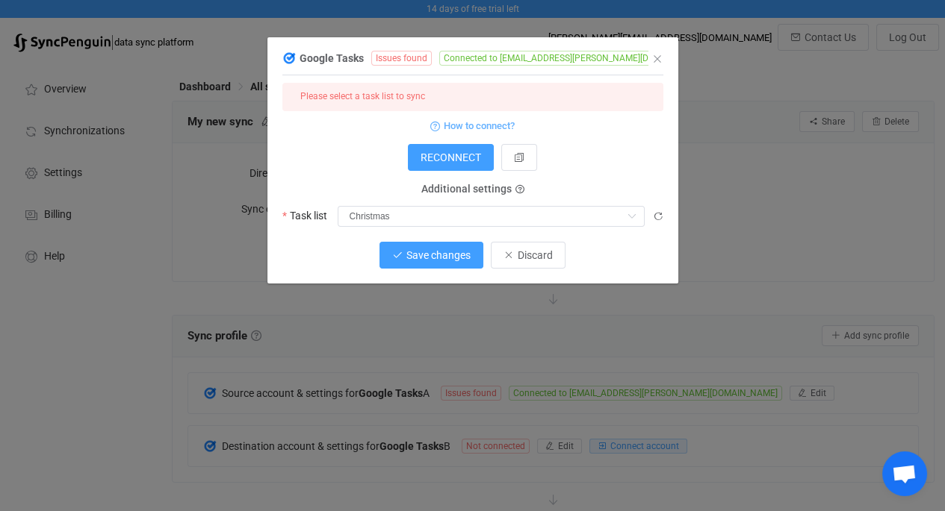
click at [453, 258] on span "Save changes" at bounding box center [438, 255] width 64 height 12
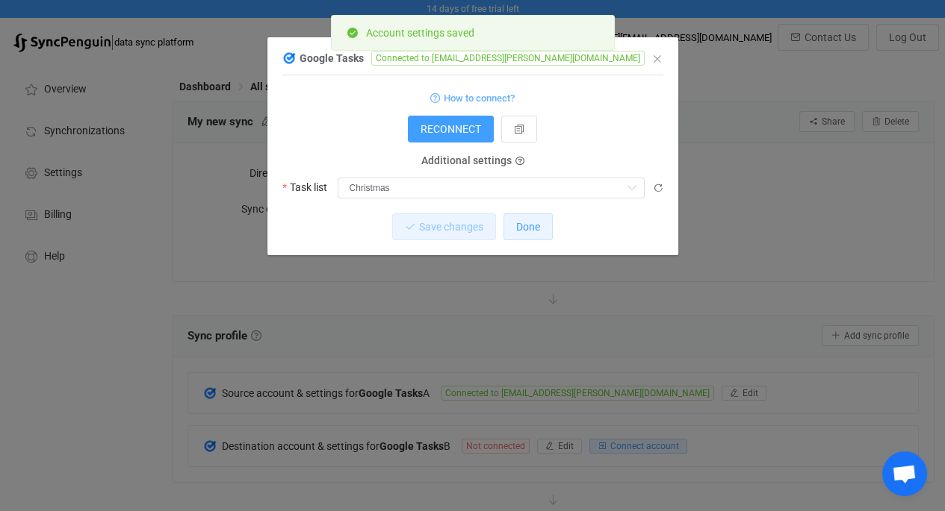
click at [520, 222] on span "Done" at bounding box center [528, 227] width 24 height 12
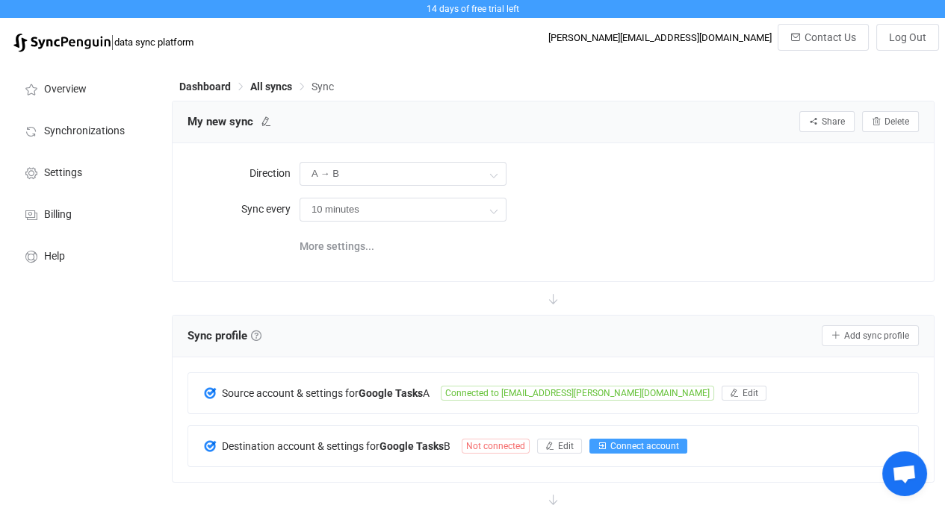
click at [611, 444] on button "Connect account" at bounding box center [638, 446] width 98 height 15
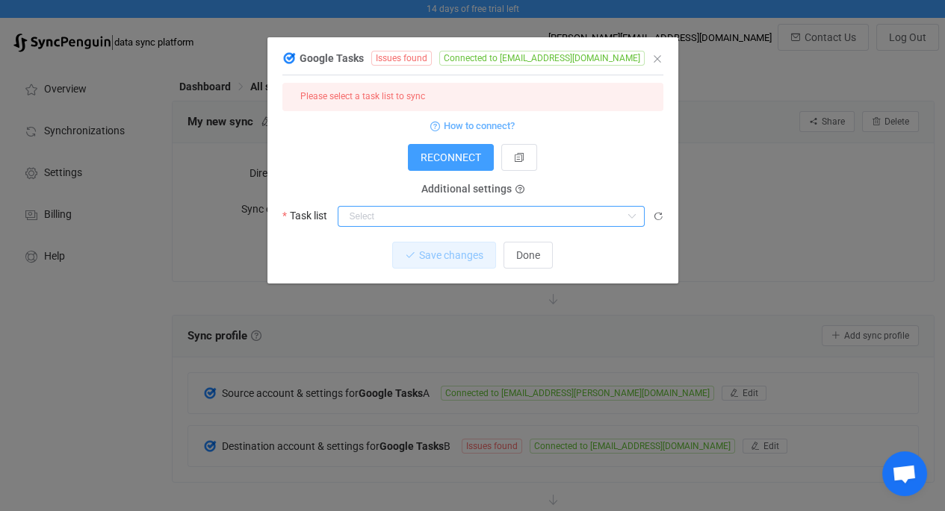
click at [435, 219] on input "dialog" at bounding box center [490, 216] width 307 height 21
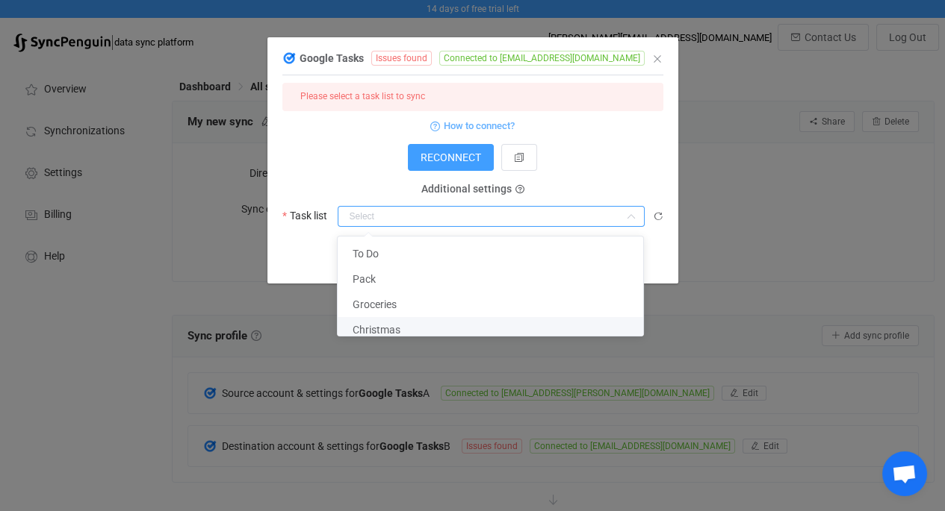
click at [447, 332] on li "Christmas" at bounding box center [495, 329] width 317 height 25
type input "Christmas"
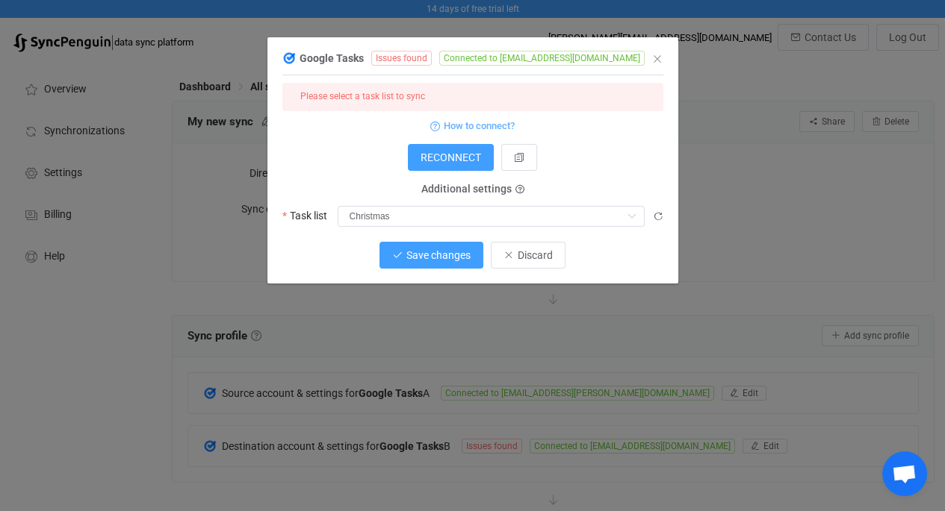
click at [462, 255] on span "Save changes" at bounding box center [438, 255] width 64 height 12
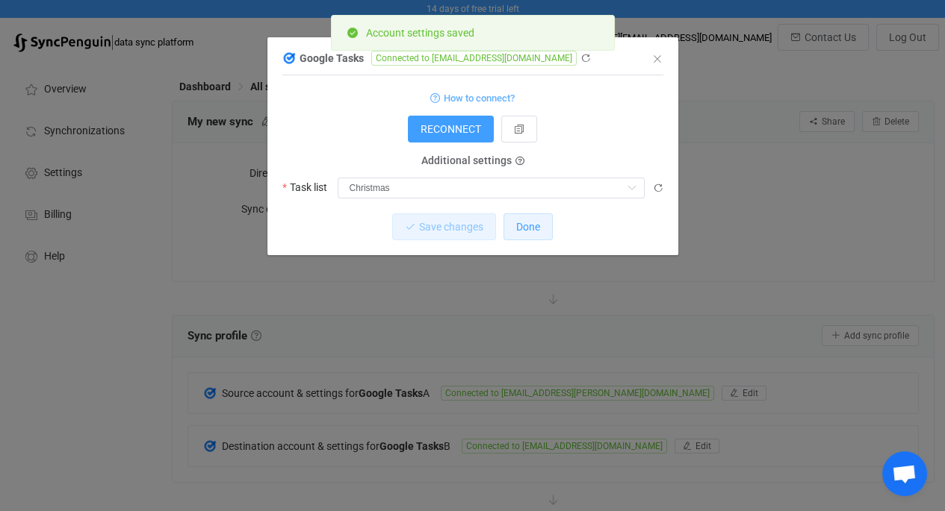
click at [512, 223] on button "Done" at bounding box center [527, 227] width 49 height 27
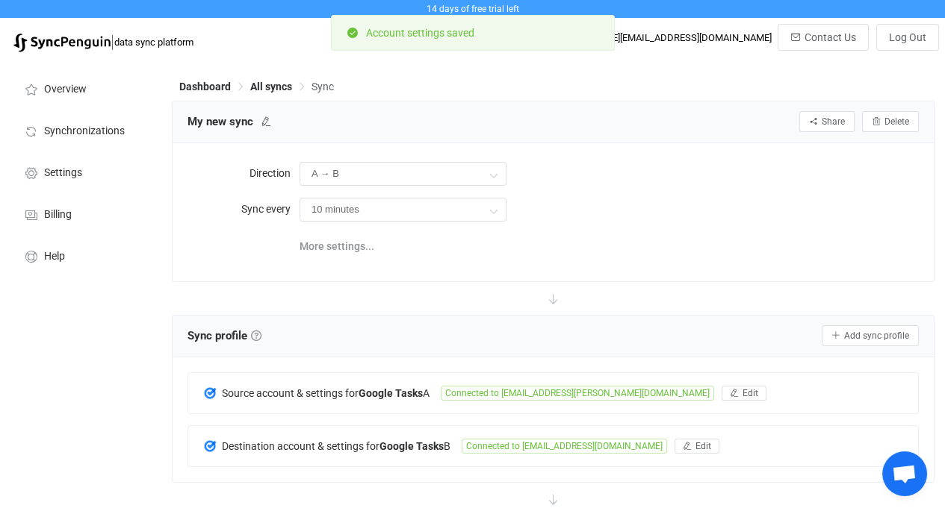
scroll to position [388, 0]
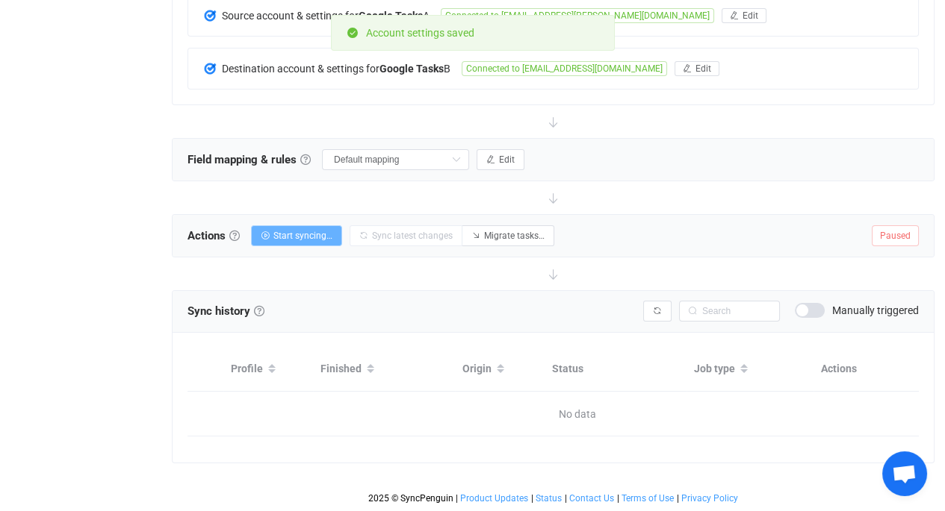
click at [309, 231] on span "Start syncing…" at bounding box center [302, 236] width 59 height 10
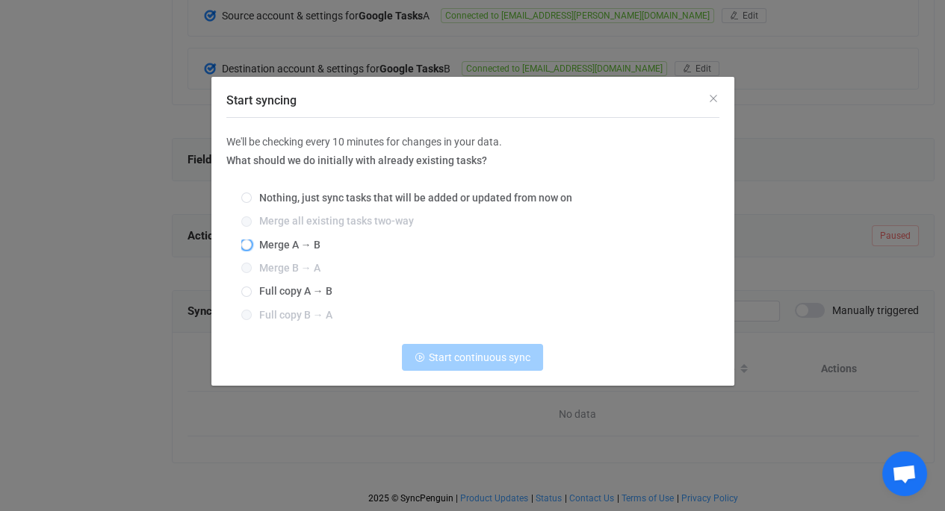
click at [243, 243] on span "Start syncing" at bounding box center [246, 245] width 10 height 10
click at [243, 243] on input "Merge A → B" at bounding box center [246, 246] width 10 height 12
radio input "true"
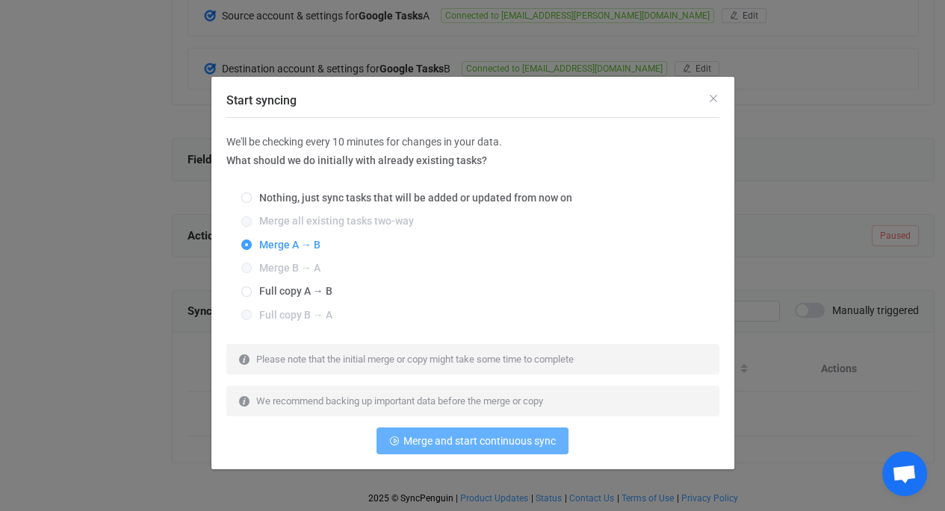
click at [441, 439] on span "Merge and start continuous sync" at bounding box center [479, 441] width 152 height 12
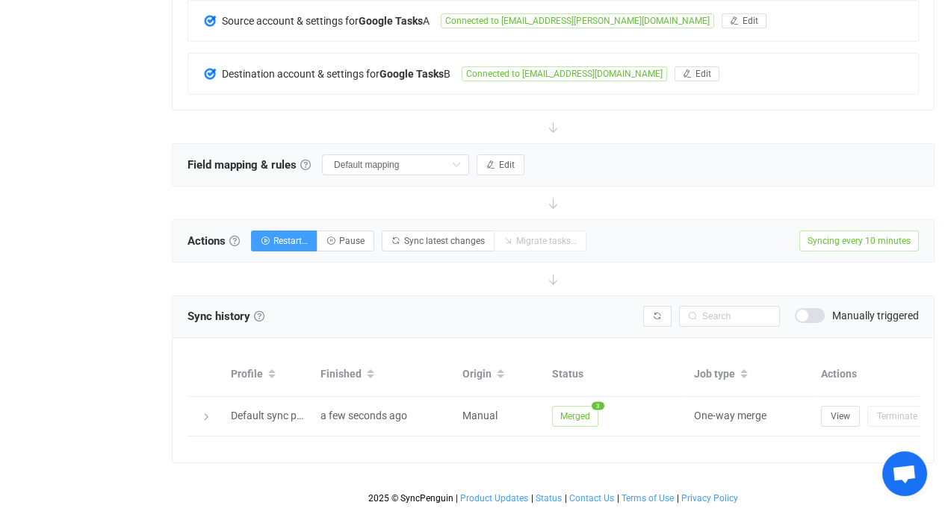
scroll to position [0, 0]
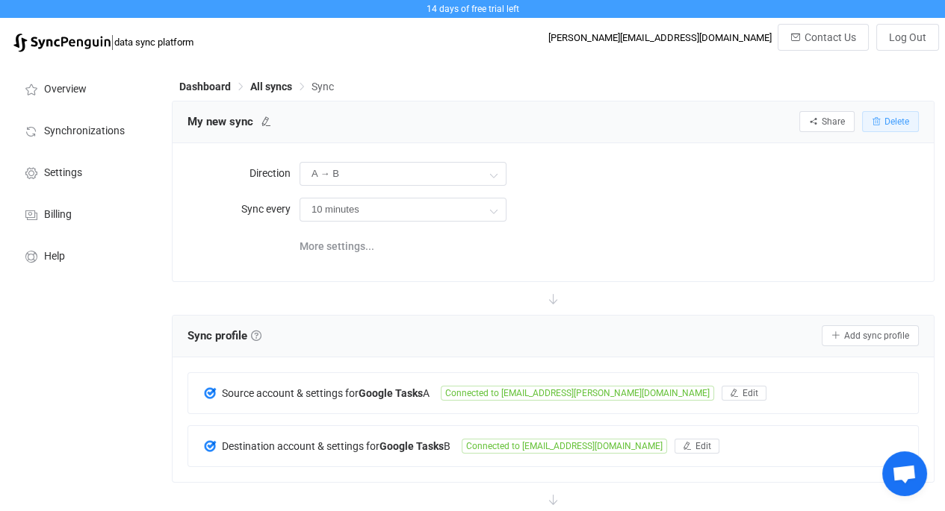
click at [883, 116] on button "Delete" at bounding box center [890, 121] width 57 height 21
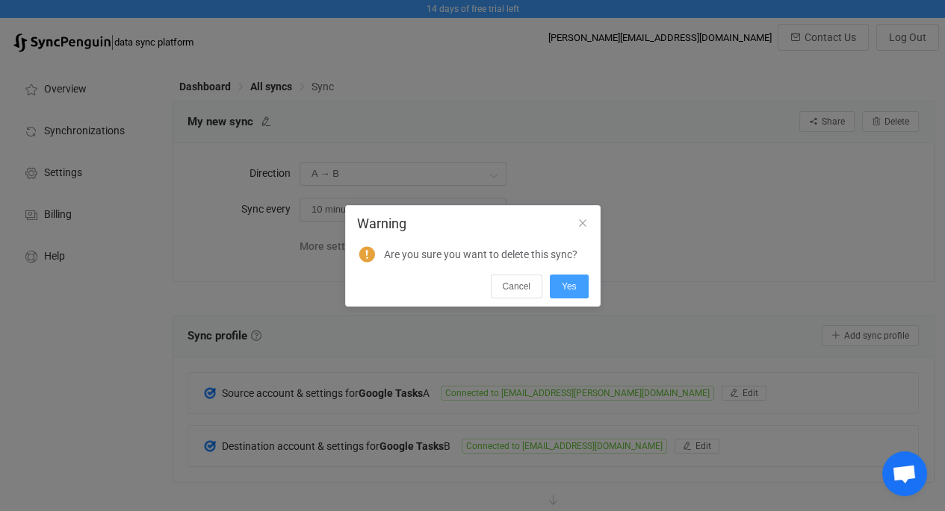
click at [579, 293] on button "Yes" at bounding box center [569, 287] width 39 height 24
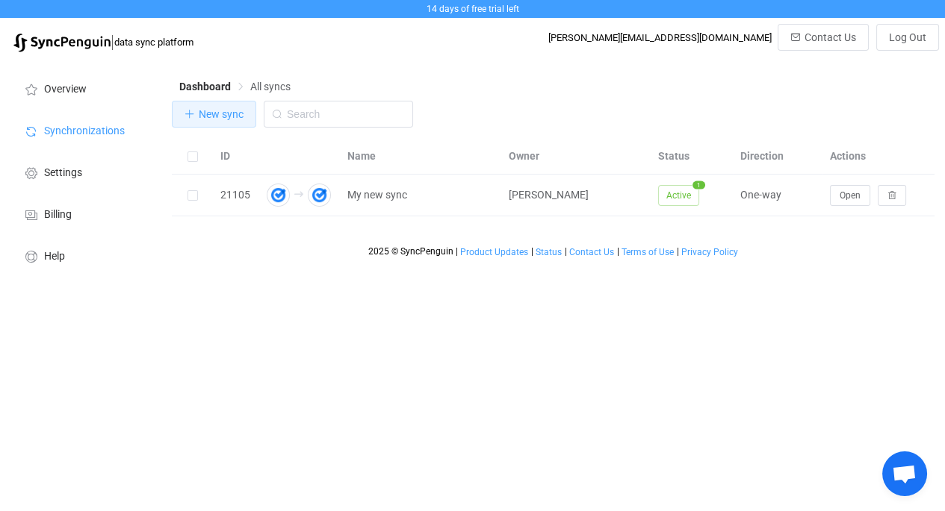
click at [227, 116] on span "New sync" at bounding box center [221, 114] width 45 height 12
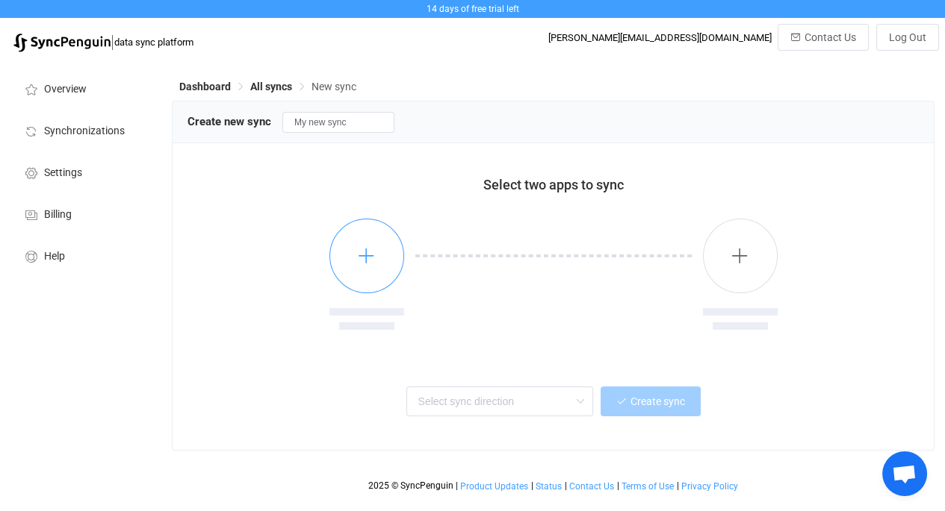
click at [373, 252] on icon "button" at bounding box center [366, 255] width 19 height 19
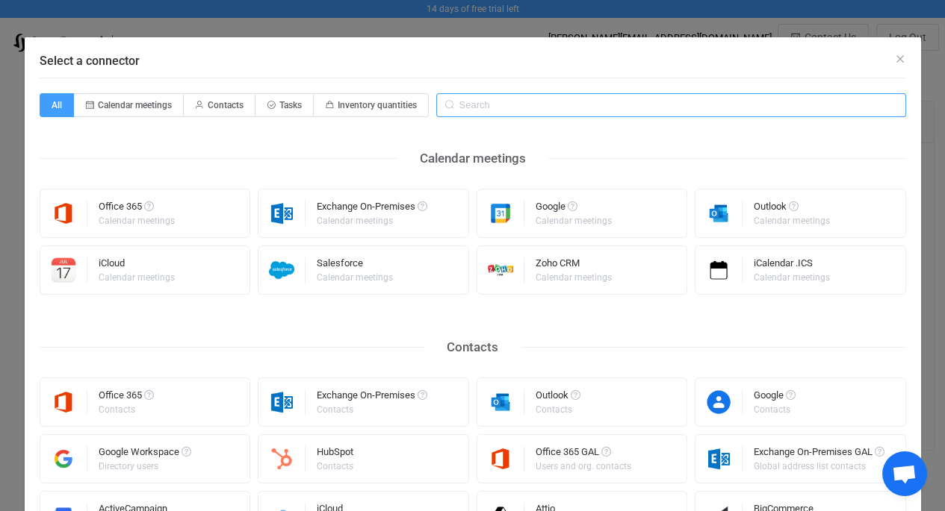
click at [492, 101] on input "Select a connector" at bounding box center [671, 105] width 470 height 24
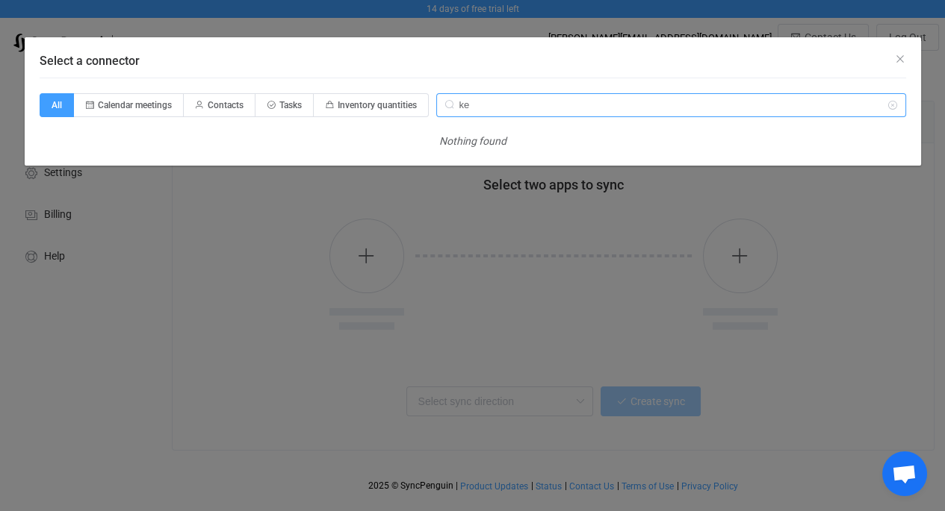
type input "k"
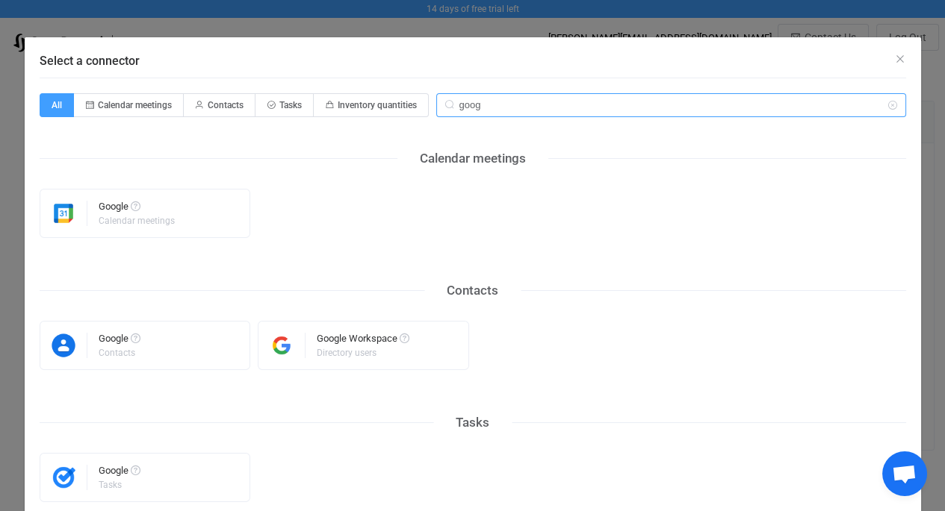
type input "goog"
click at [894, 57] on icon "Close" at bounding box center [900, 59] width 12 height 12
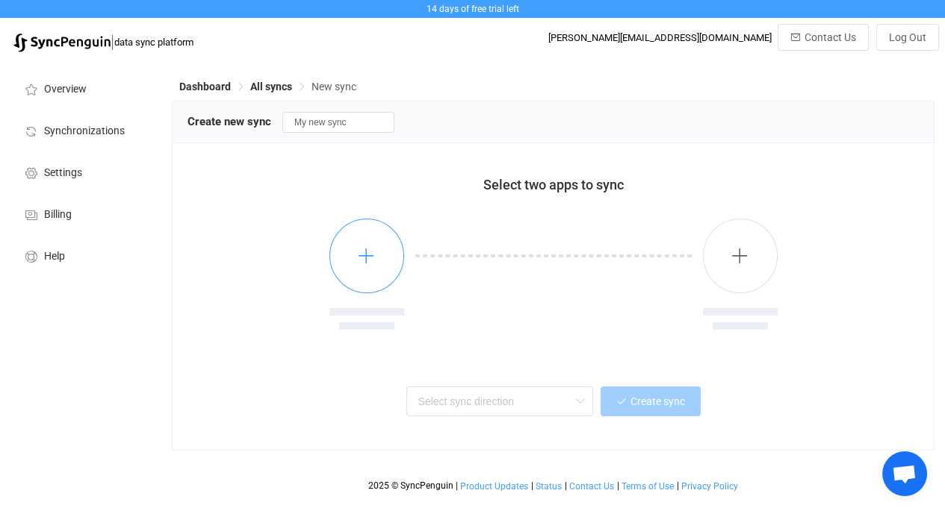
click at [366, 258] on icon "button" at bounding box center [366, 255] width 19 height 19
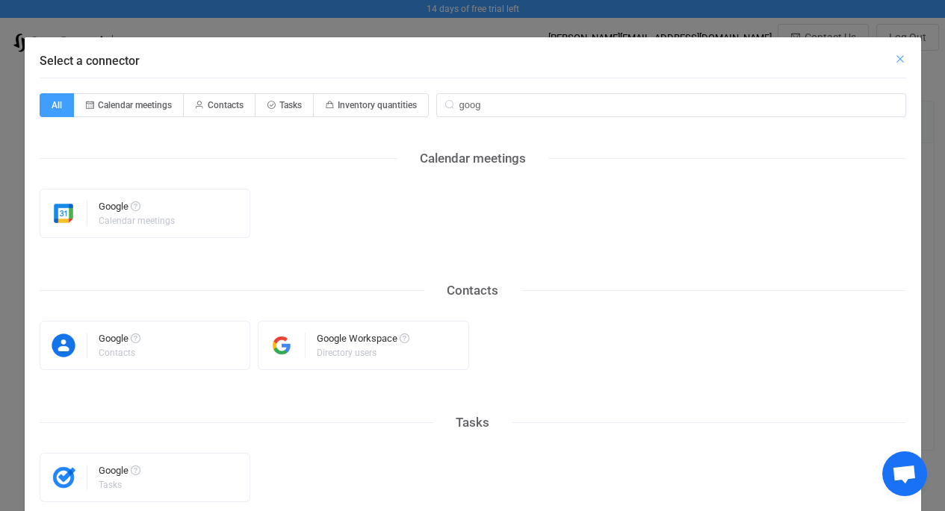
click at [895, 60] on icon "Close" at bounding box center [900, 59] width 12 height 12
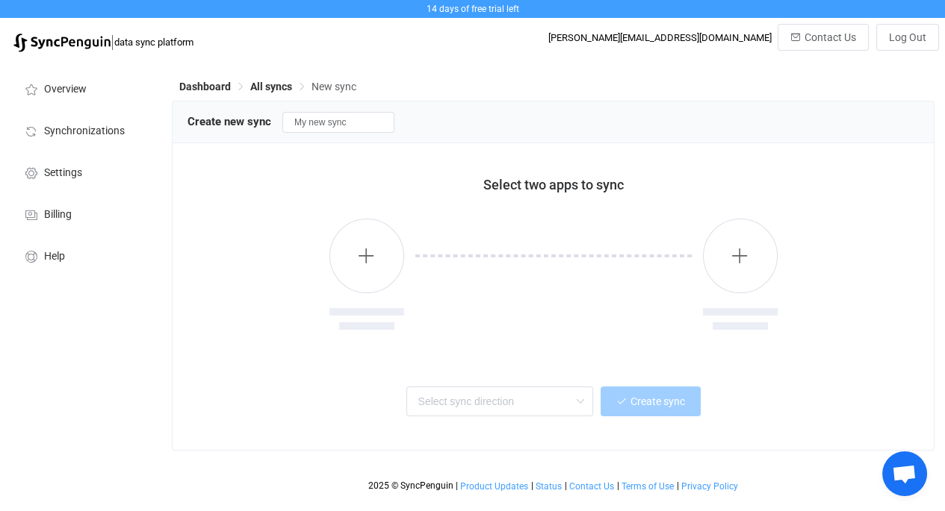
click at [254, 121] on span "Create new sync" at bounding box center [229, 121] width 84 height 13
click at [355, 262] on button "button" at bounding box center [366, 256] width 75 height 75
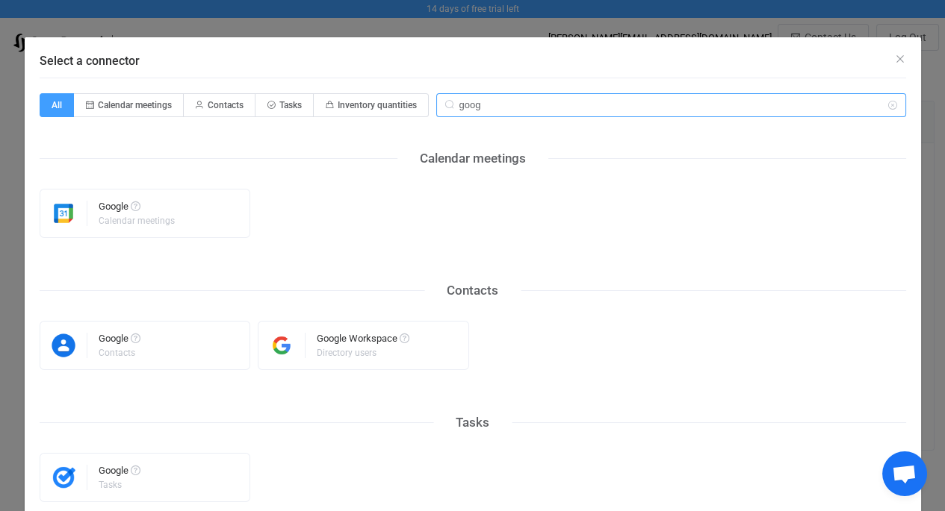
click at [483, 108] on input "goog" at bounding box center [671, 105] width 470 height 24
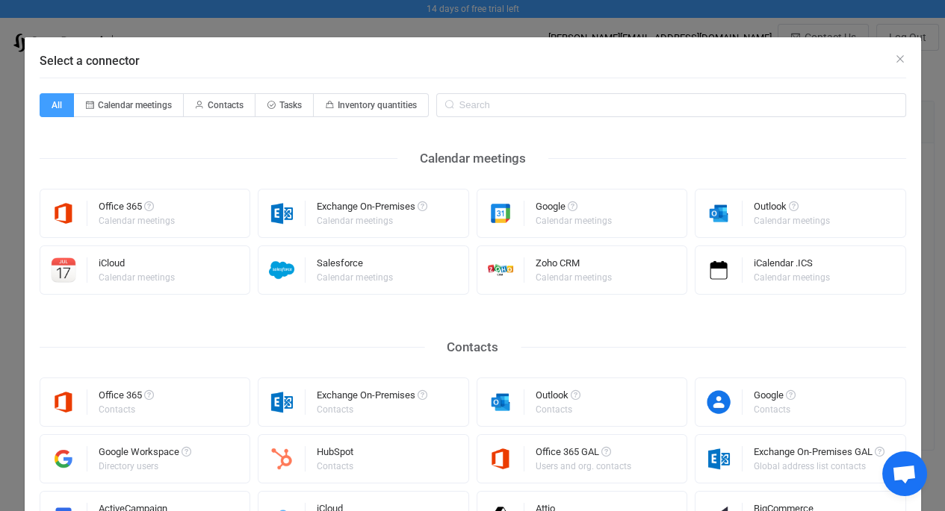
click at [550, 225] on div "Calendar meetings" at bounding box center [573, 221] width 76 height 9
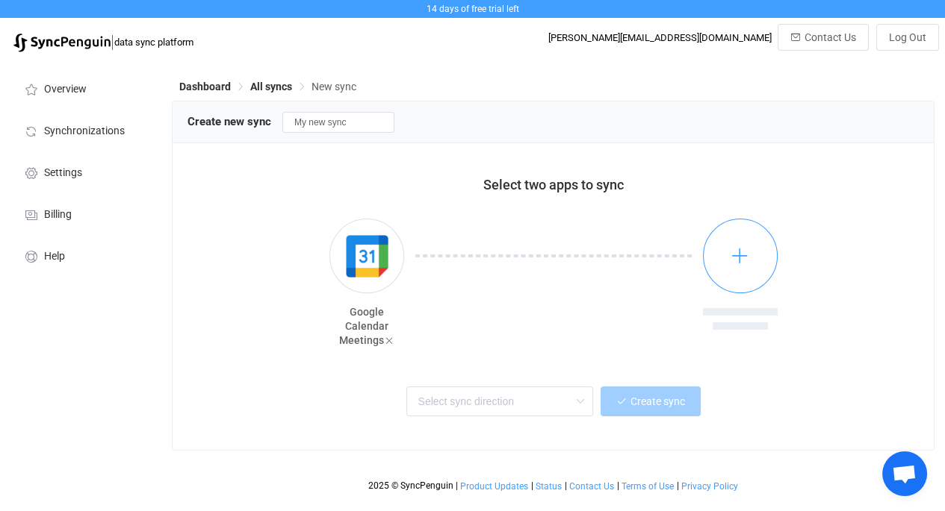
click at [747, 252] on icon "button" at bounding box center [739, 255] width 19 height 19
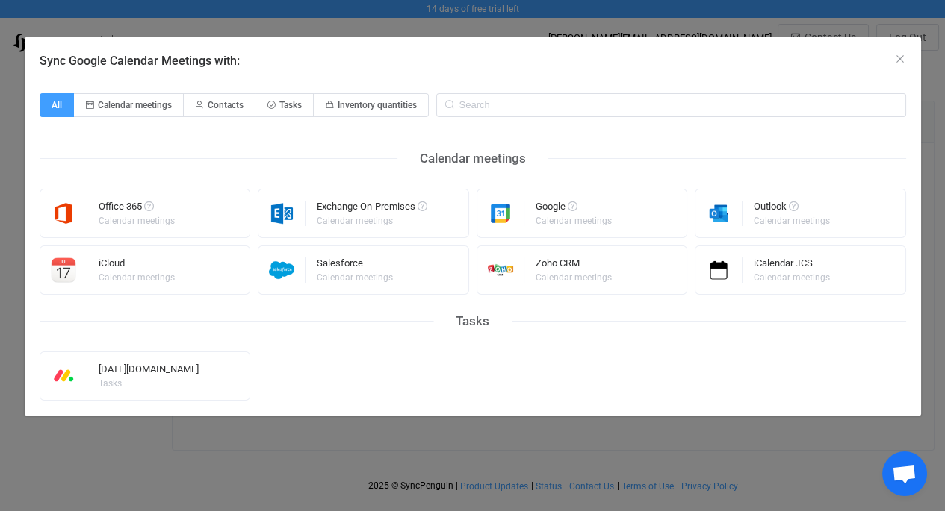
click at [621, 217] on div "Google Calendar meetings" at bounding box center [581, 213] width 211 height 49
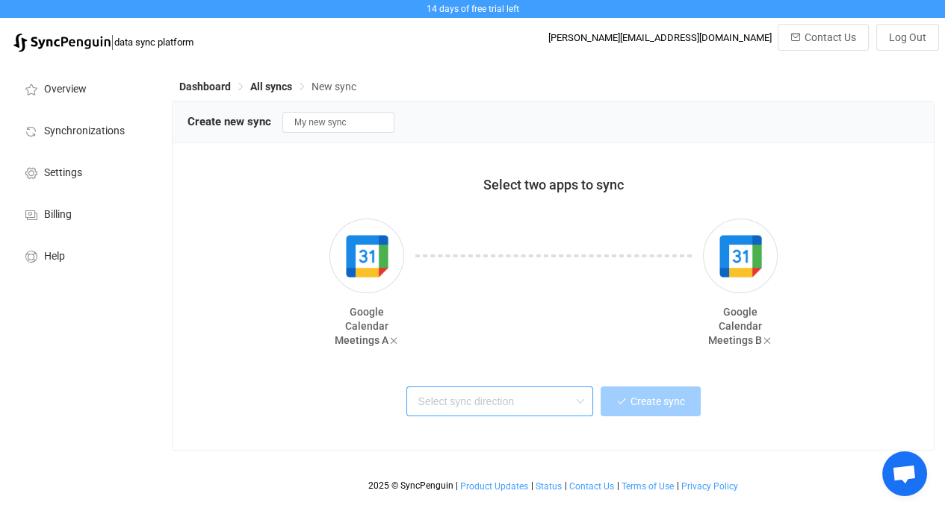
click at [550, 400] on input "text" at bounding box center [499, 402] width 187 height 30
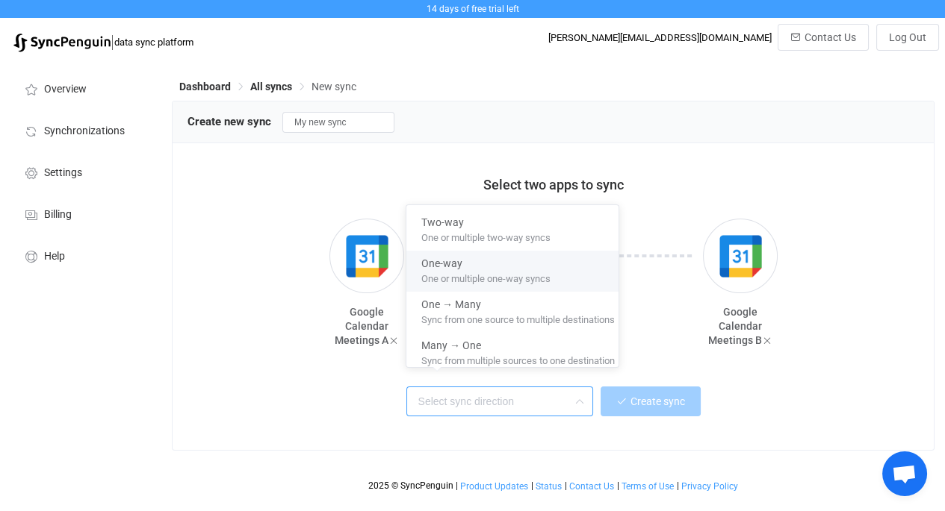
click at [500, 267] on div "One-way" at bounding box center [517, 261] width 193 height 20
type input "One-way"
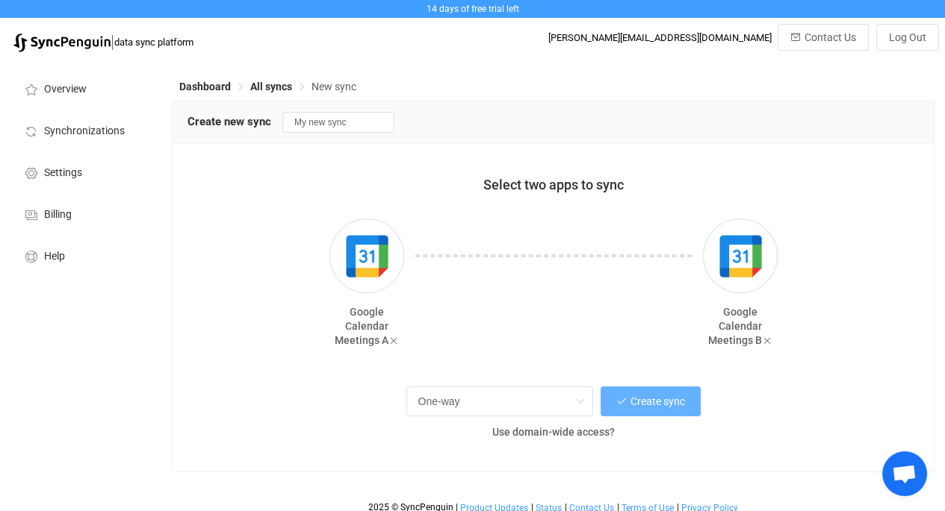
click at [665, 402] on span "Create sync" at bounding box center [657, 402] width 55 height 12
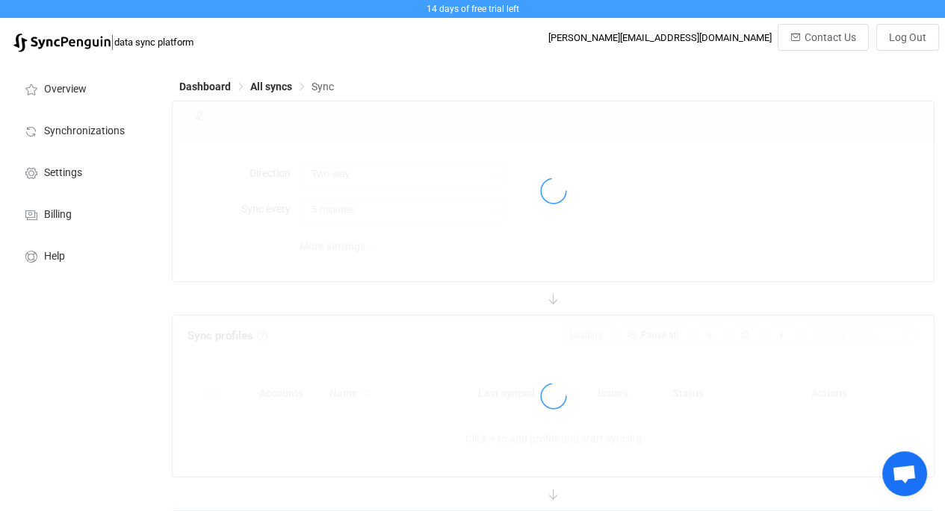
type input "A → B"
type input "10 minutes"
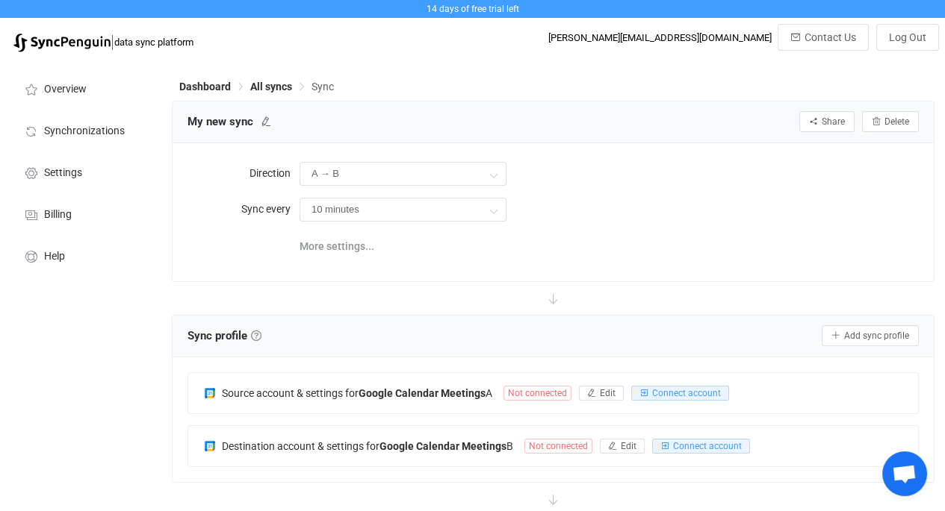
scroll to position [140, 0]
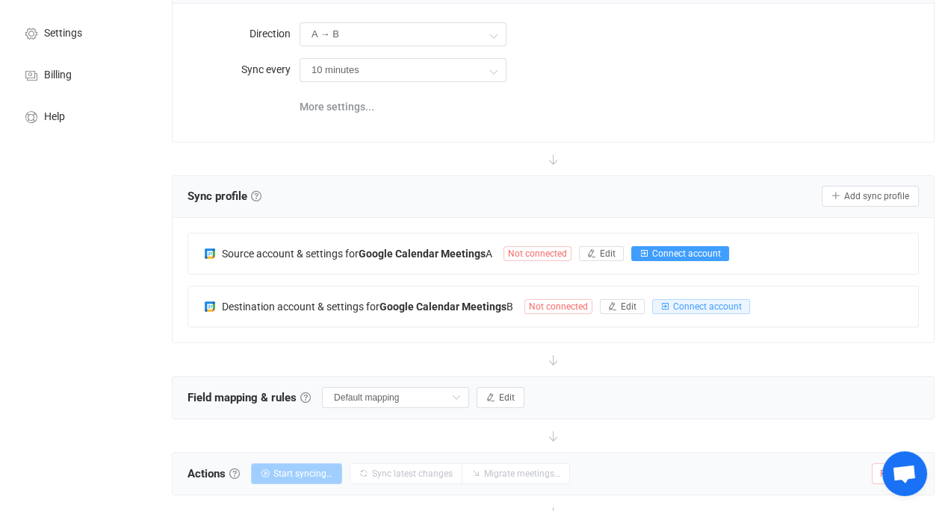
click at [694, 256] on span "Connect account" at bounding box center [686, 254] width 69 height 10
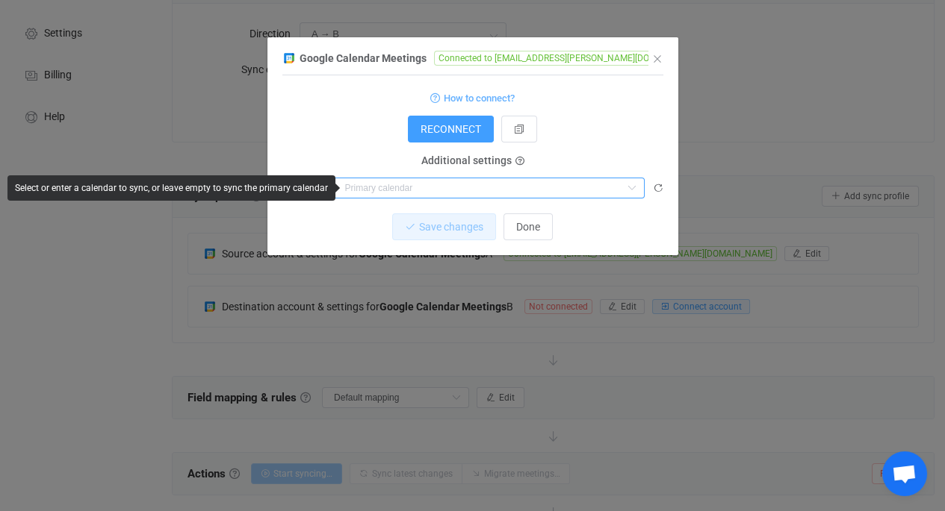
click at [547, 193] on input "dialog" at bounding box center [488, 188] width 311 height 21
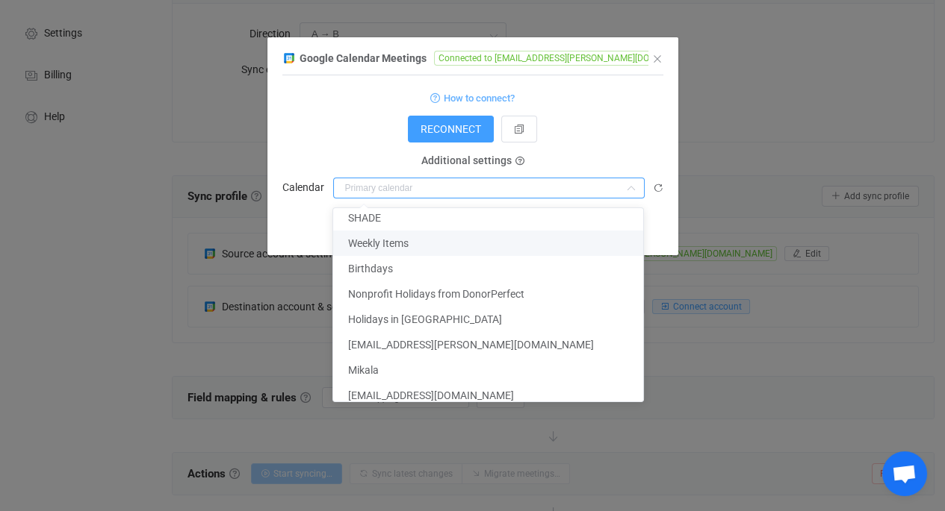
scroll to position [0, 0]
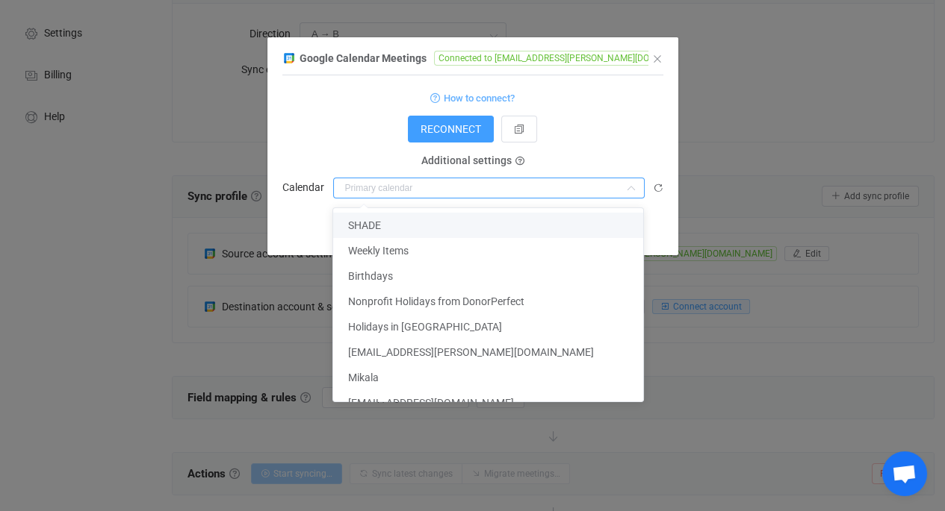
click at [661, 183] on icon "dialog" at bounding box center [658, 188] width 10 height 10
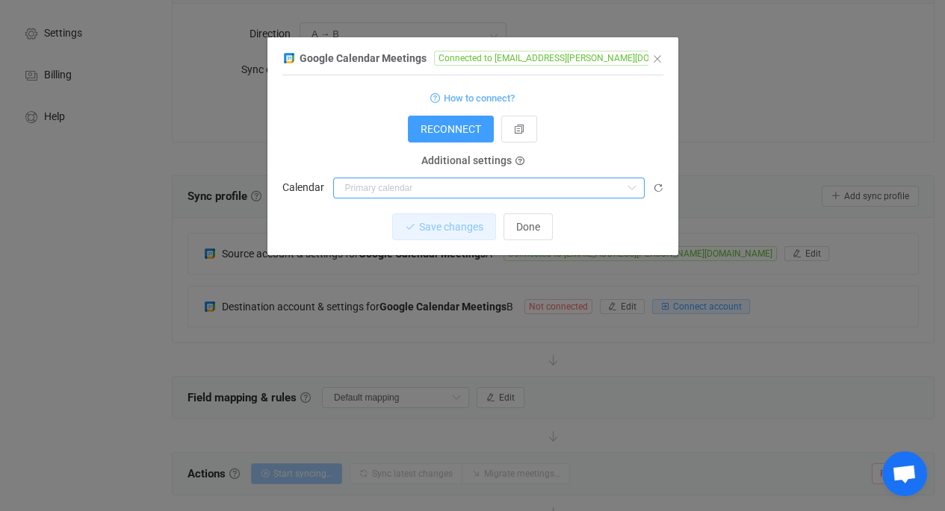
click at [550, 194] on input "dialog" at bounding box center [488, 188] width 311 height 21
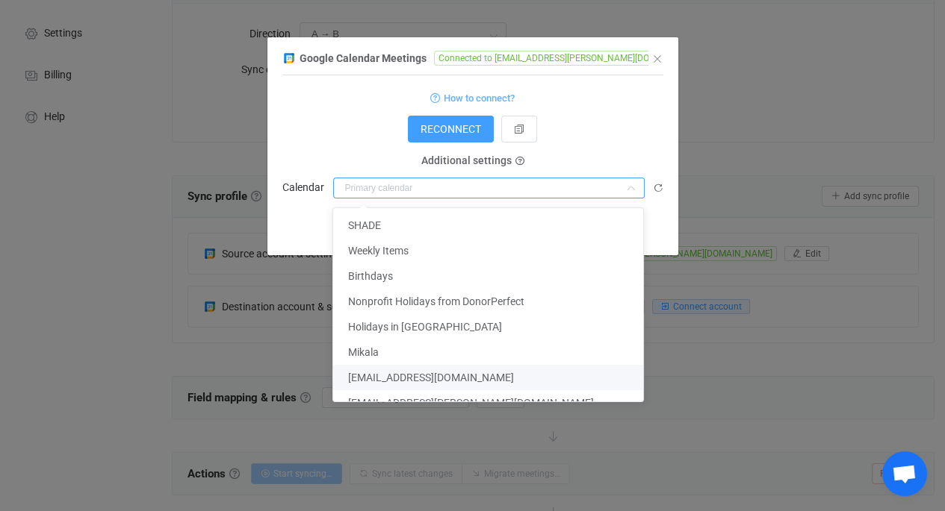
scroll to position [18, 0]
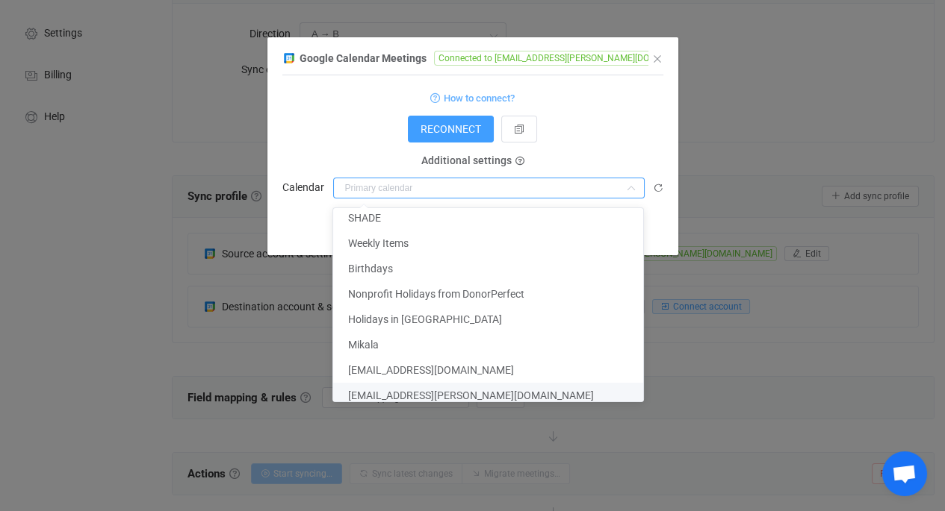
click at [462, 390] on span "[EMAIL_ADDRESS][PERSON_NAME][DOMAIN_NAME]" at bounding box center [471, 396] width 246 height 12
type input "[EMAIL_ADDRESS][PERSON_NAME][DOMAIN_NAME]"
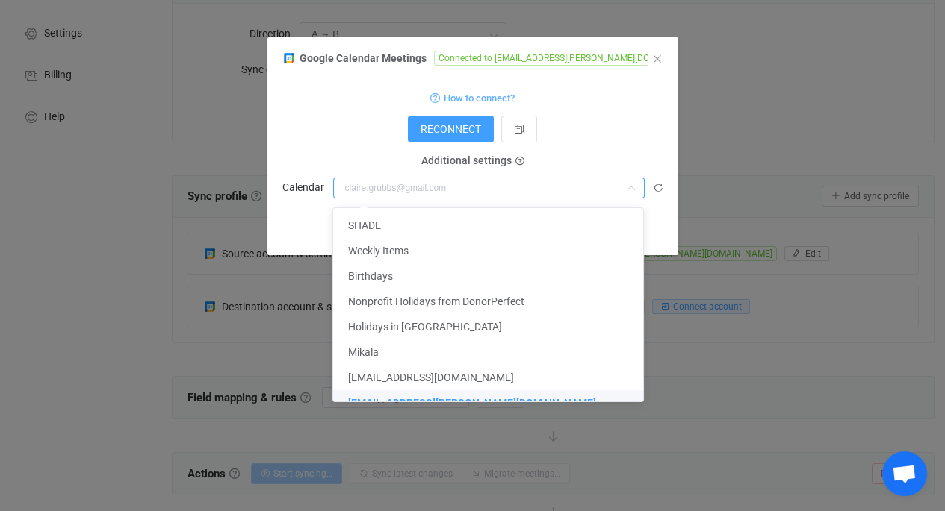
scroll to position [14, 0]
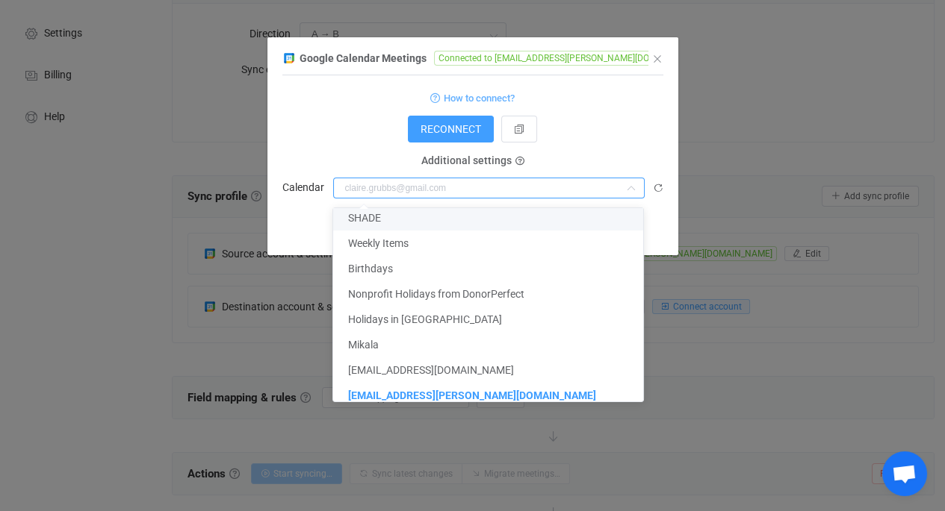
click at [589, 110] on form "How to connect? RECONNECT Service account Service account JSON Service account …" at bounding box center [472, 143] width 381 height 111
type input "[EMAIL_ADDRESS][PERSON_NAME][DOMAIN_NAME]"
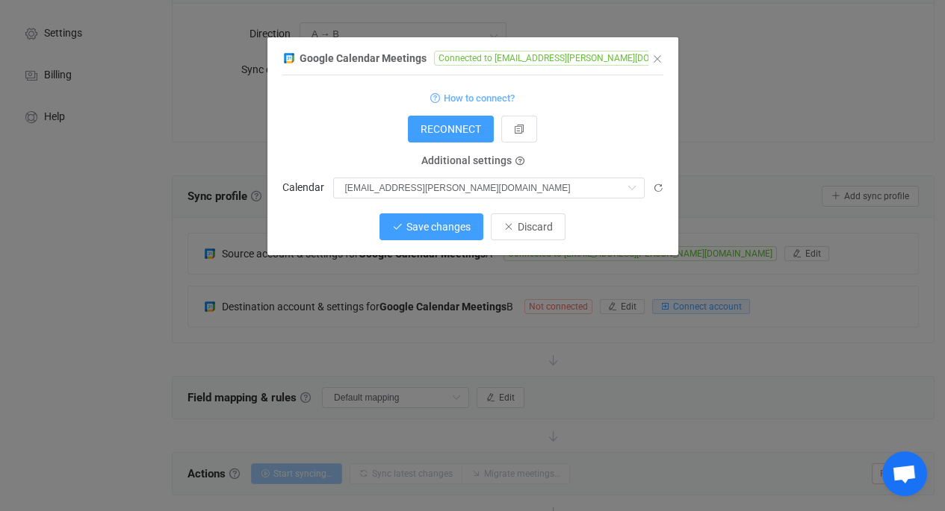
click at [466, 221] on span "Save changes" at bounding box center [438, 227] width 64 height 12
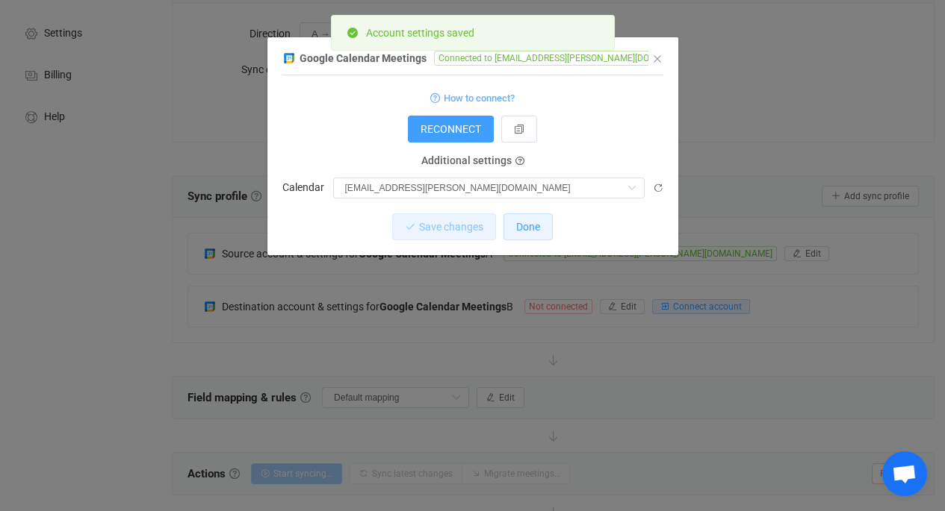
click at [532, 236] on button "Done" at bounding box center [527, 227] width 49 height 27
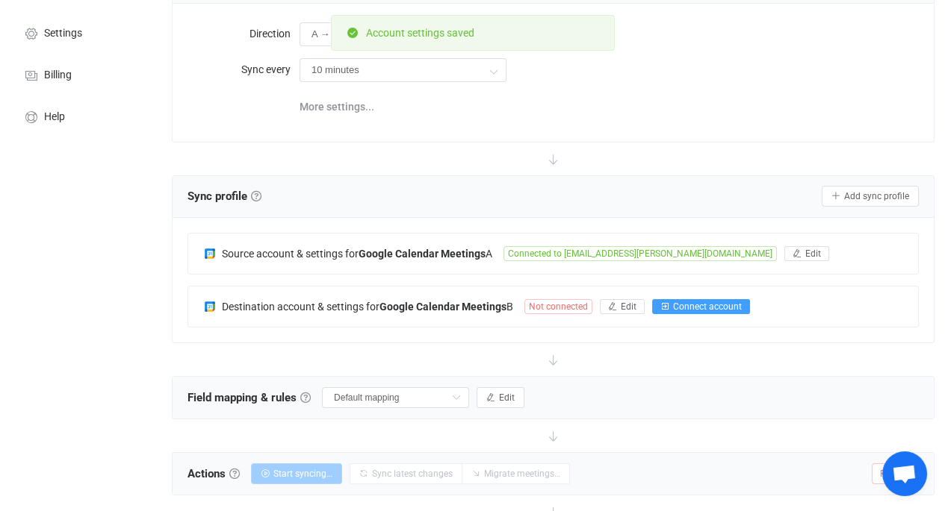
click at [684, 303] on span "Connect account" at bounding box center [707, 307] width 69 height 10
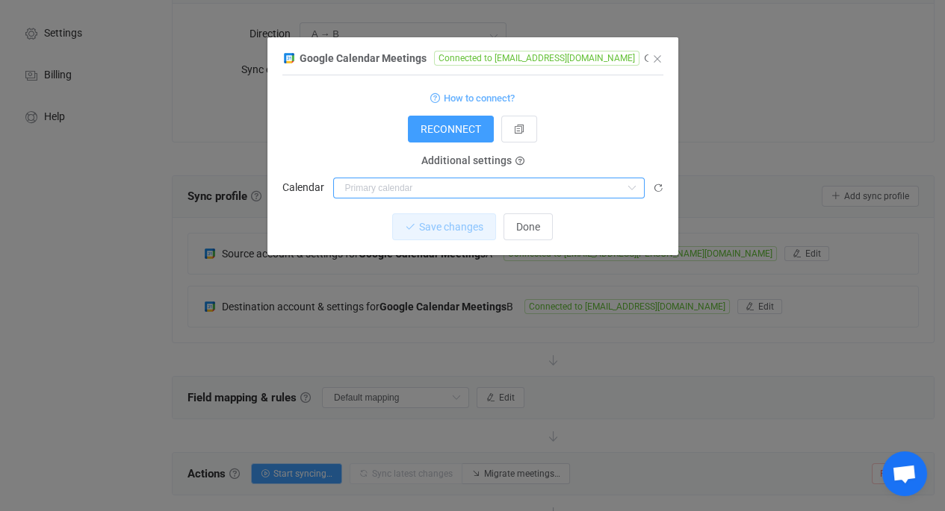
click at [368, 193] on input "dialog" at bounding box center [488, 188] width 311 height 21
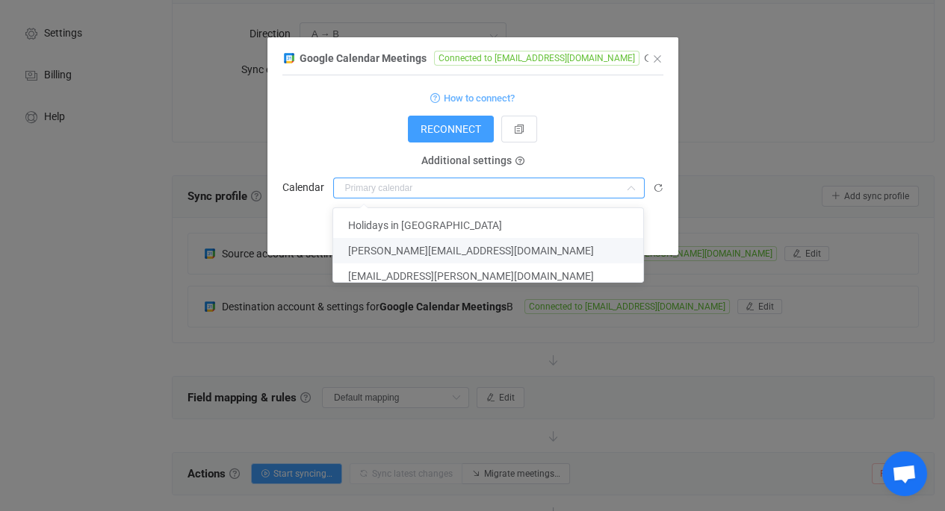
click at [400, 256] on span "[PERSON_NAME][EMAIL_ADDRESS][DOMAIN_NAME]" at bounding box center [471, 251] width 246 height 12
type input "[PERSON_NAME][EMAIL_ADDRESS][DOMAIN_NAME]"
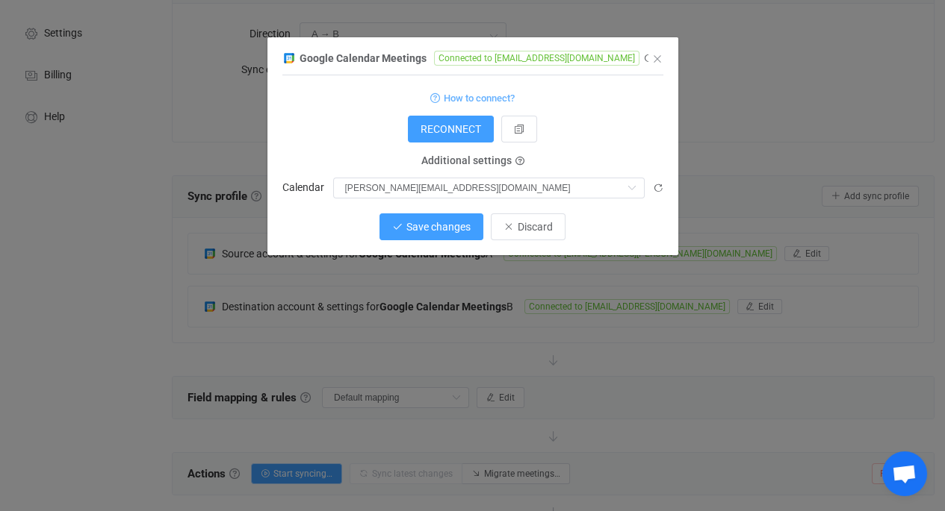
click at [452, 235] on button "Save changes" at bounding box center [431, 227] width 104 height 27
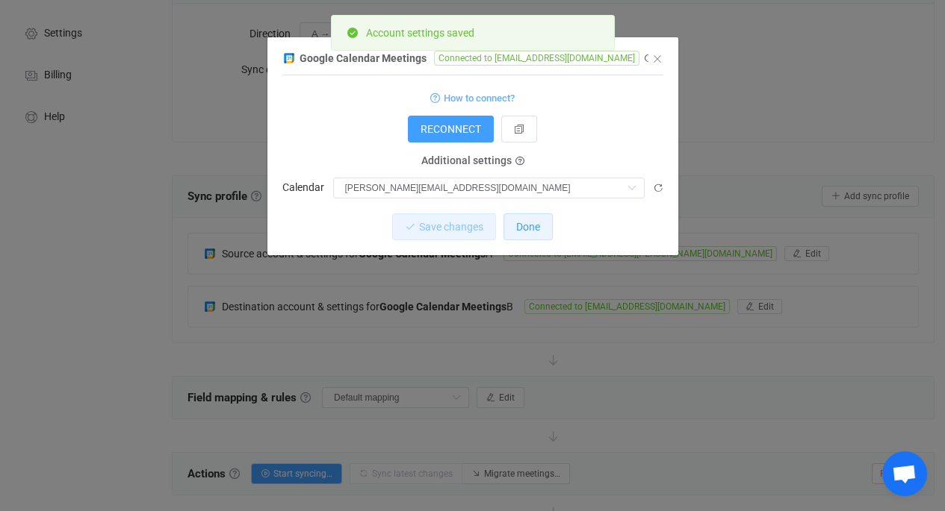
click at [510, 228] on button "Done" at bounding box center [527, 227] width 49 height 27
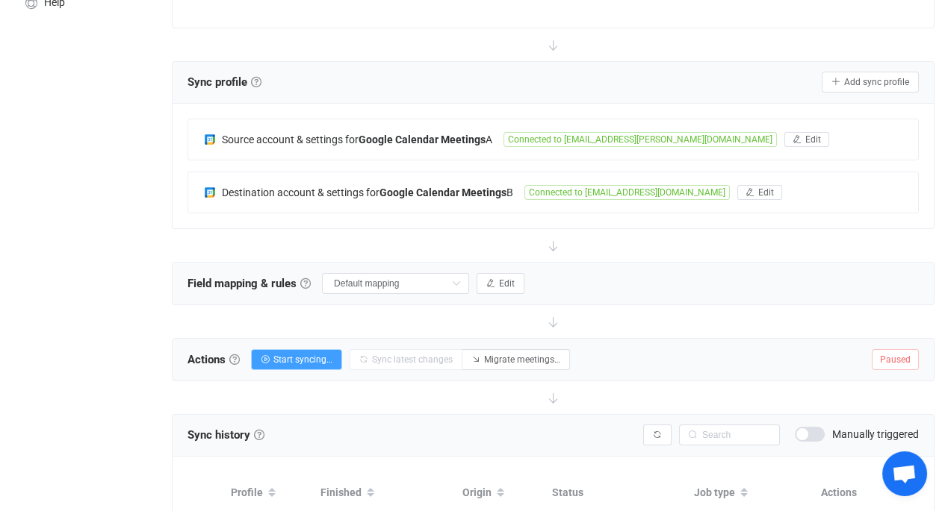
scroll to position [388, 0]
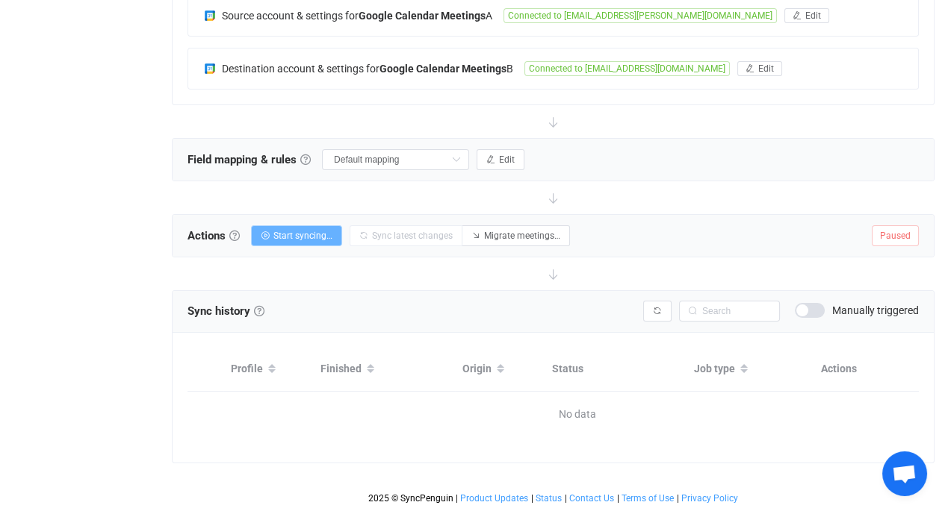
click at [314, 231] on span "Start syncing…" at bounding box center [302, 236] width 59 height 10
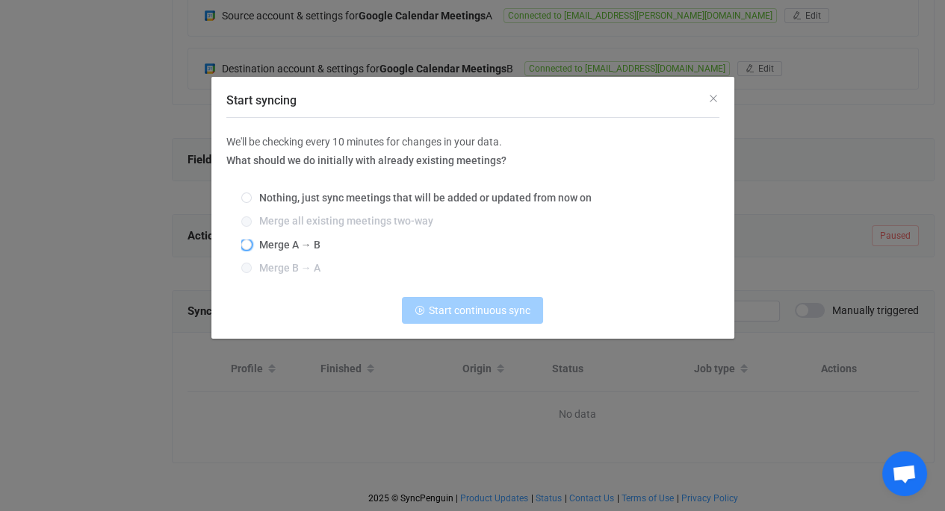
click at [281, 248] on span "Merge A → B" at bounding box center [286, 245] width 69 height 12
click at [252, 248] on input "Merge A → B" at bounding box center [246, 246] width 10 height 12
radio input "true"
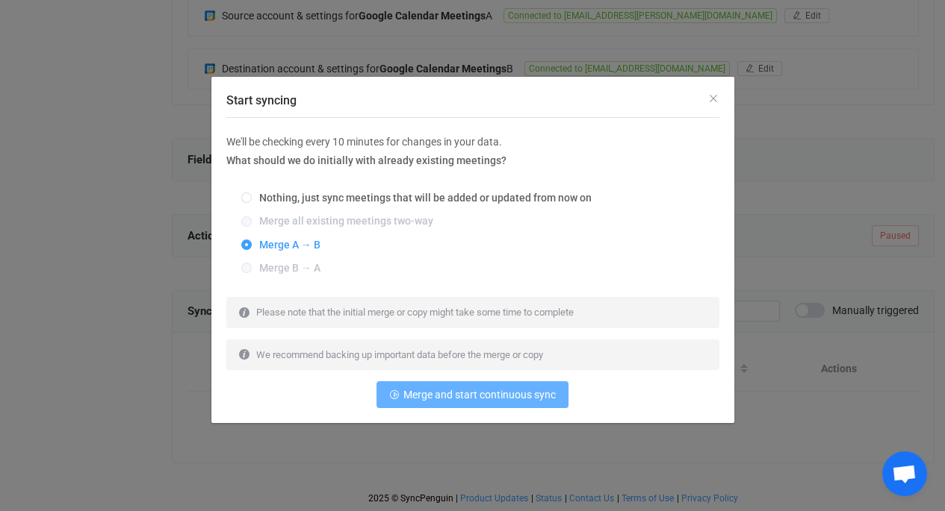
click at [404, 395] on span "Merge and start continuous sync" at bounding box center [479, 395] width 152 height 12
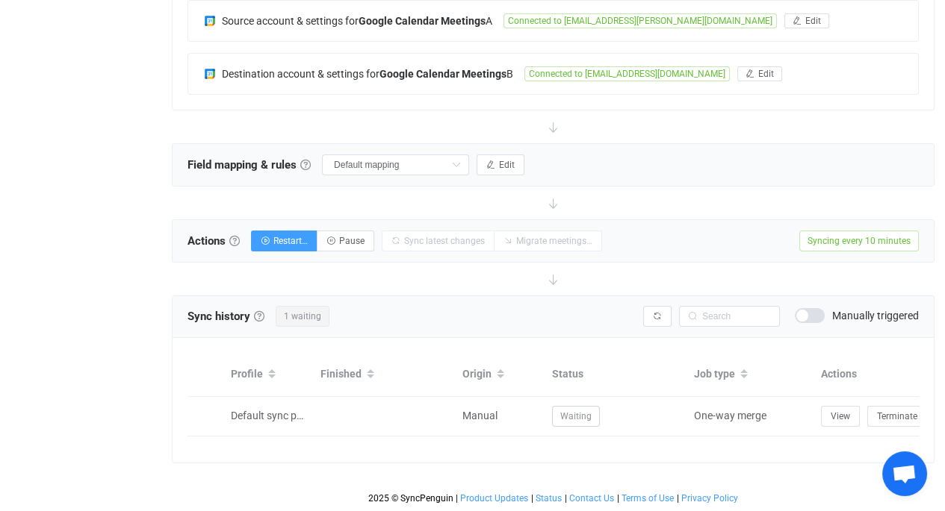
scroll to position [383, 0]
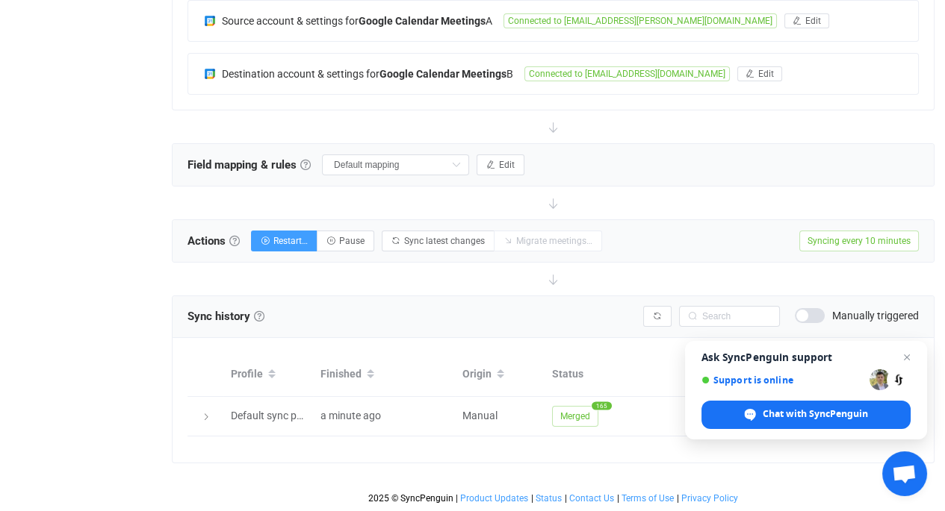
click at [902, 358] on span "Open chat" at bounding box center [906, 358] width 18 height 18
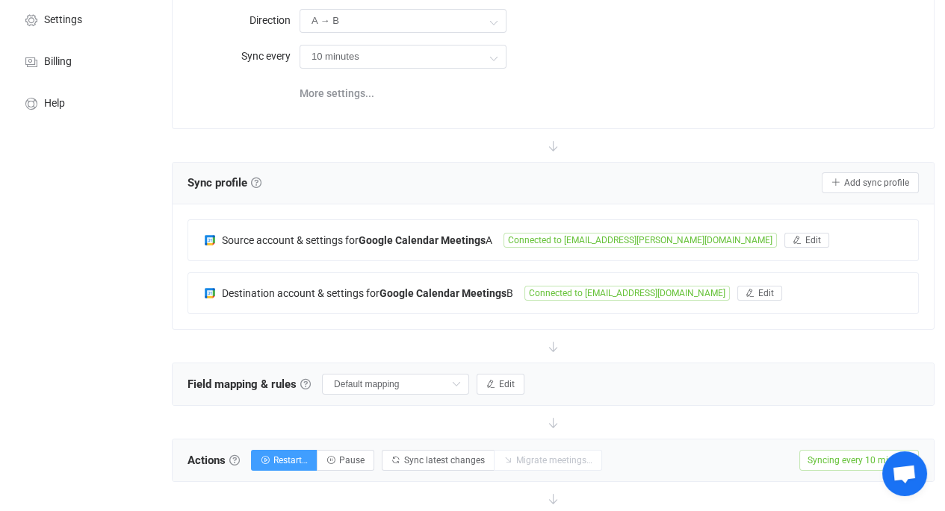
scroll to position [151, 0]
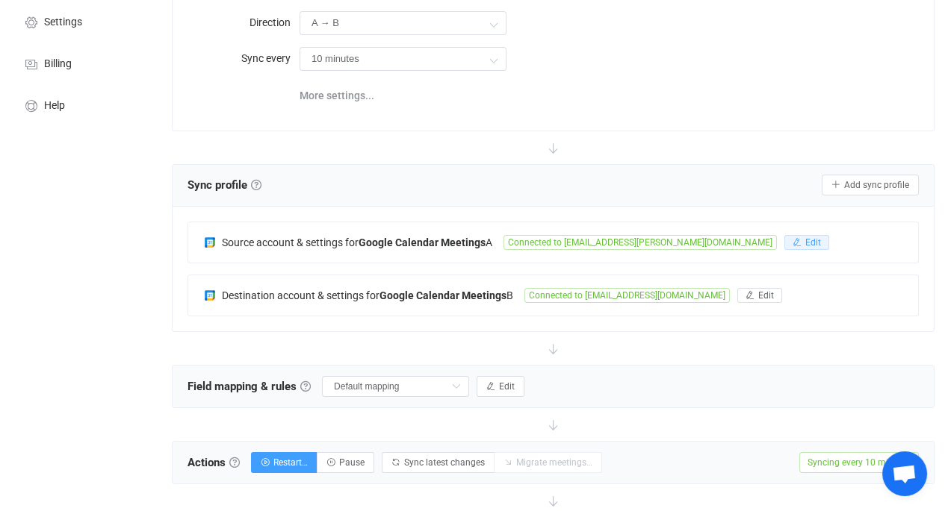
click at [784, 236] on button "Edit" at bounding box center [806, 242] width 45 height 15
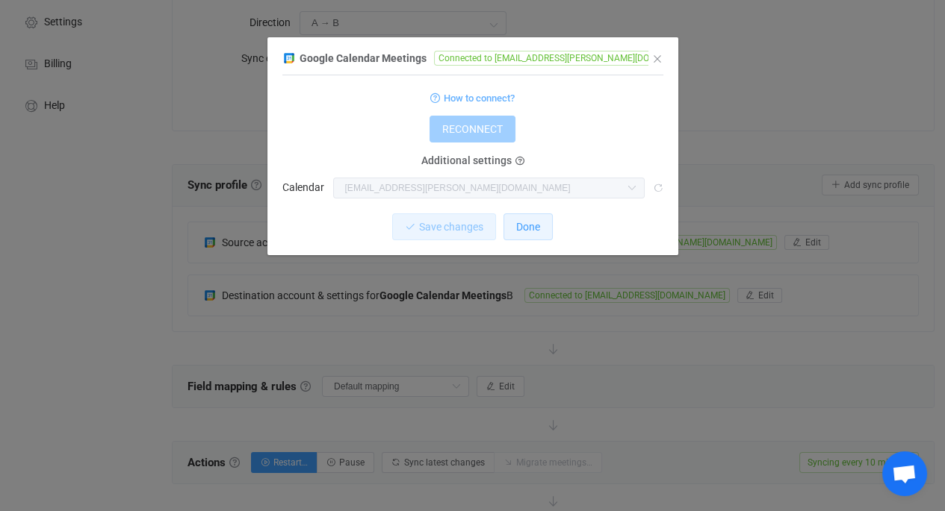
click at [532, 224] on span "Done" at bounding box center [528, 227] width 24 height 12
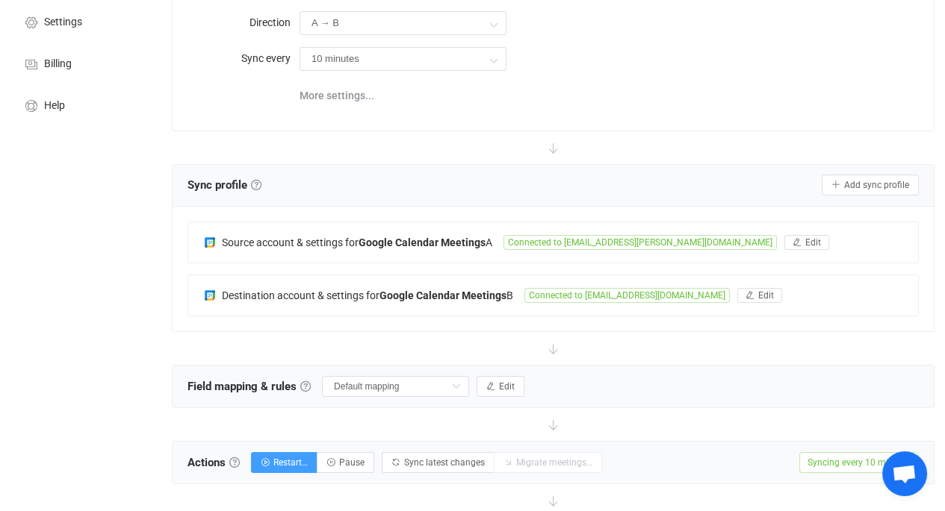
click at [758, 283] on div "Destination account & settings for Google Calendar Meetings B Connected to [EMA…" at bounding box center [552, 296] width 729 height 40
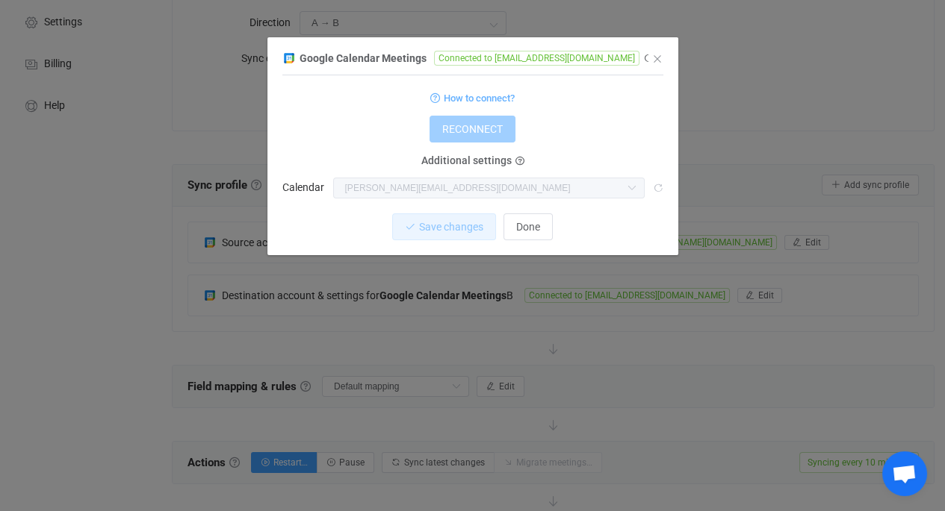
click at [780, 125] on div "Google Calendar Meetings Connected to [EMAIL_ADDRESS][DOMAIN_NAME] 1 { { "refre…" at bounding box center [472, 255] width 945 height 511
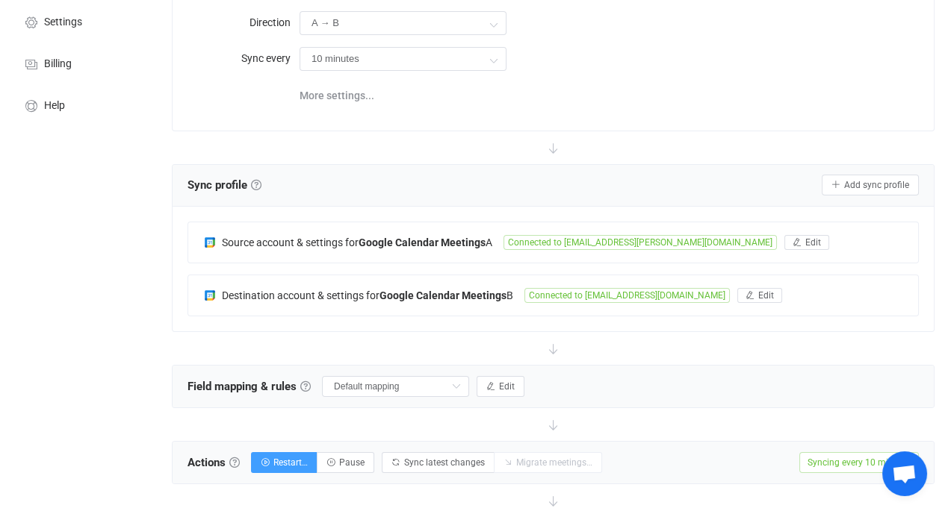
scroll to position [0, 0]
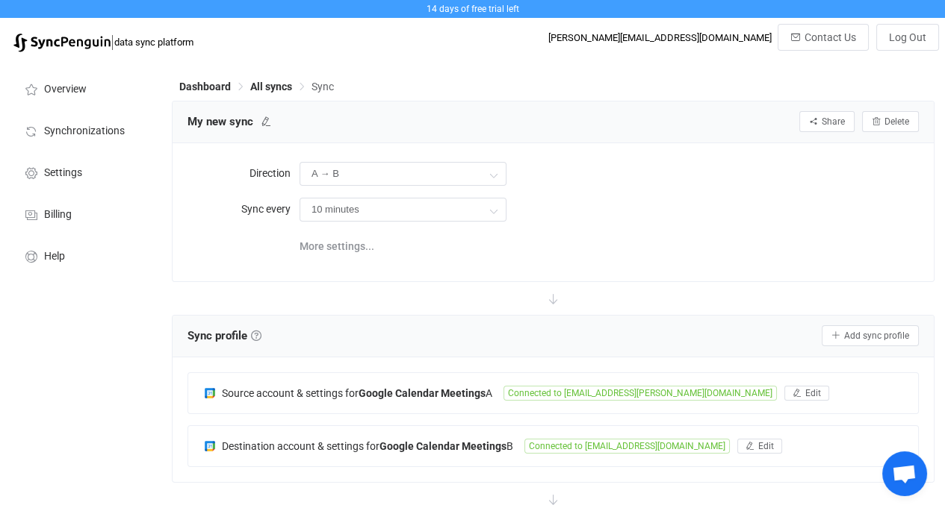
click at [279, 87] on span "All syncs" at bounding box center [271, 87] width 42 height 12
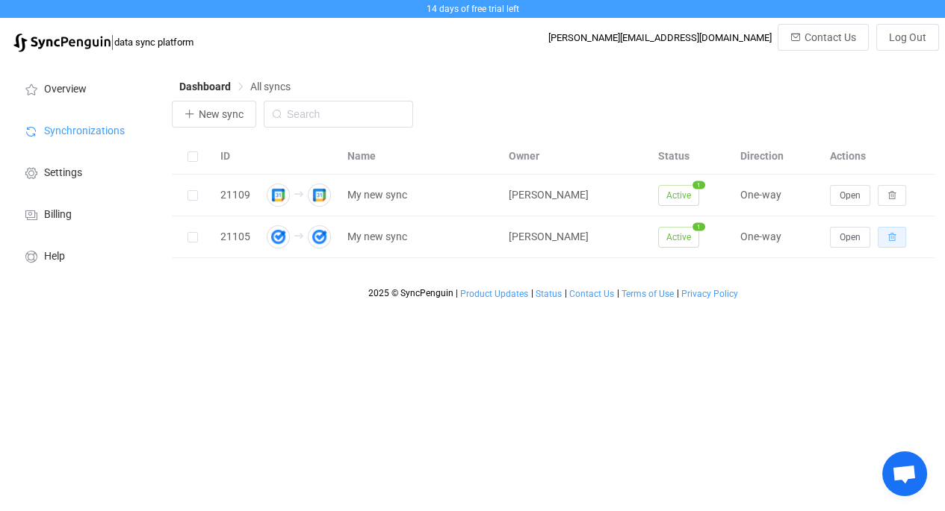
click at [896, 242] on button "button" at bounding box center [891, 237] width 28 height 21
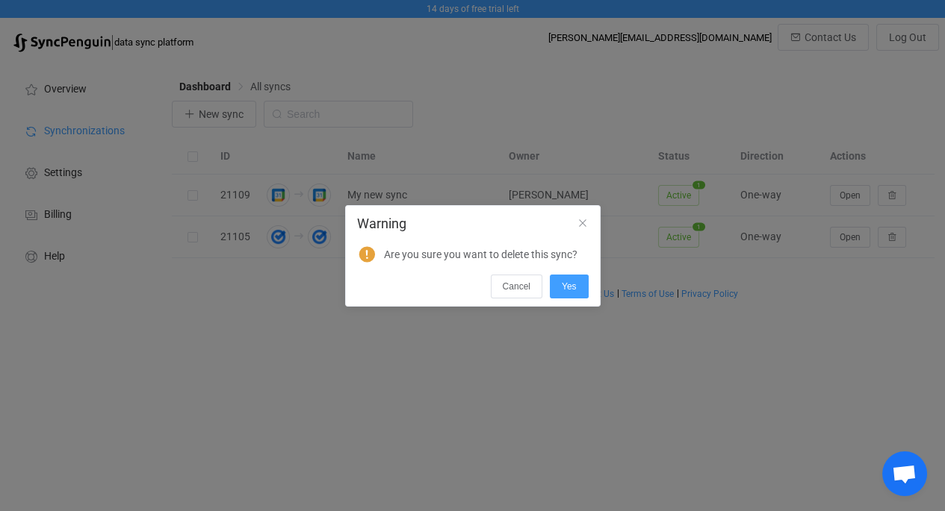
click at [574, 291] on button "Yes" at bounding box center [569, 287] width 39 height 24
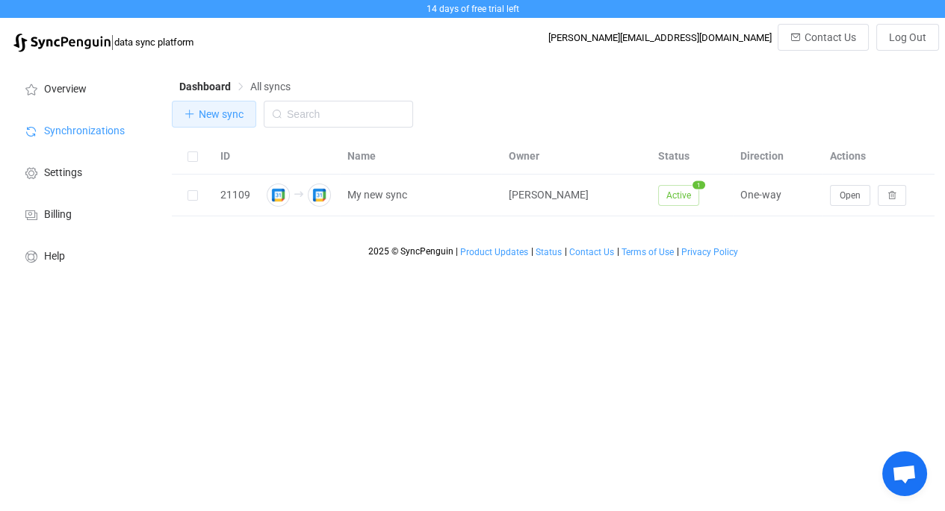
click at [198, 120] on button "New sync" at bounding box center [214, 114] width 84 height 27
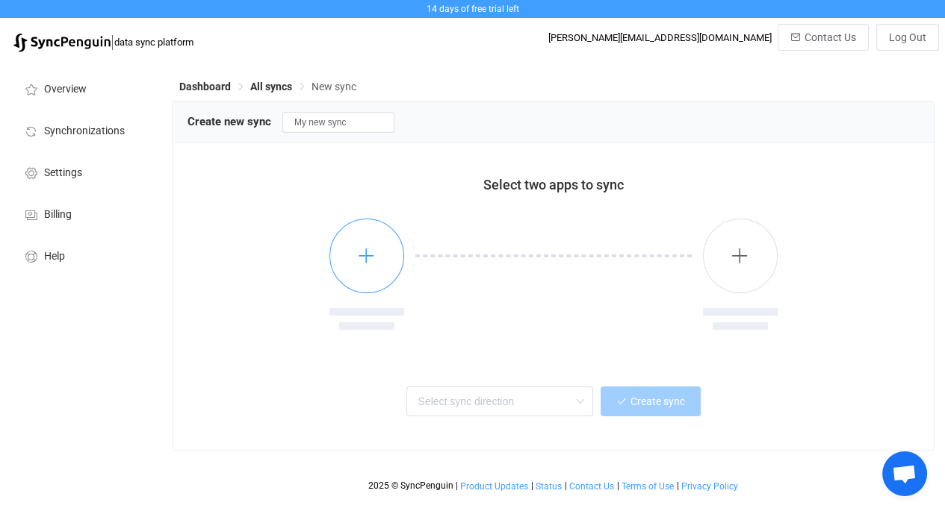
click at [379, 264] on button "button" at bounding box center [366, 256] width 75 height 75
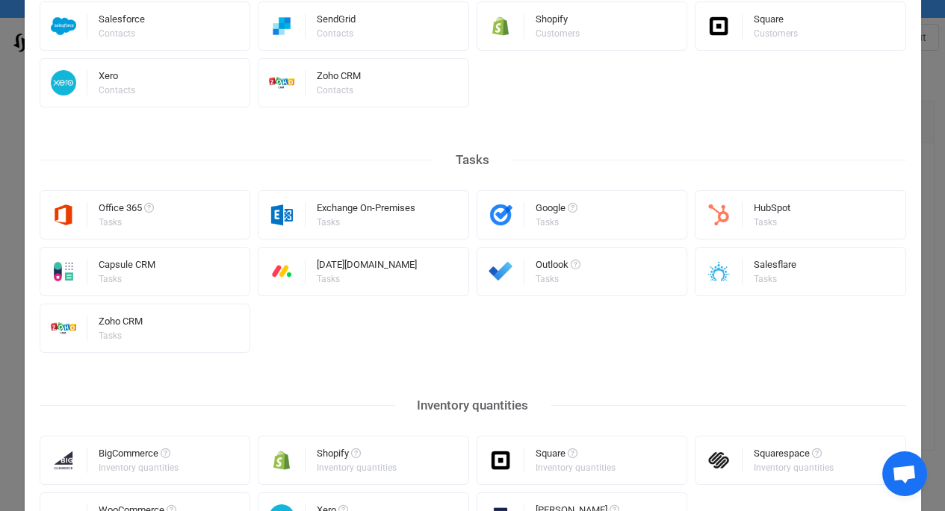
scroll to position [717, 0]
click at [349, 270] on div "[DATE][DOMAIN_NAME]" at bounding box center [367, 267] width 100 height 15
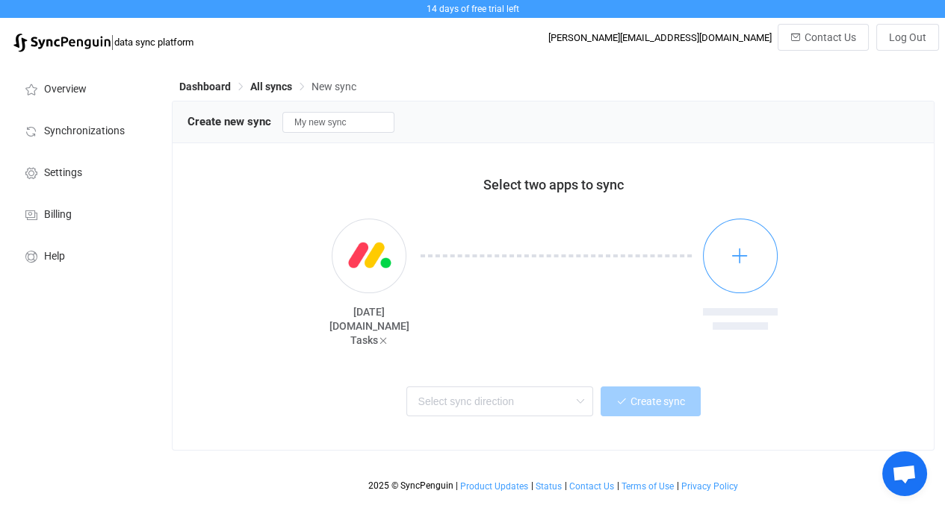
click at [740, 262] on icon "button" at bounding box center [739, 255] width 19 height 19
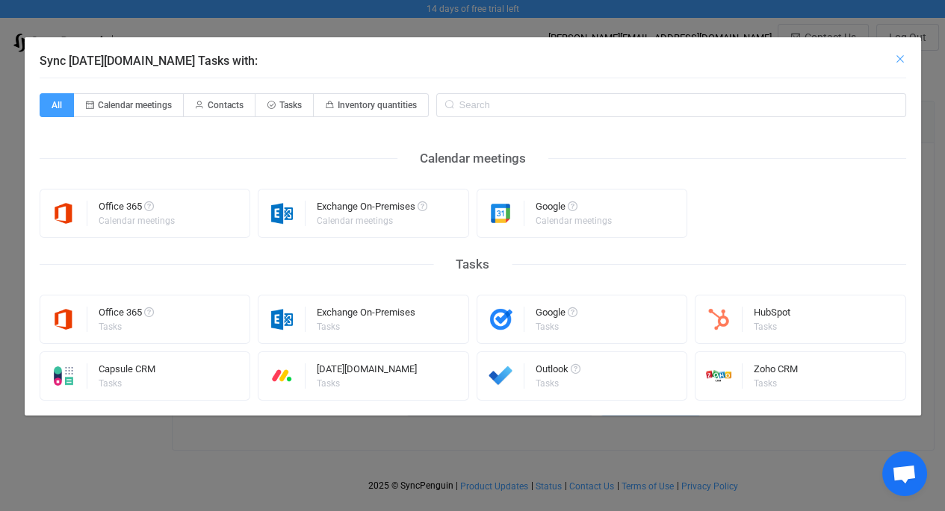
click at [898, 58] on icon "Close" at bounding box center [900, 59] width 12 height 12
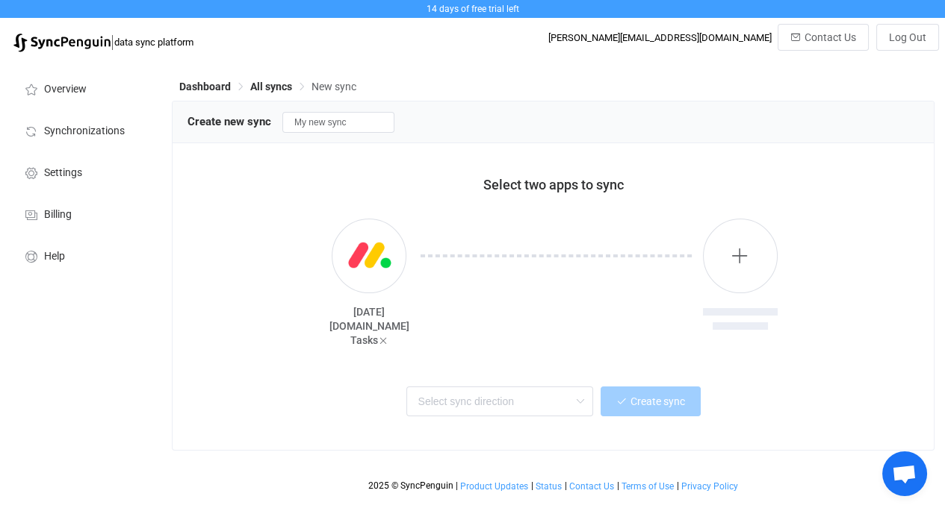
click at [378, 336] on icon at bounding box center [383, 341] width 10 height 10
click at [276, 88] on span "All syncs" at bounding box center [271, 87] width 42 height 12
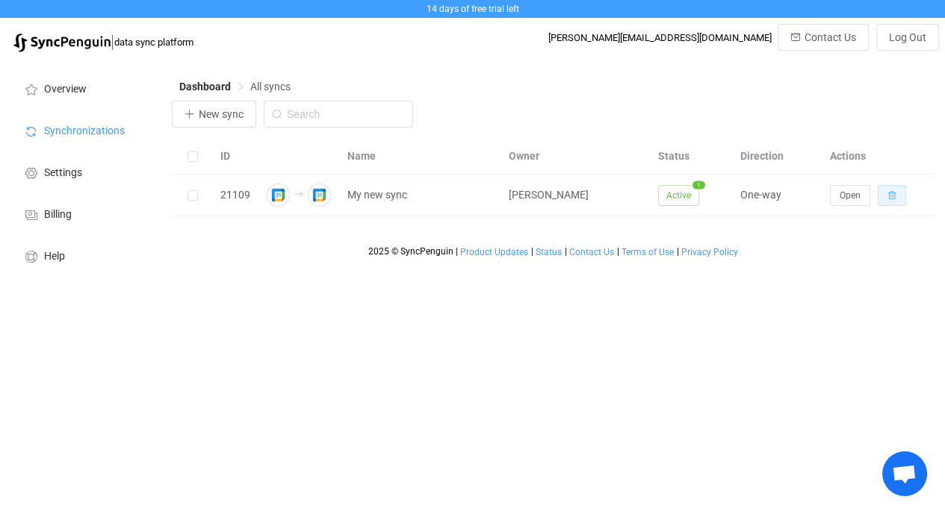
click at [898, 202] on button "button" at bounding box center [891, 195] width 28 height 21
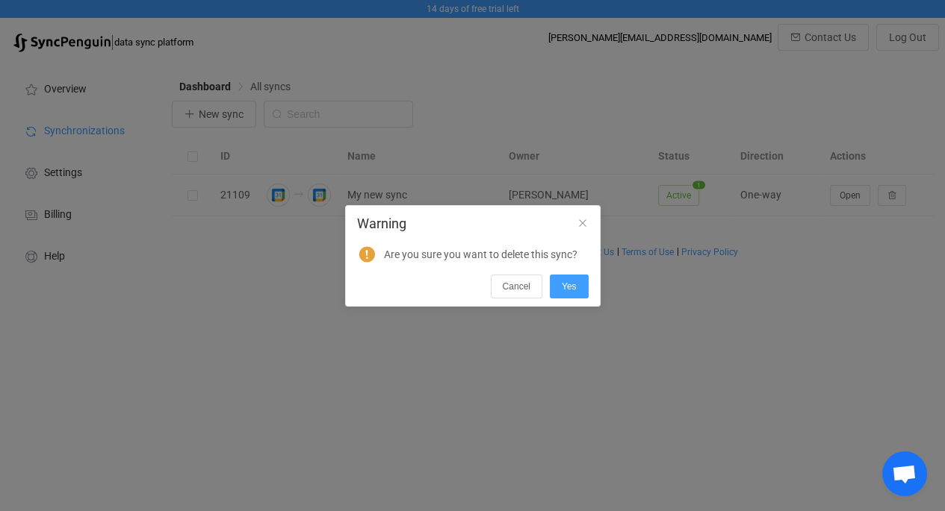
click at [583, 280] on button "Yes" at bounding box center [569, 287] width 39 height 24
